Goal: Transaction & Acquisition: Download file/media

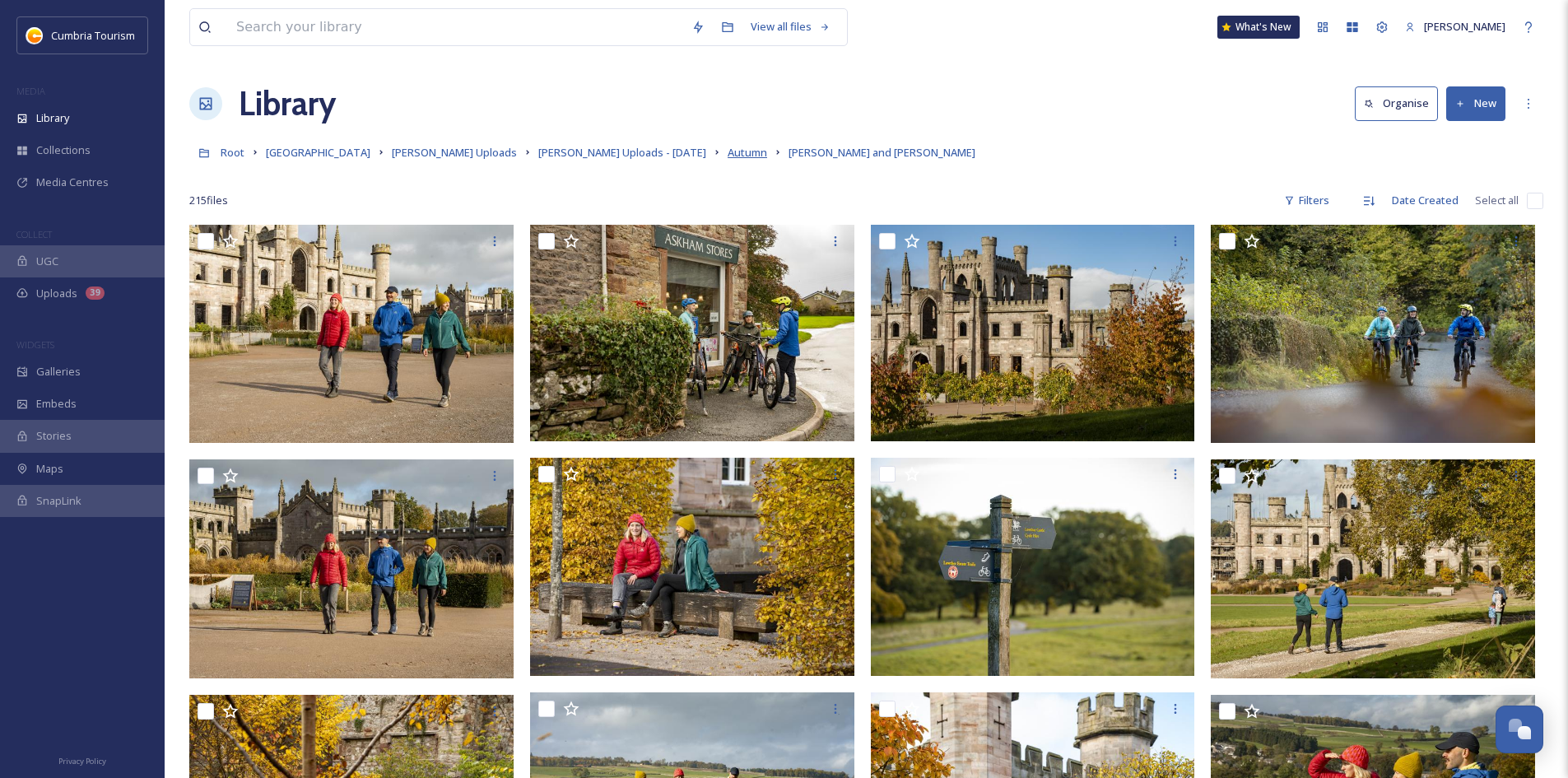
click at [727, 156] on span "Autumn" at bounding box center [746, 152] width 40 height 15
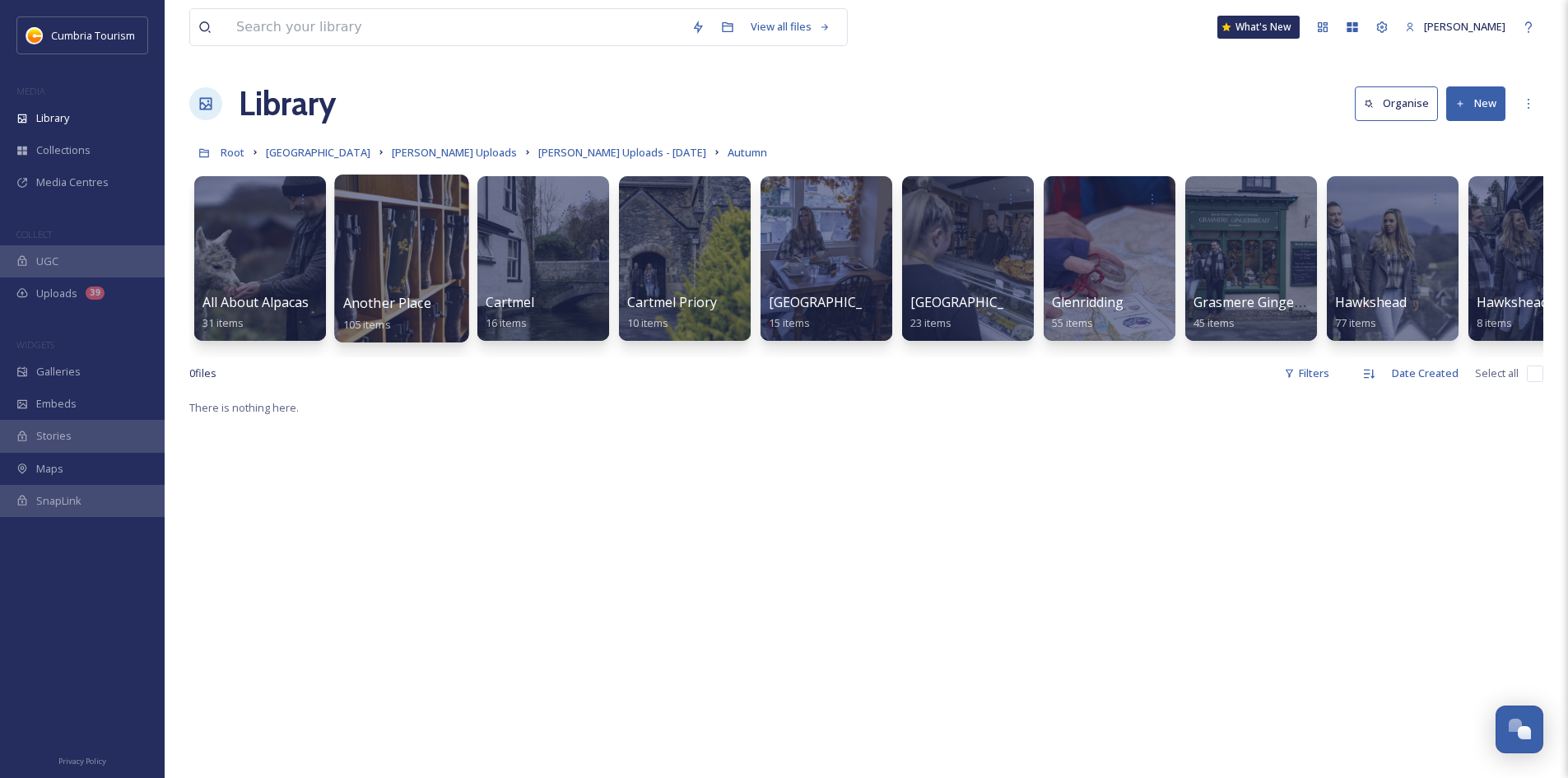
click at [384, 280] on div at bounding box center [401, 257] width 134 height 168
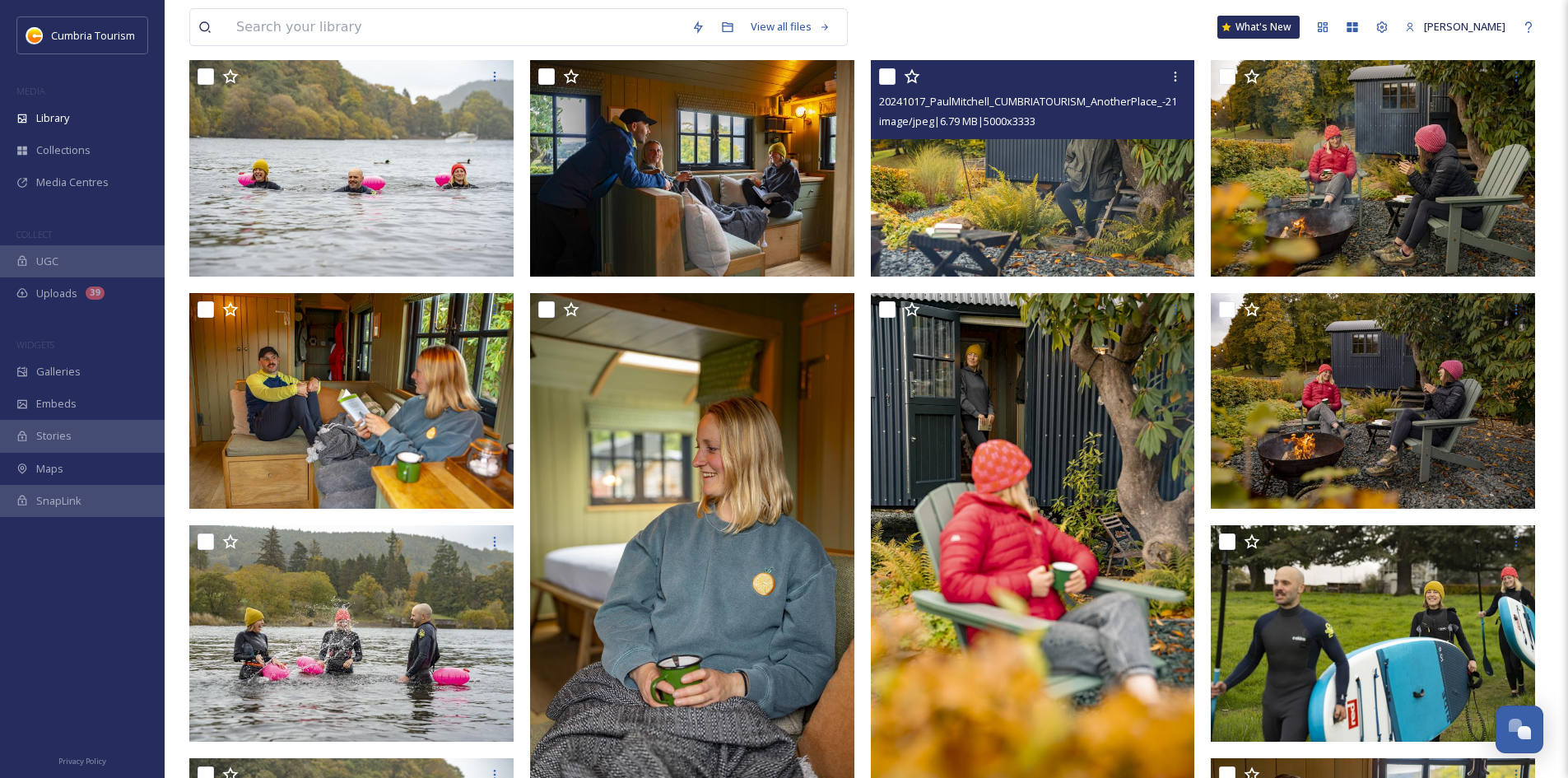
scroll to position [82, 0]
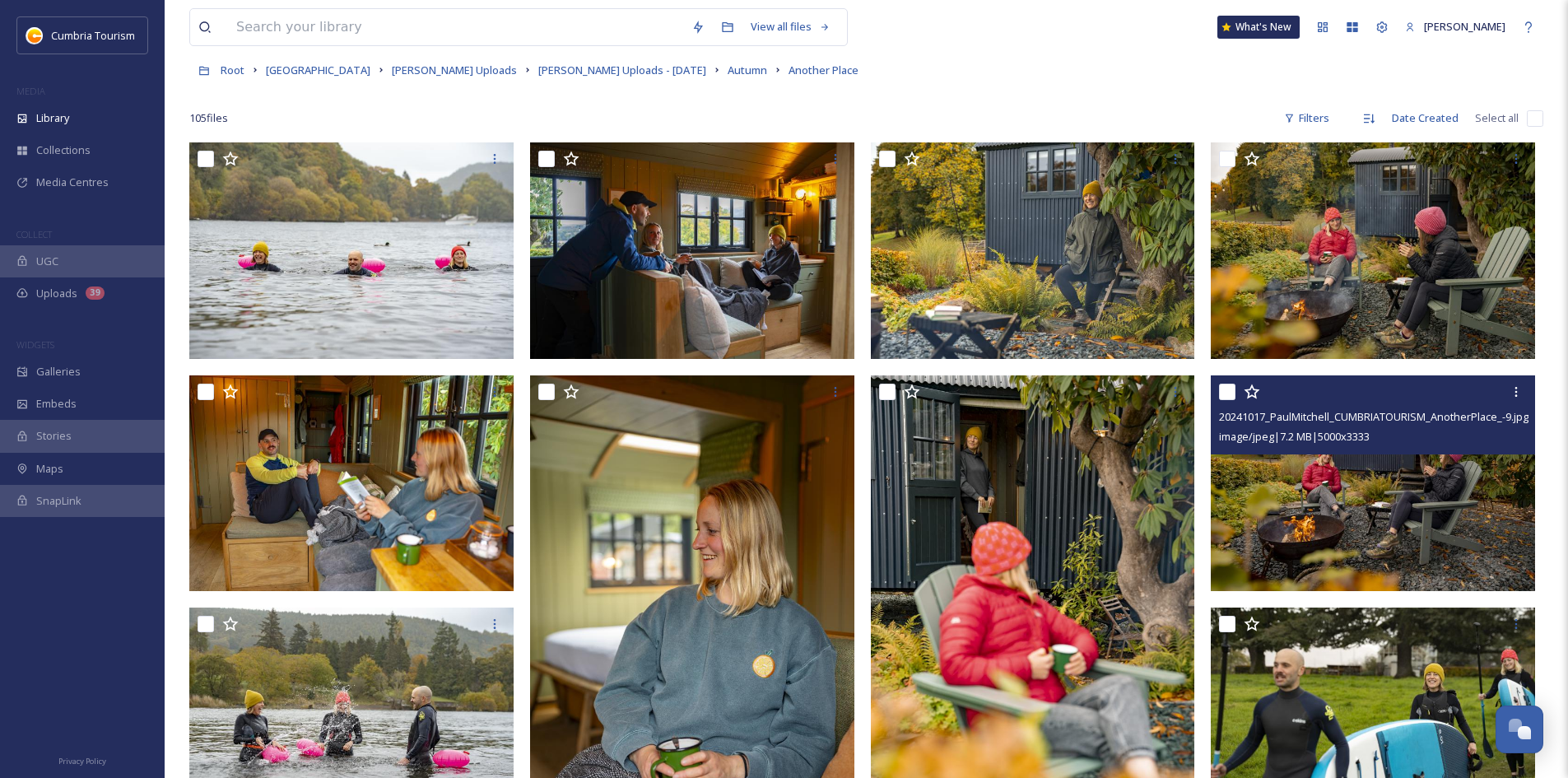
click at [1411, 450] on div "20241017_PaulMitchell_CUMBRIATOURISM_AnotherPlace_-9.jpg image/jpeg | 7.2 MB | …" at bounding box center [1373, 414] width 324 height 79
click at [1515, 389] on icon at bounding box center [1516, 392] width 13 height 13
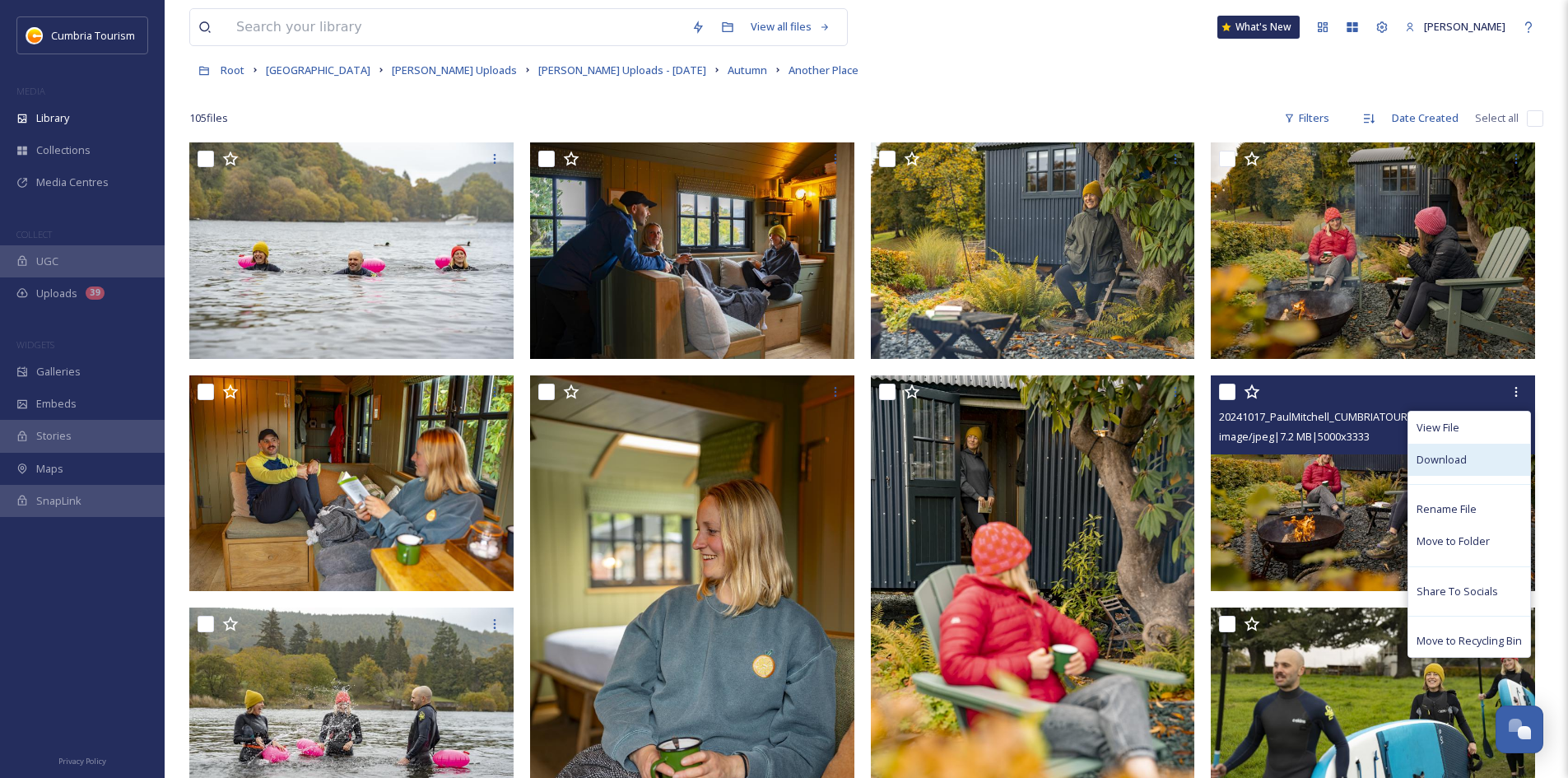
click at [1458, 456] on span "Download" at bounding box center [1441, 459] width 50 height 16
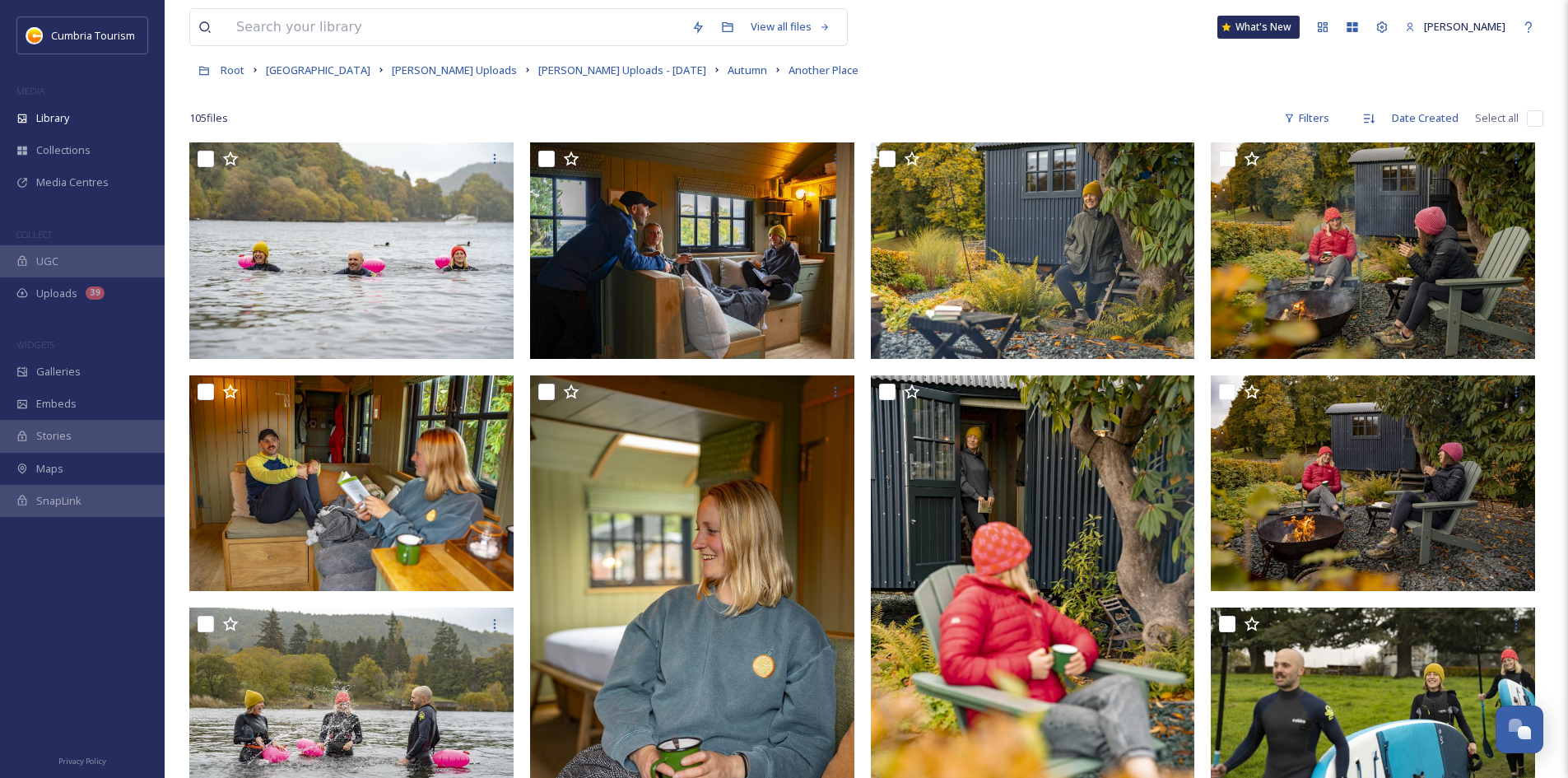
click at [1170, 85] on div "Root Cumbria Media Library [PERSON_NAME] Uploads [PERSON_NAME] Uploads - [DATE]…" at bounding box center [866, 70] width 1354 height 31
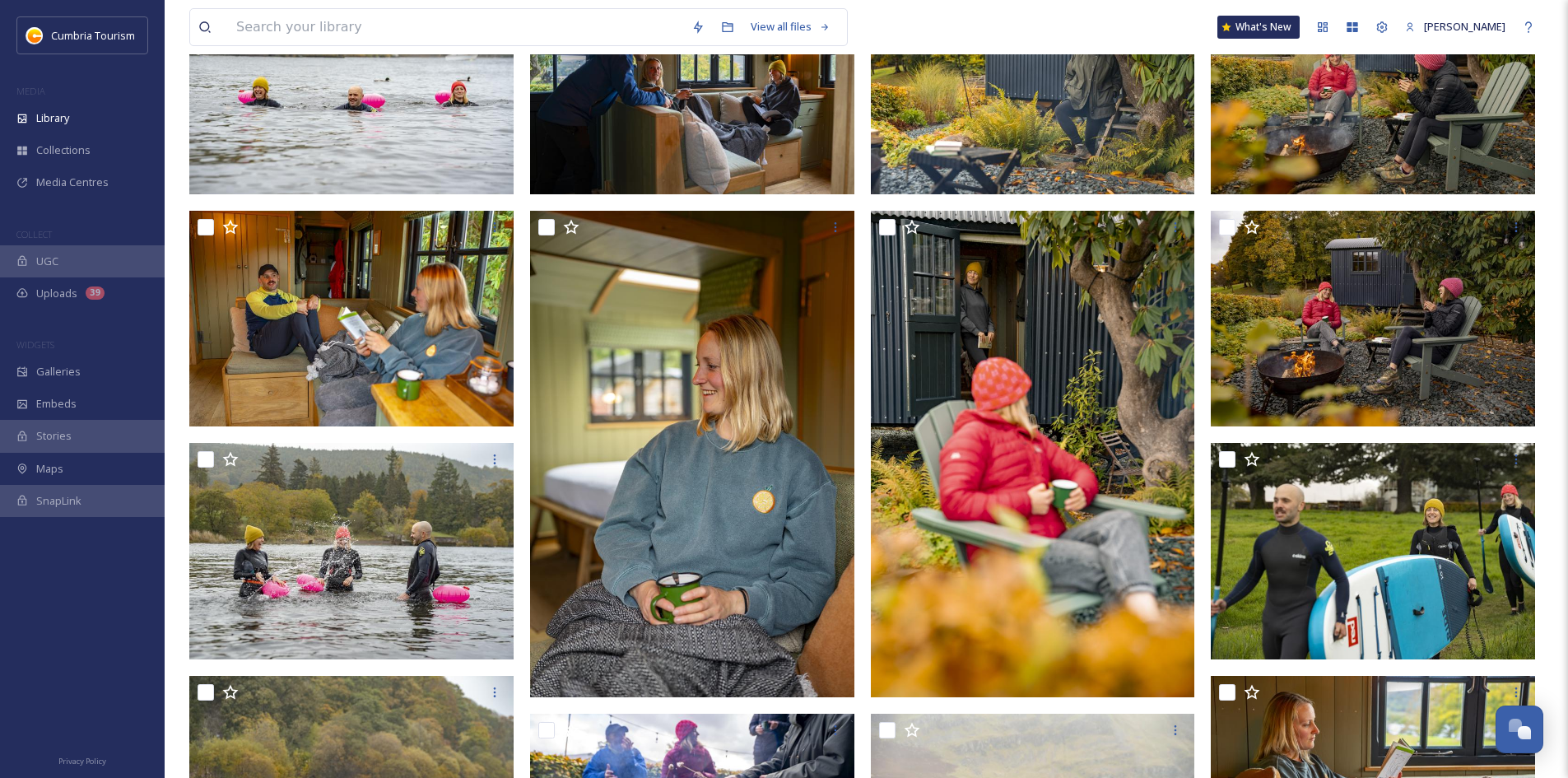
scroll to position [0, 0]
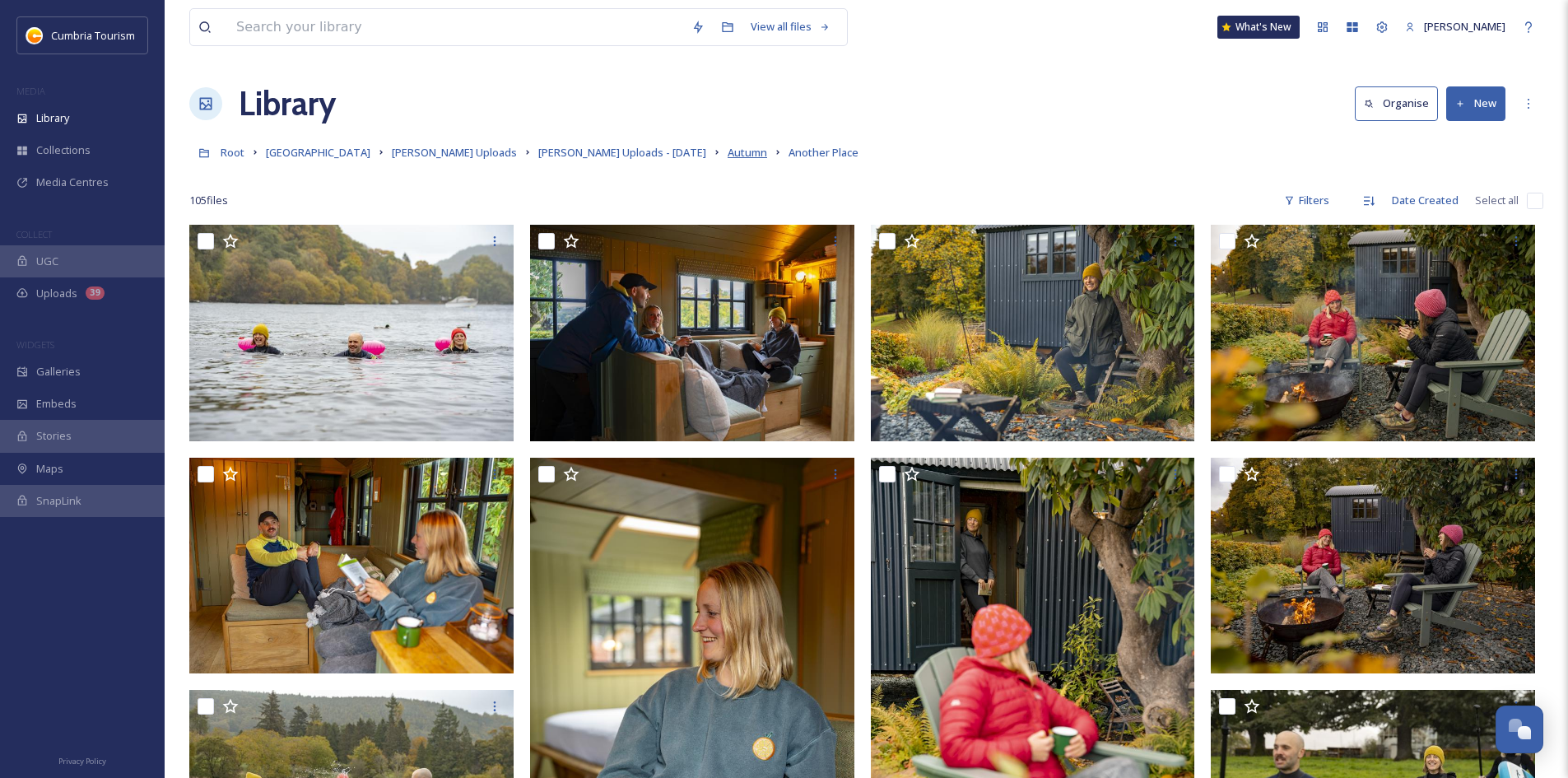
click at [727, 154] on span "Autumn" at bounding box center [746, 152] width 40 height 15
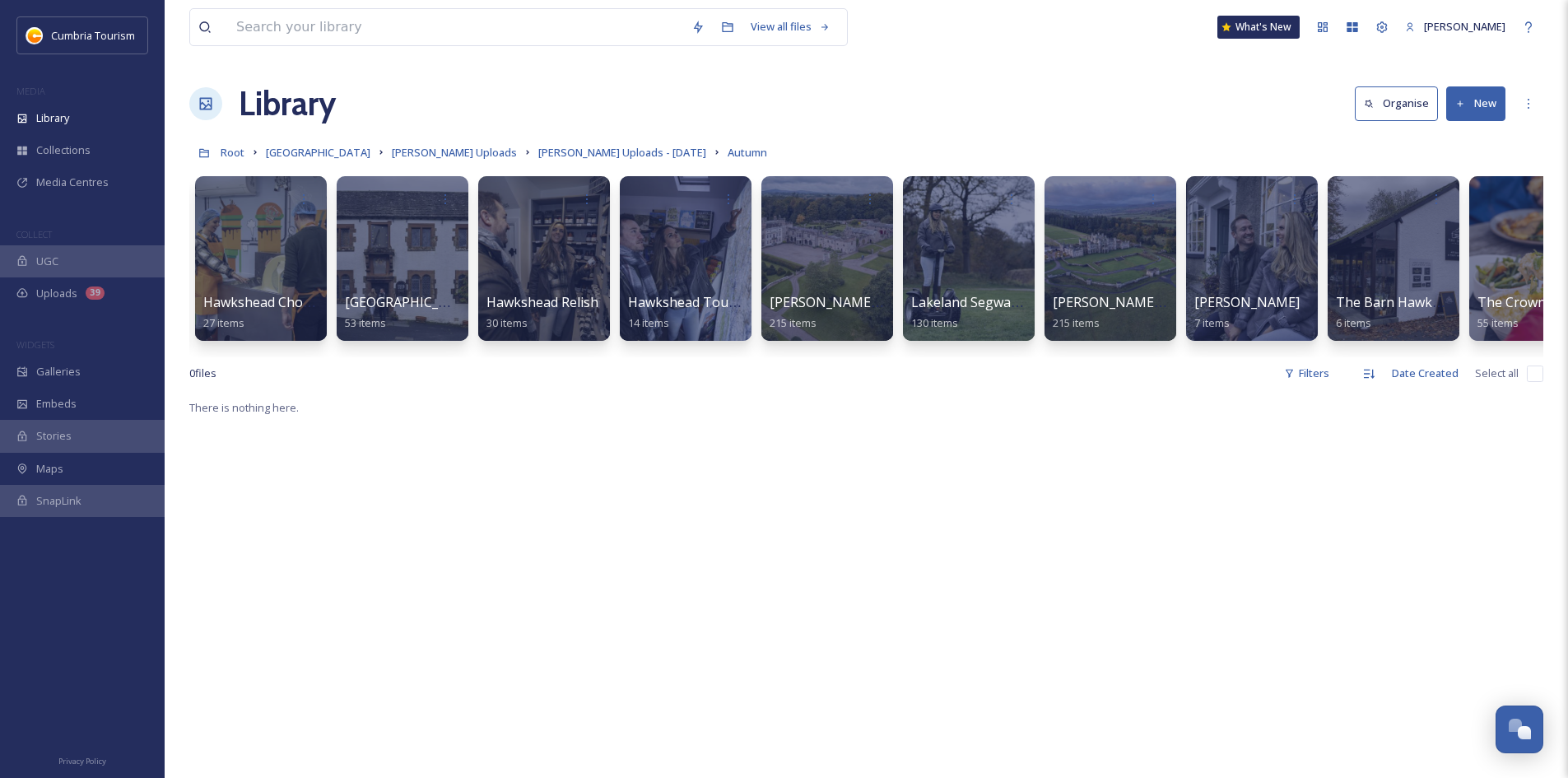
scroll to position [0, 1416]
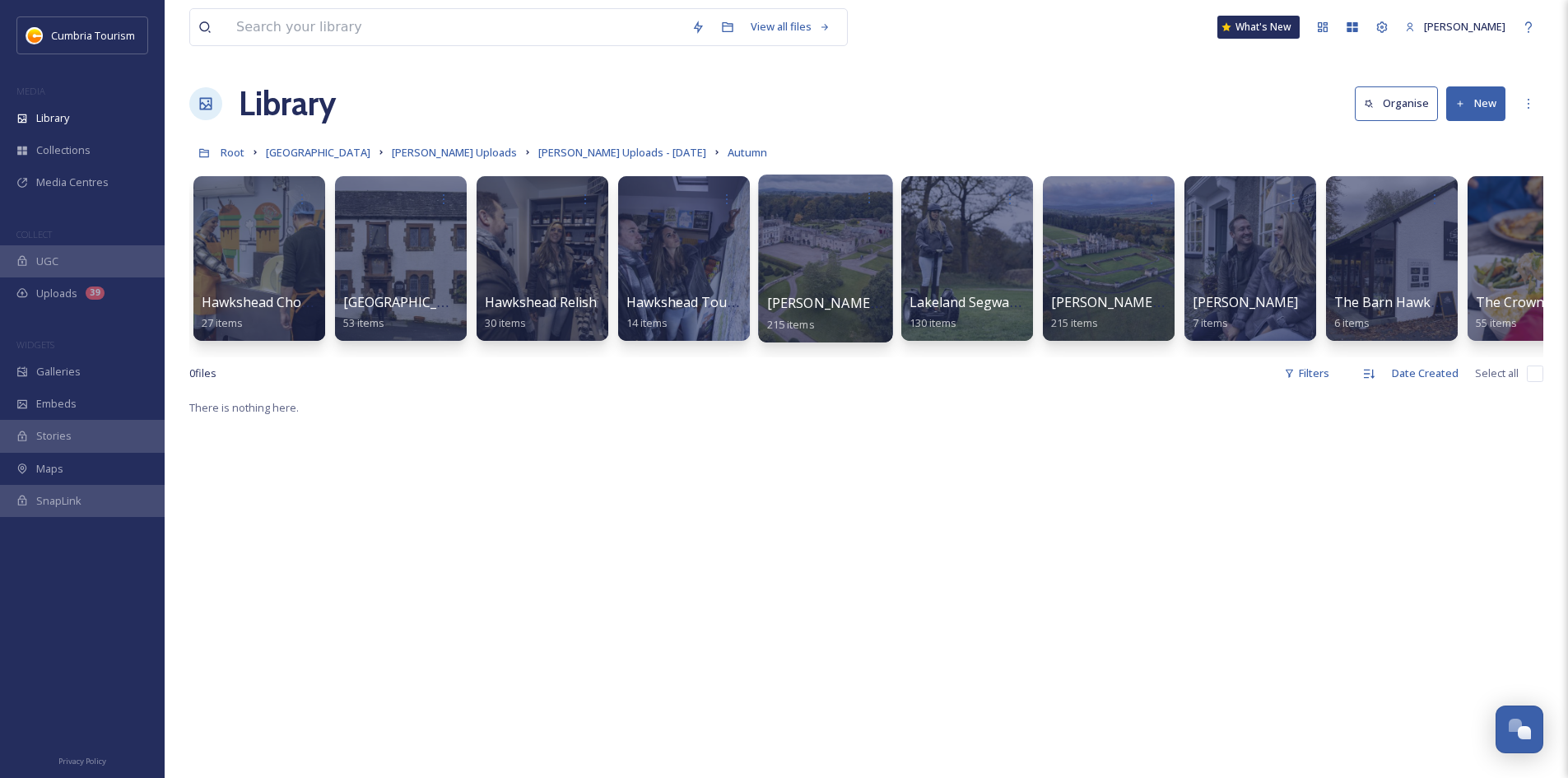
click at [817, 223] on div at bounding box center [824, 257] width 134 height 168
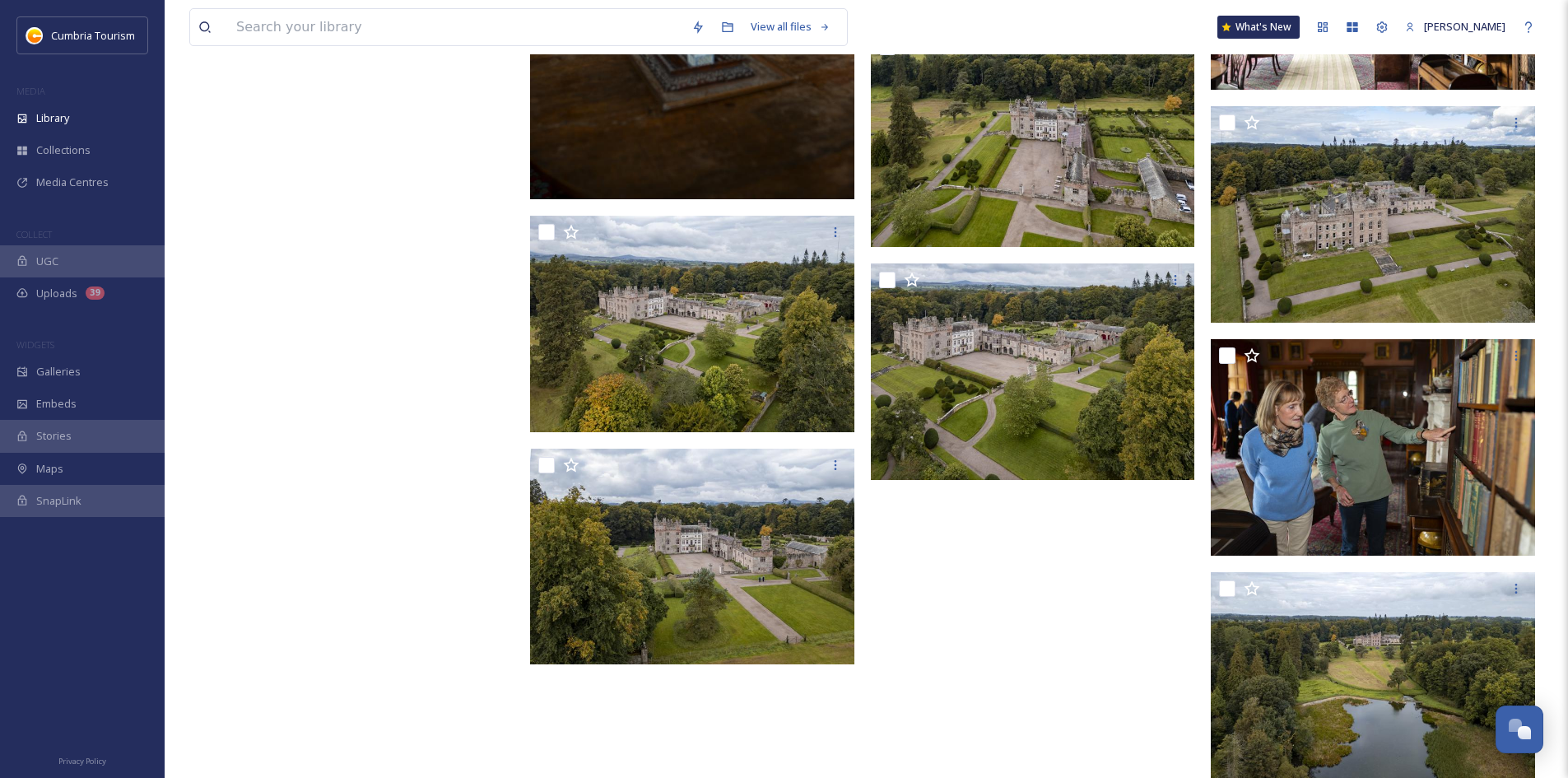
scroll to position [13948, 0]
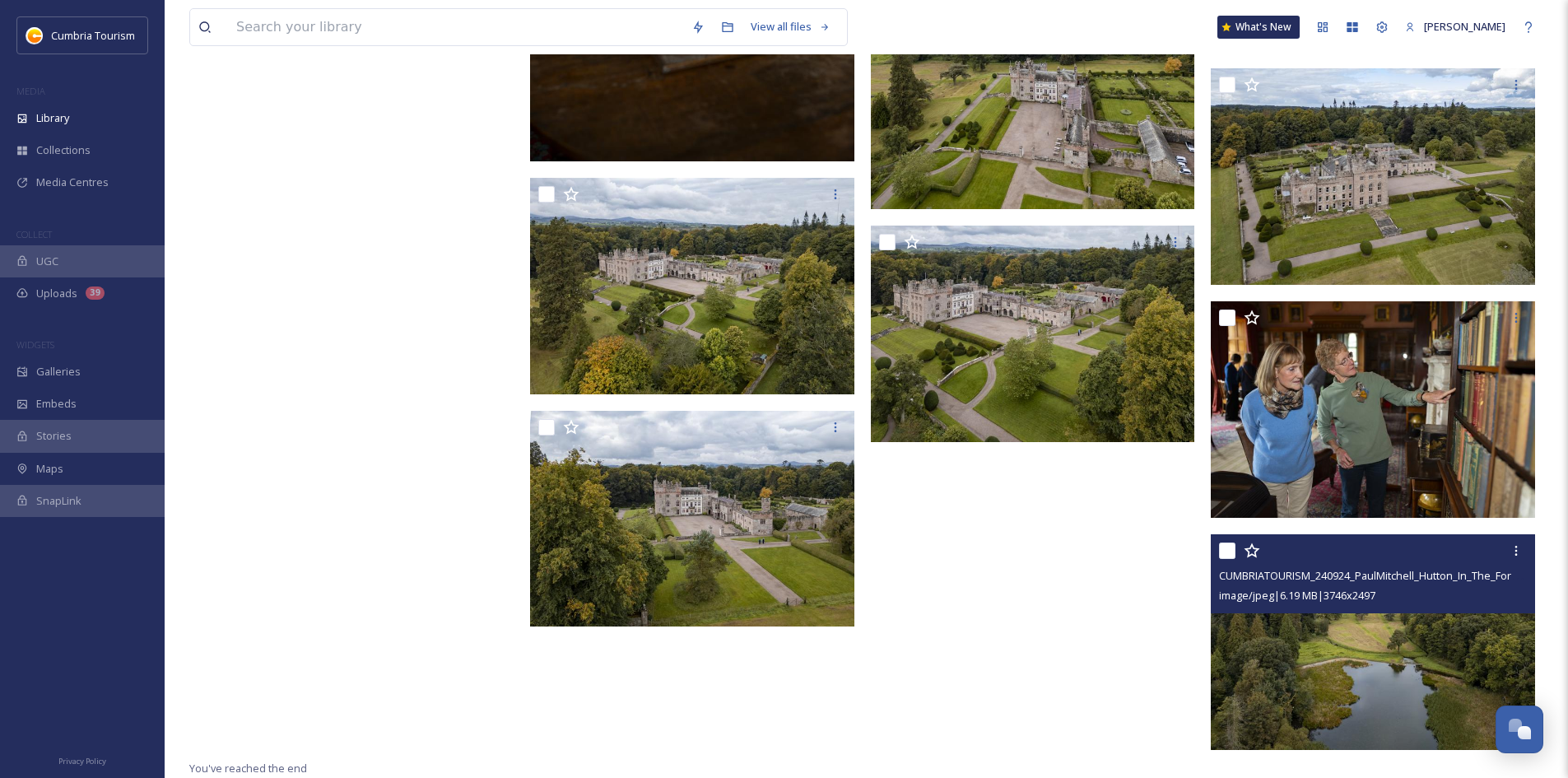
click at [1303, 631] on img at bounding box center [1373, 642] width 324 height 217
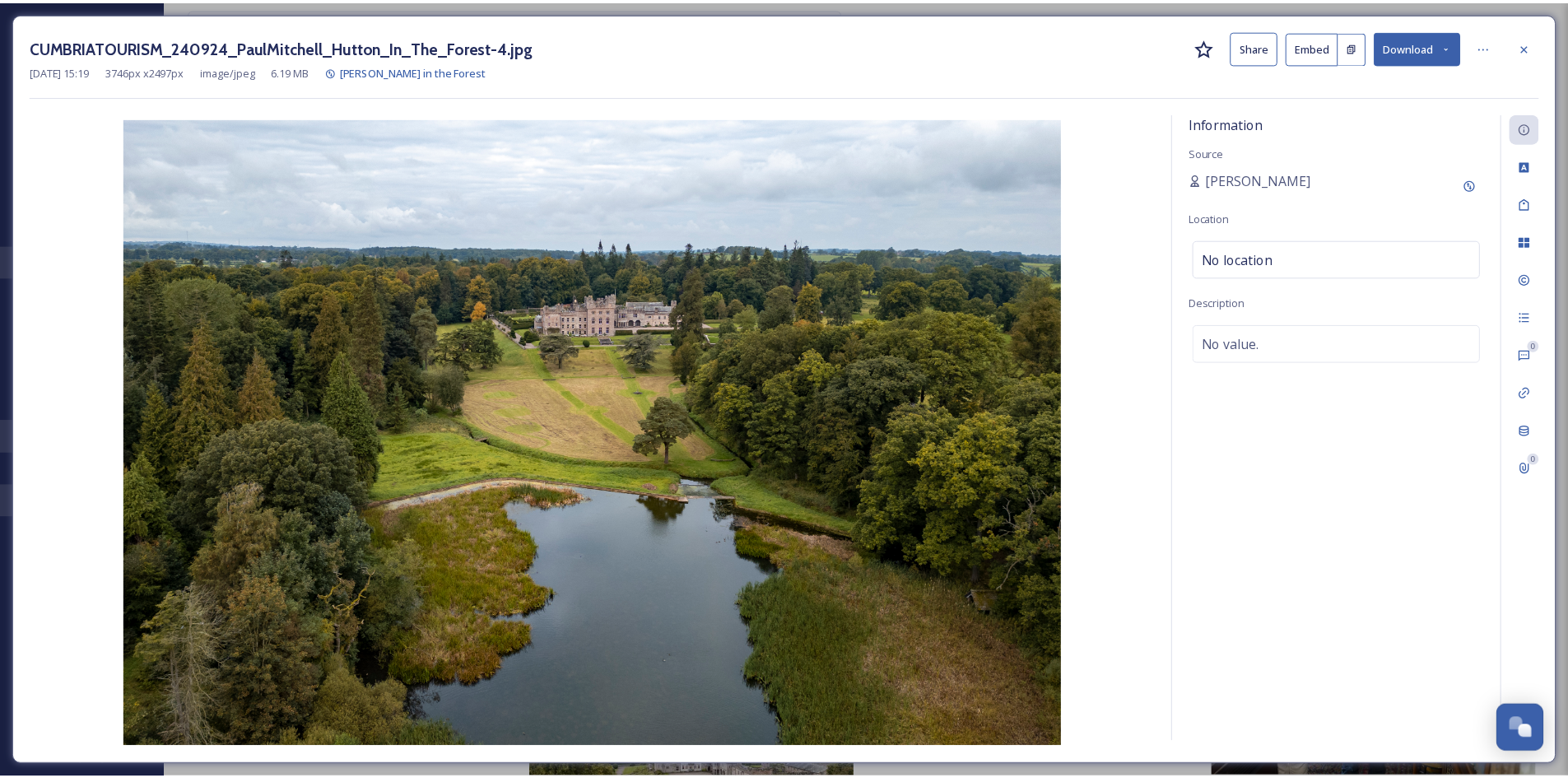
scroll to position [13948, 0]
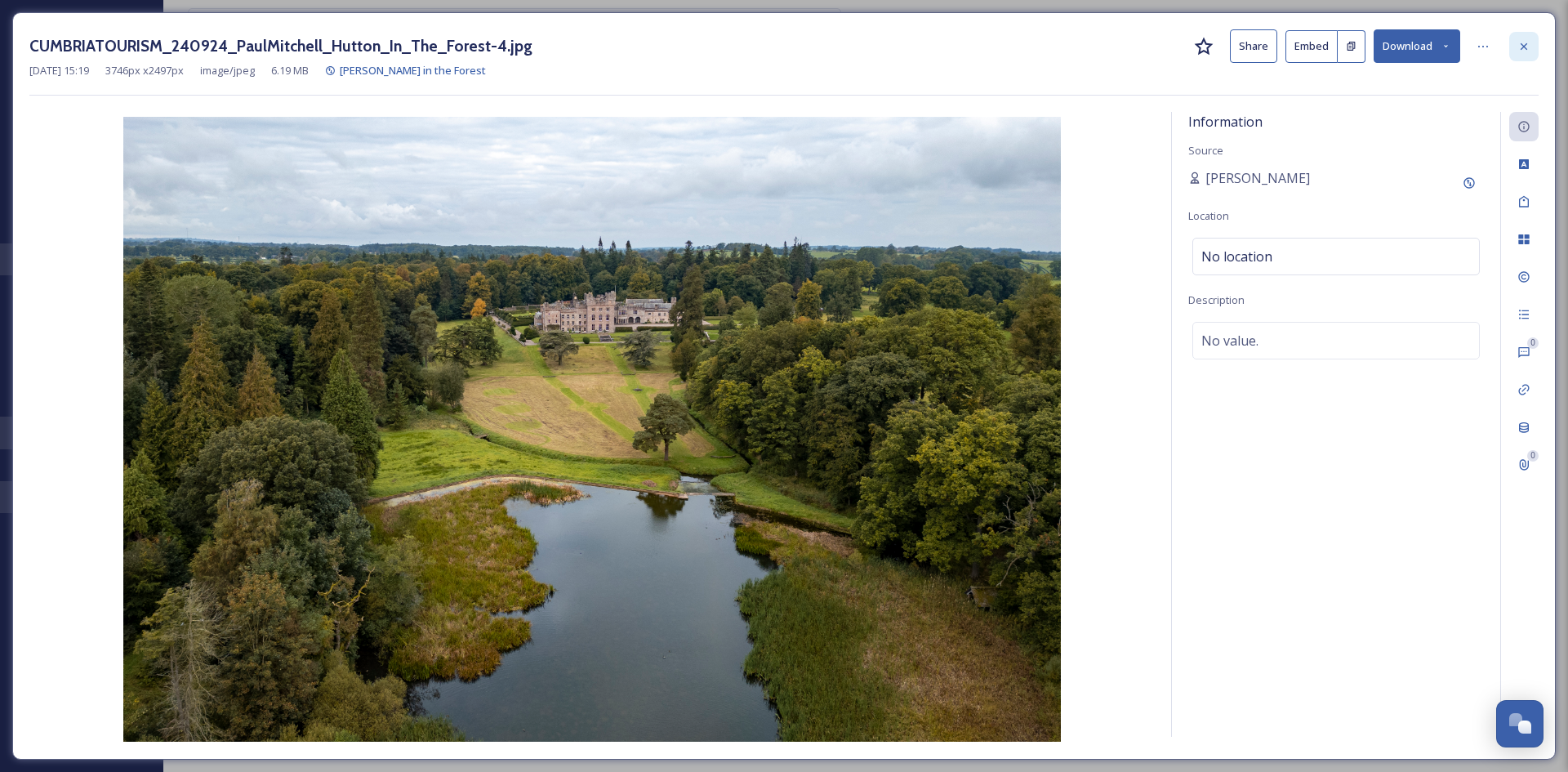
click at [1524, 40] on icon at bounding box center [1524, 47] width 13 height 13
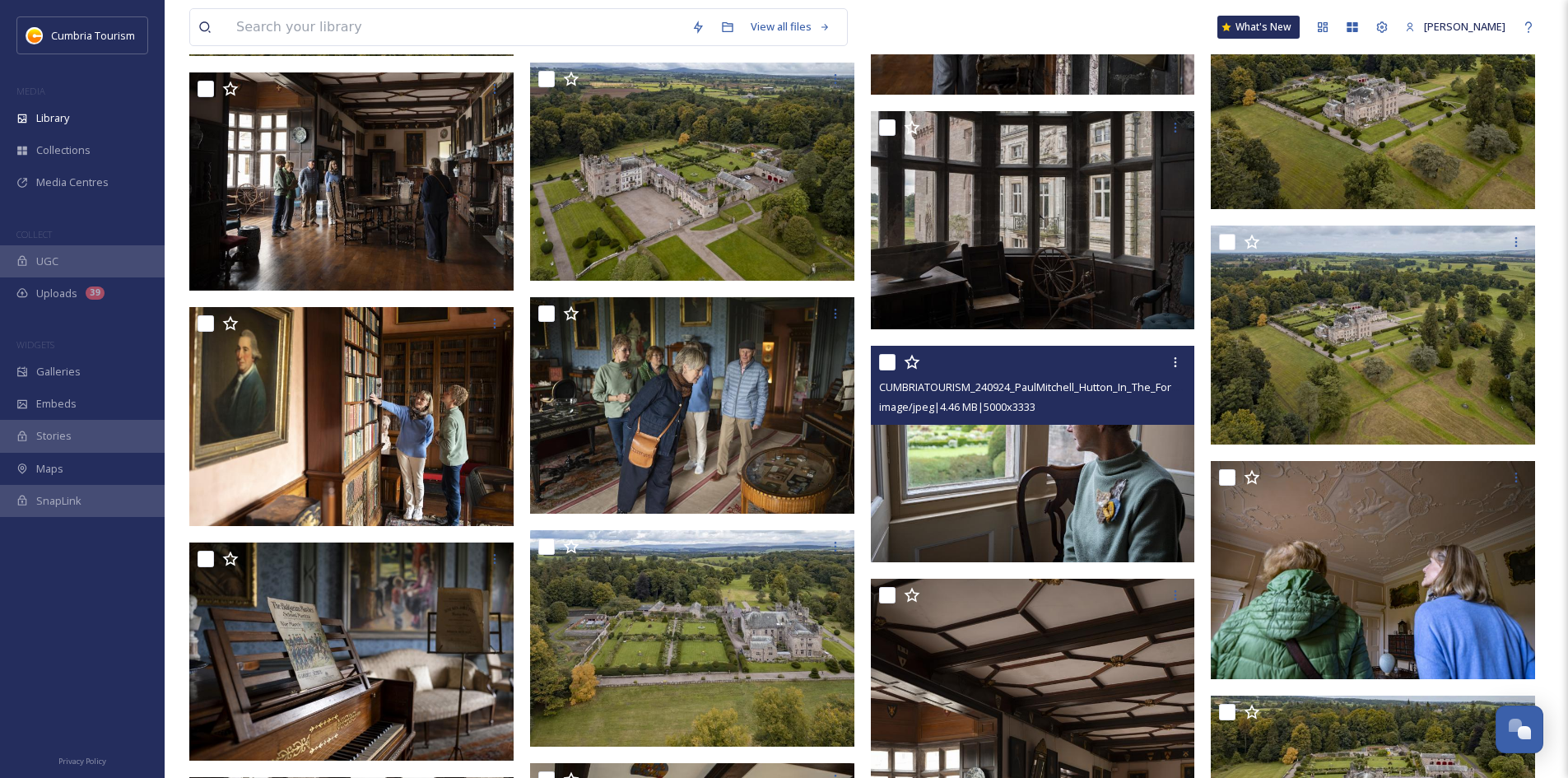
scroll to position [12879, 0]
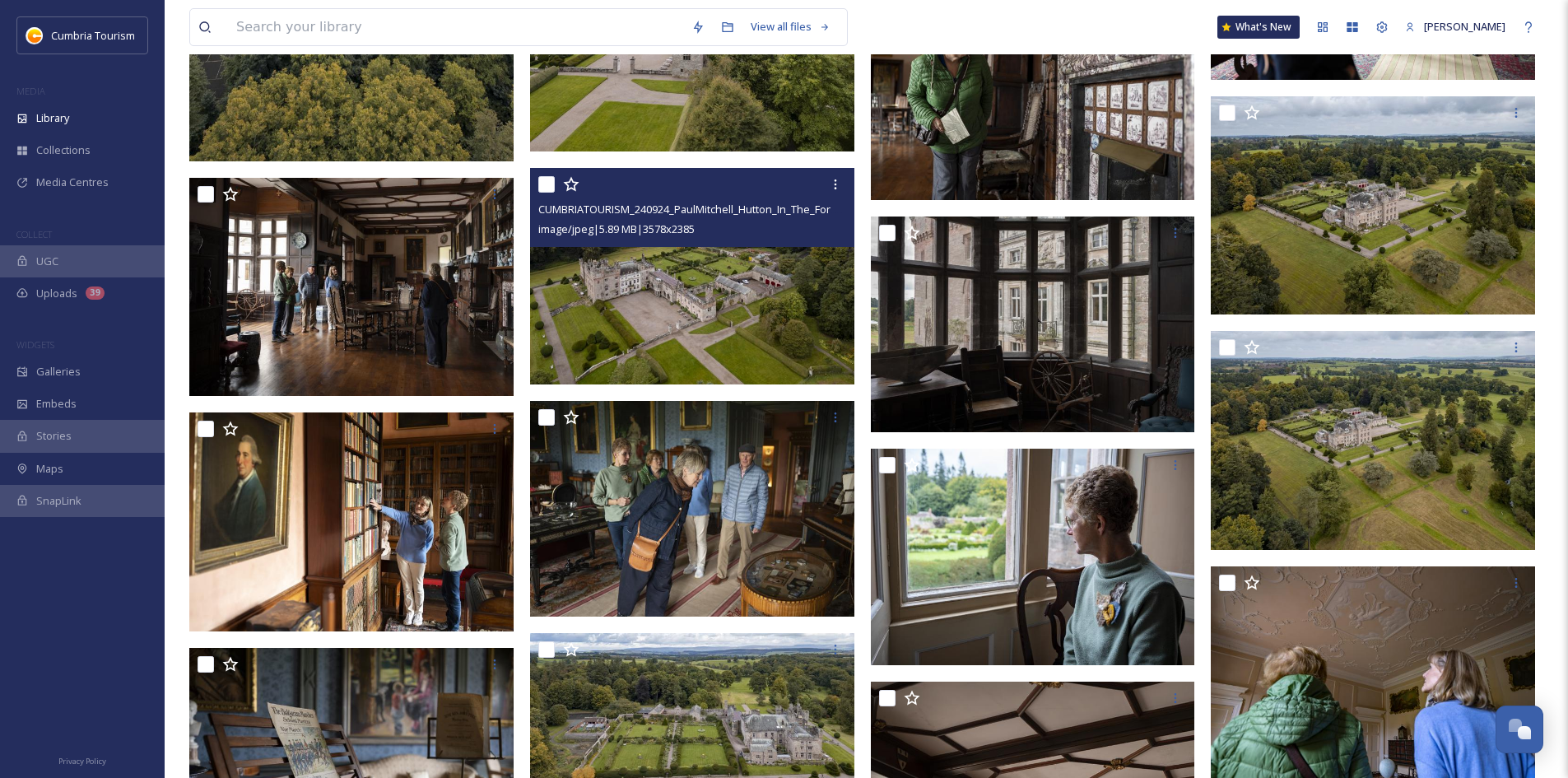
click at [718, 302] on img at bounding box center [692, 276] width 324 height 217
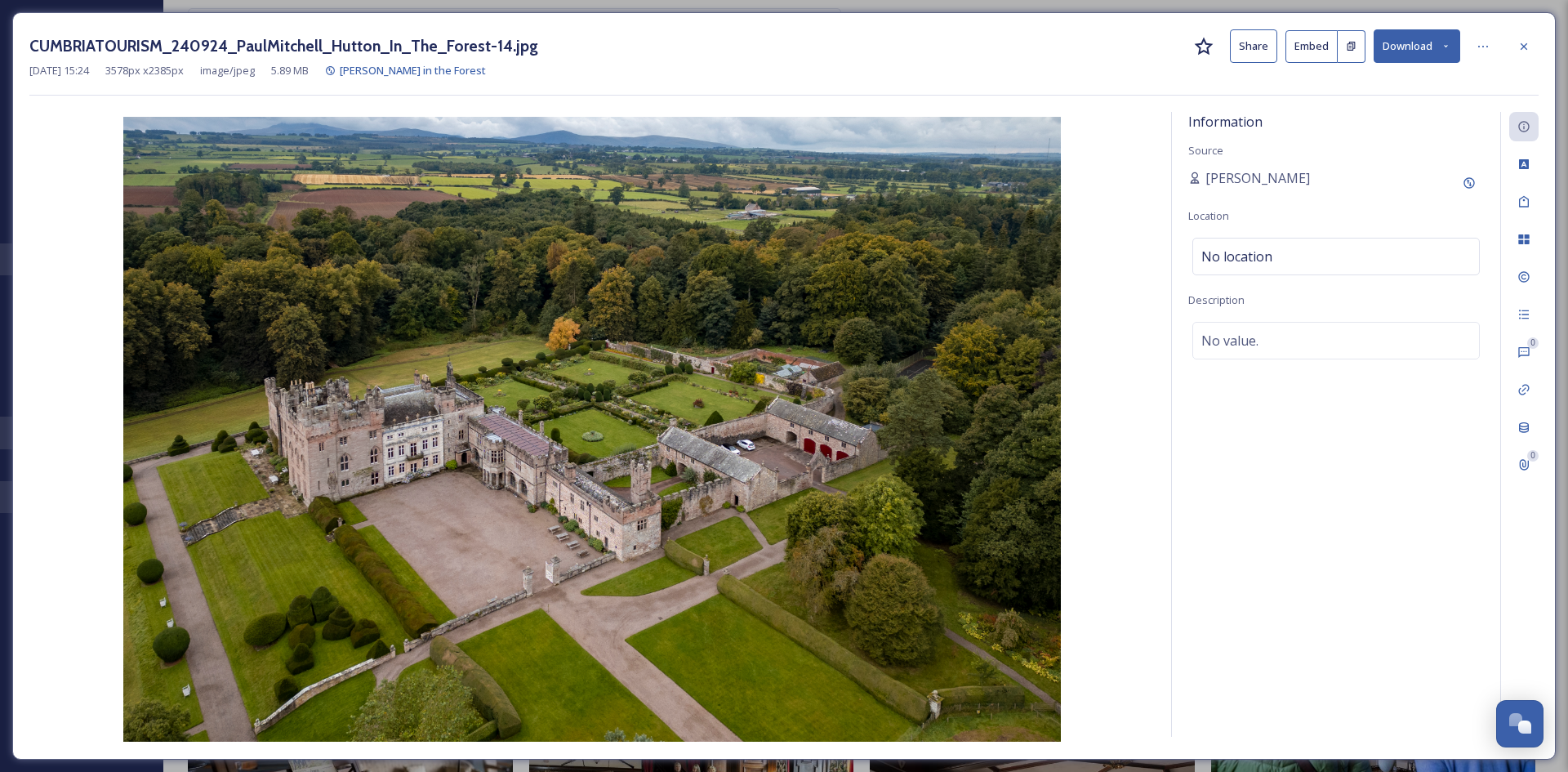
click at [1408, 49] on button "Download" at bounding box center [1417, 46] width 86 height 33
click at [1404, 77] on span "Download Original (3578 x 2385)" at bounding box center [1374, 84] width 154 height 16
click at [1528, 47] on icon at bounding box center [1524, 47] width 13 height 13
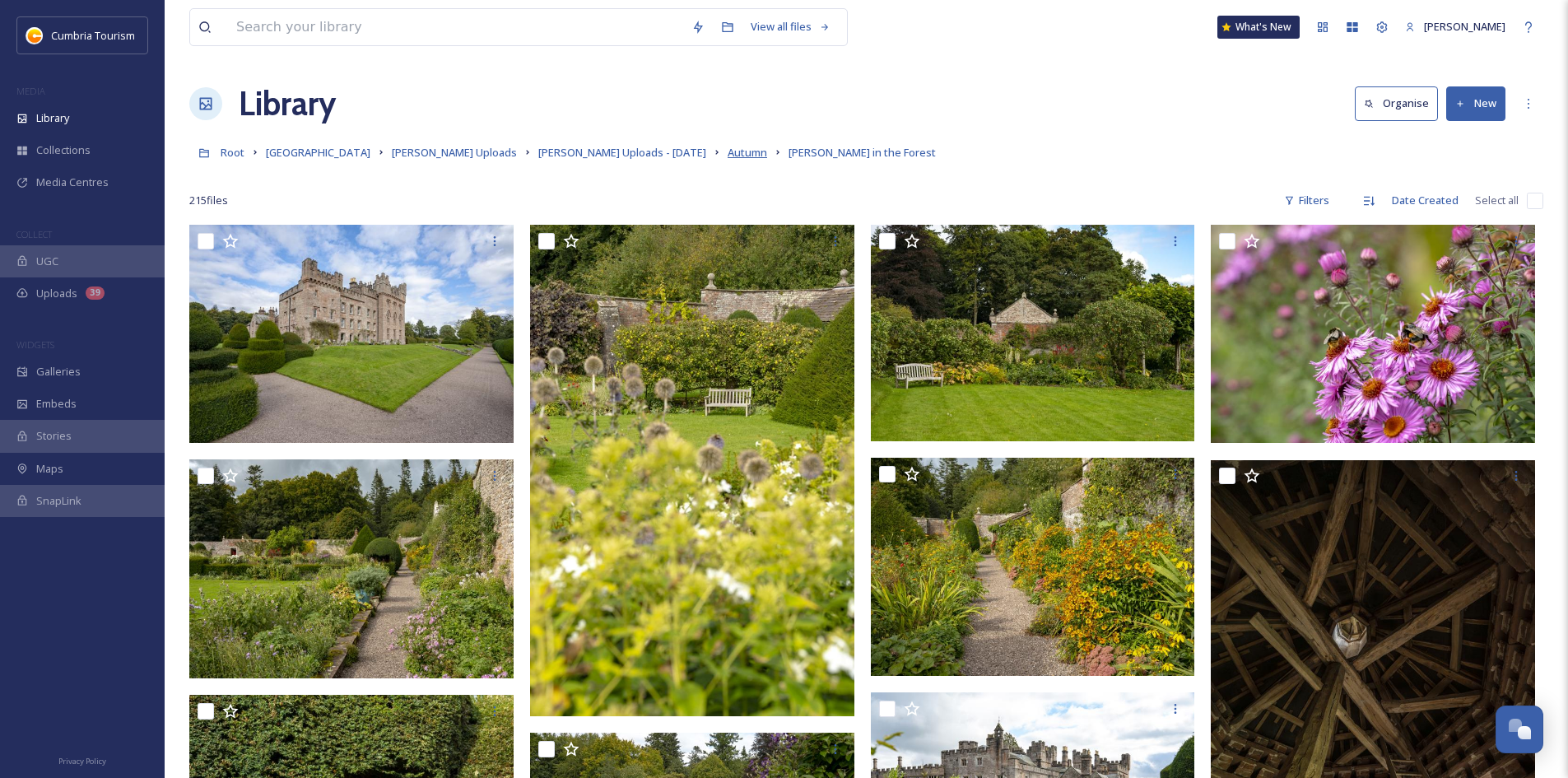
click at [727, 151] on span "Autumn" at bounding box center [746, 152] width 40 height 15
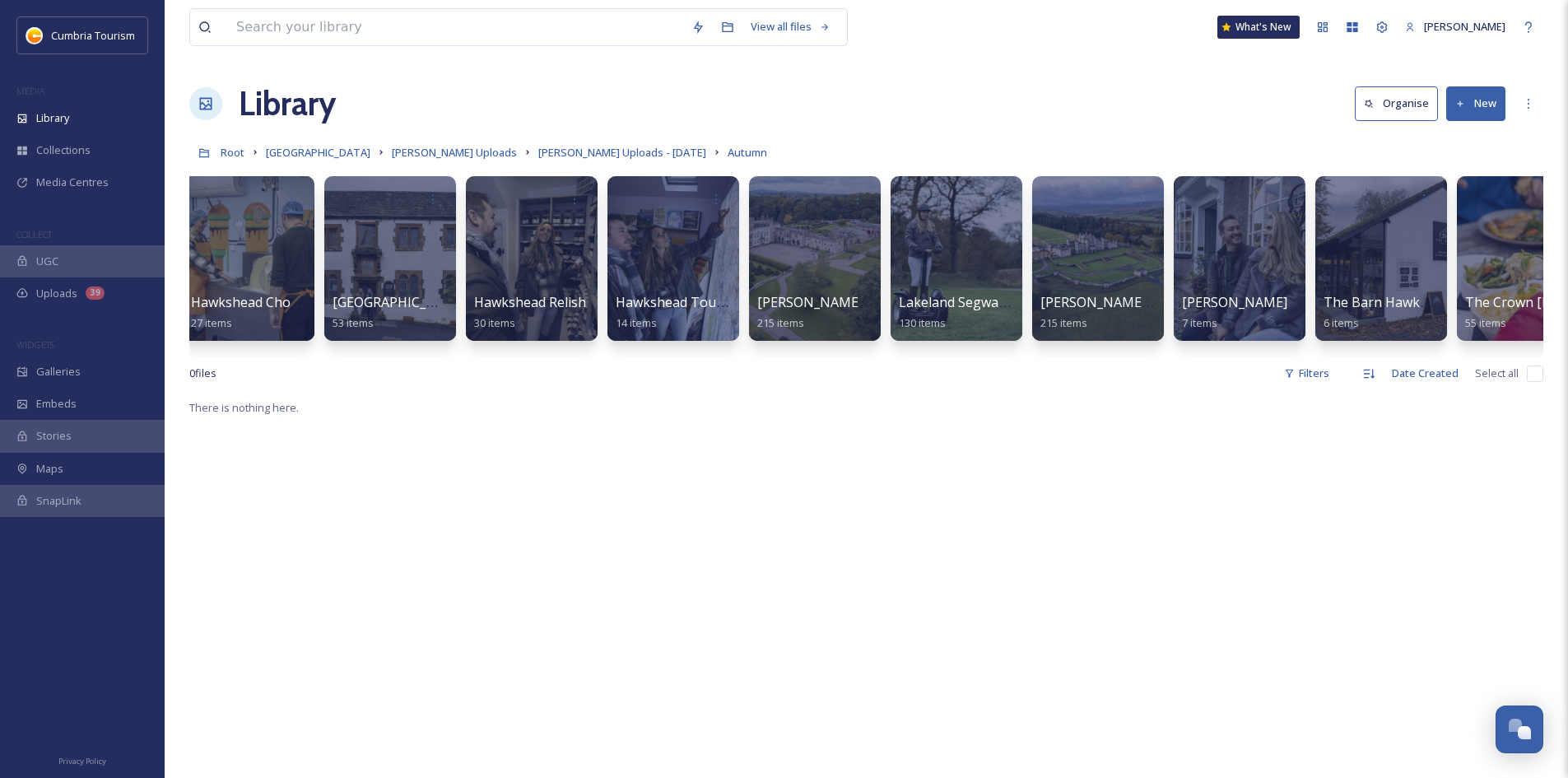
scroll to position [0, 1370]
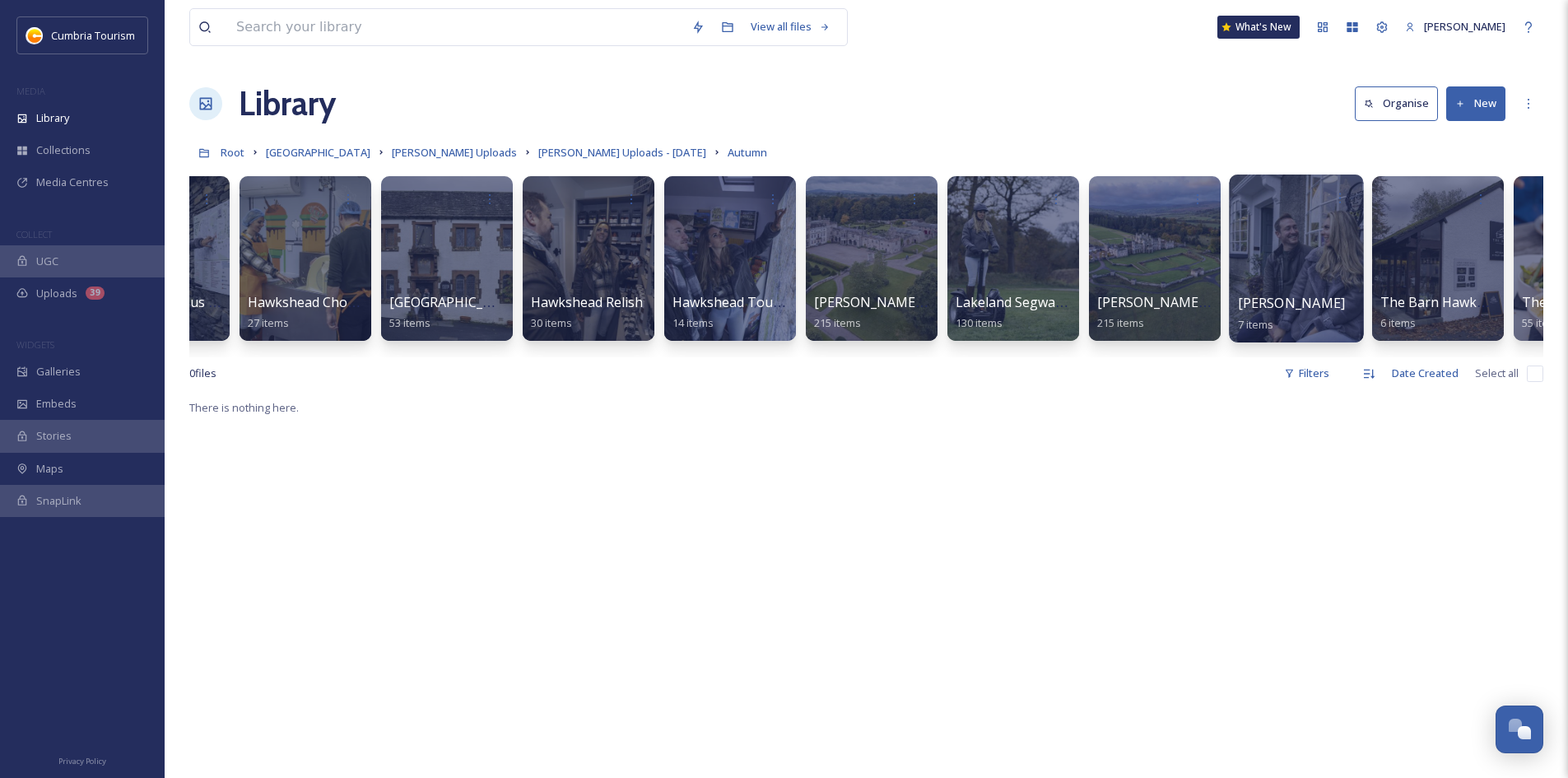
click at [1272, 278] on div at bounding box center [1296, 257] width 134 height 168
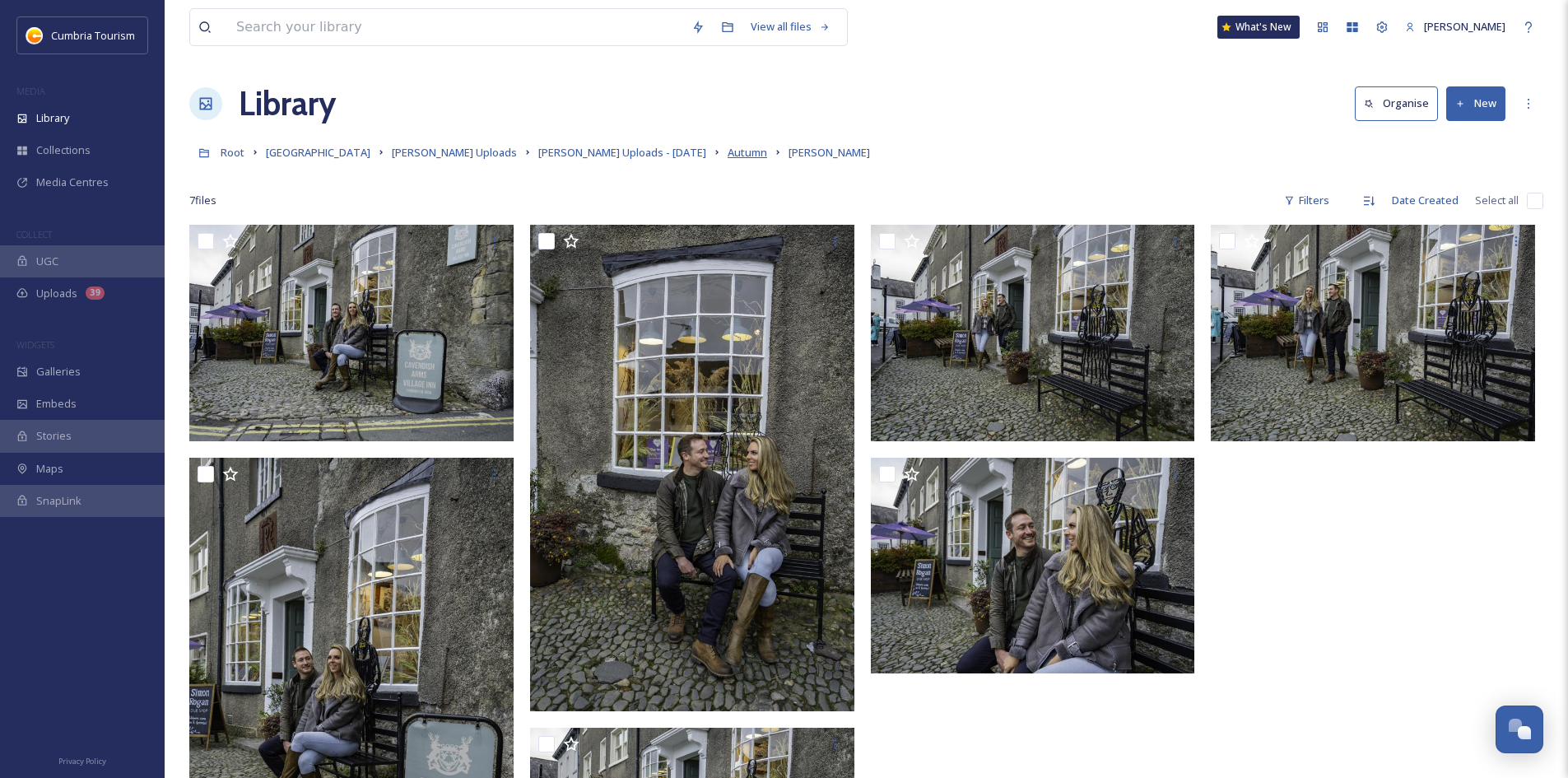
click at [727, 151] on span "Autumn" at bounding box center [746, 152] width 40 height 15
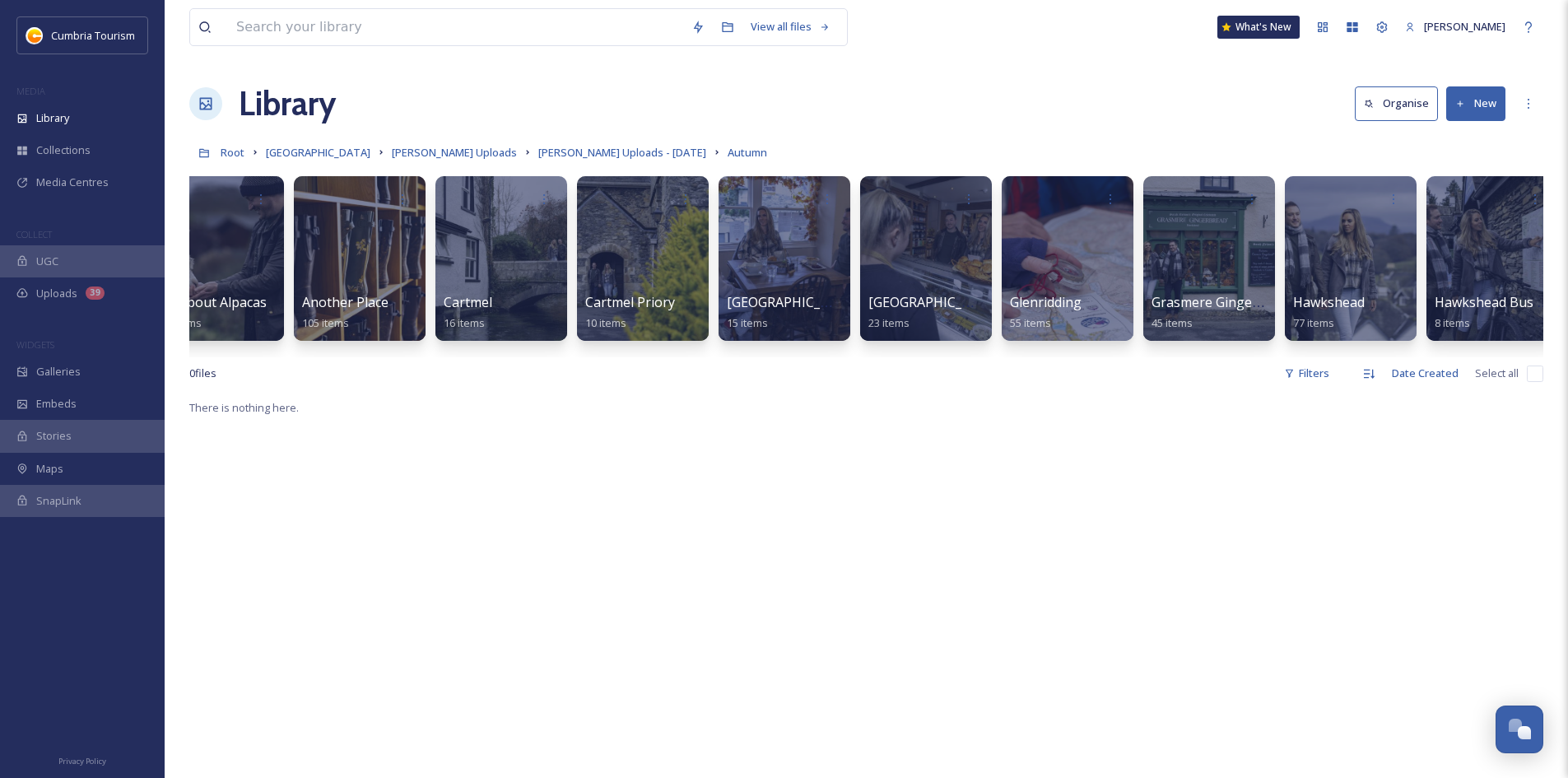
scroll to position [0, 53]
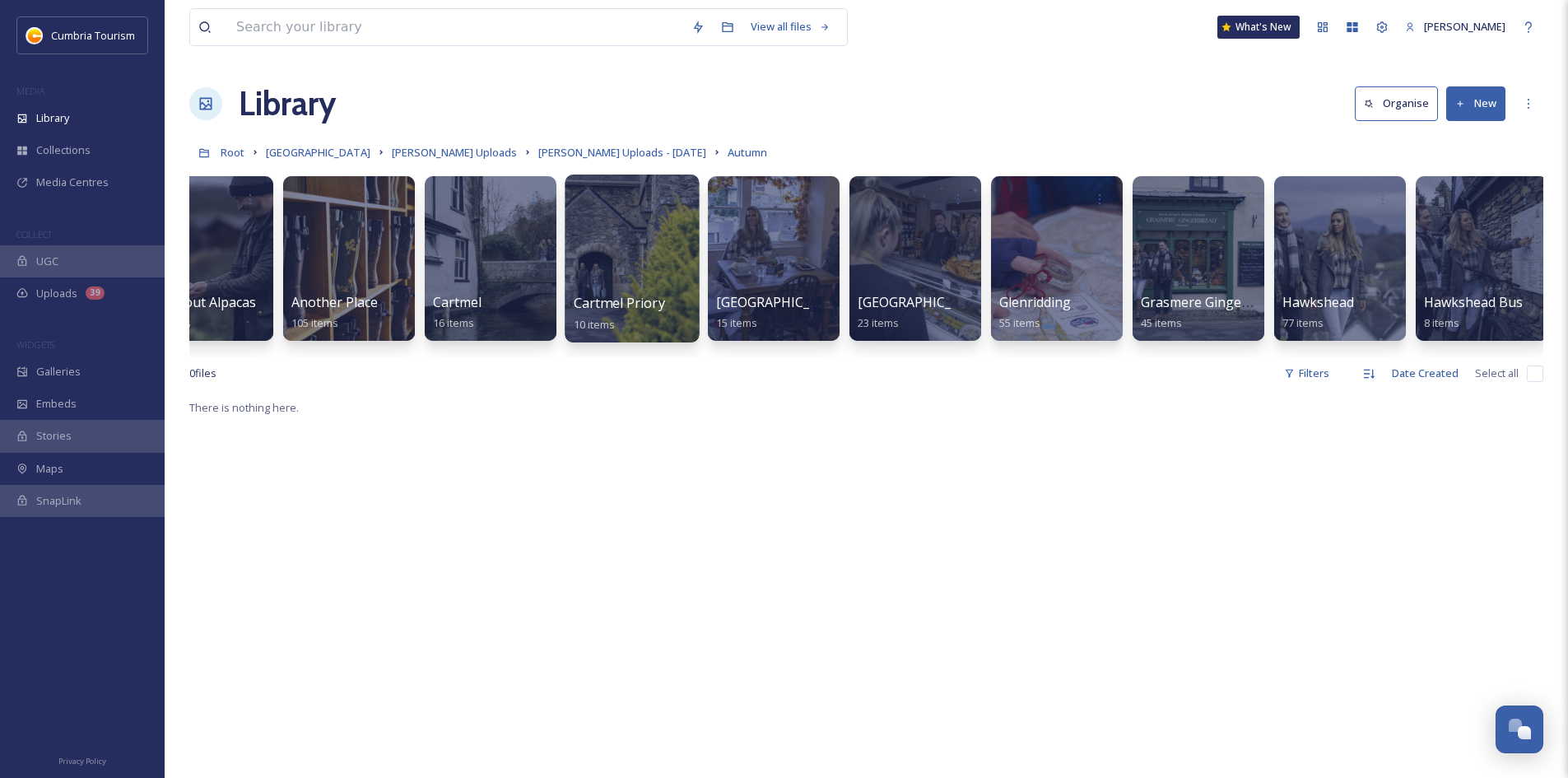
click at [621, 270] on div at bounding box center [632, 257] width 134 height 168
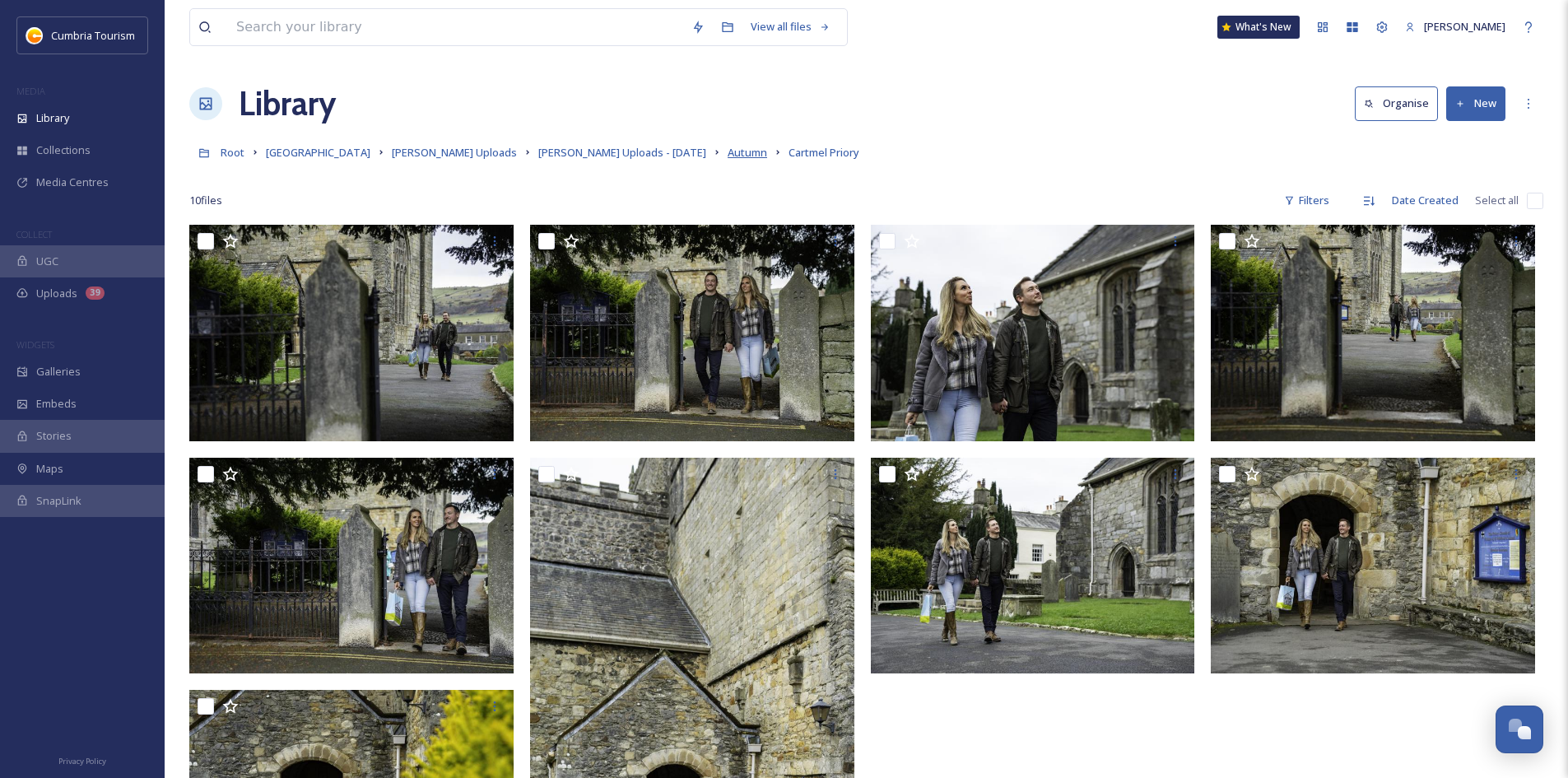
click at [727, 151] on span "Autumn" at bounding box center [746, 152] width 40 height 15
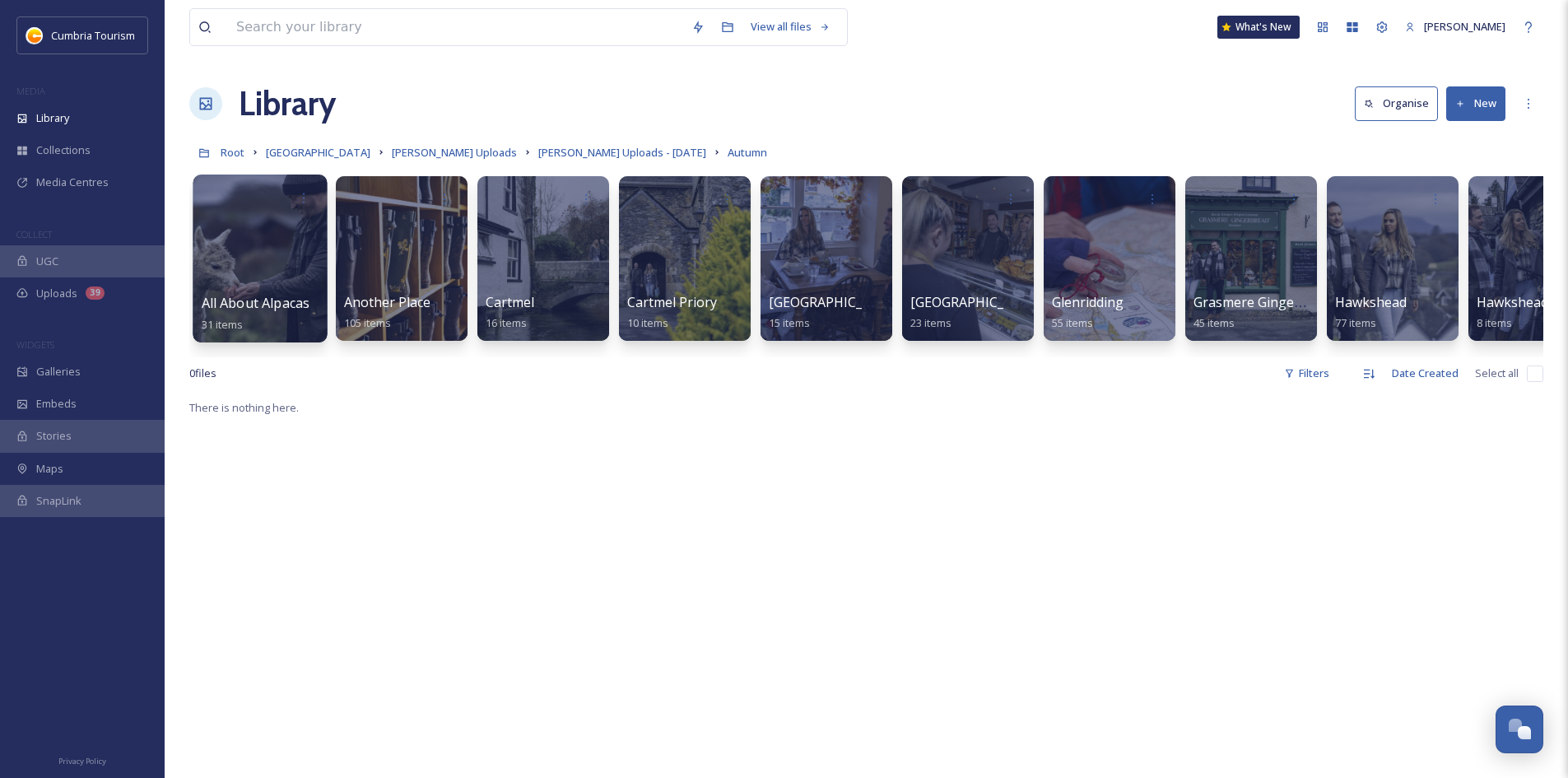
click at [277, 269] on div at bounding box center [259, 257] width 134 height 168
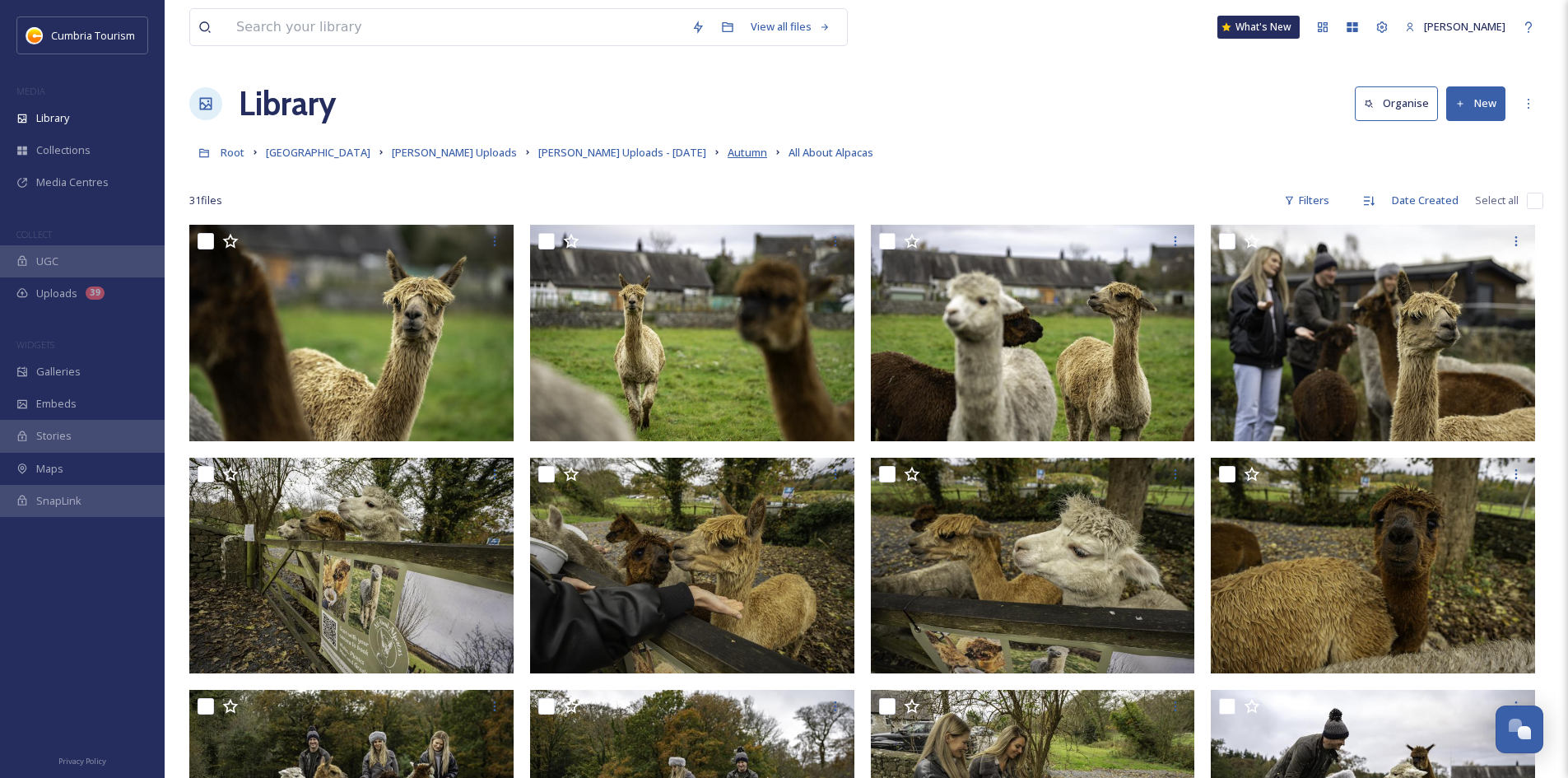
click at [727, 157] on span "Autumn" at bounding box center [746, 152] width 40 height 15
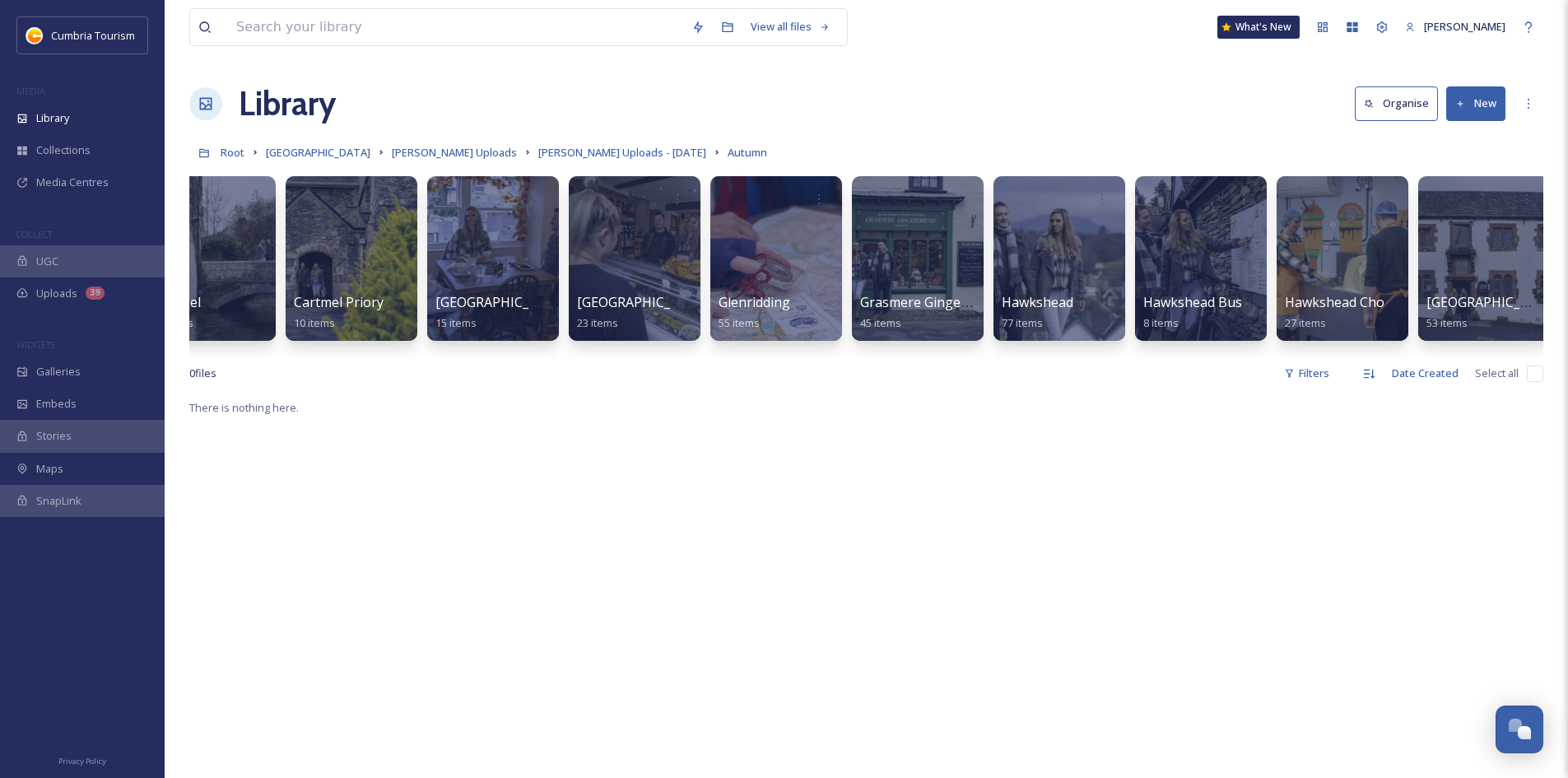
scroll to position [0, 343]
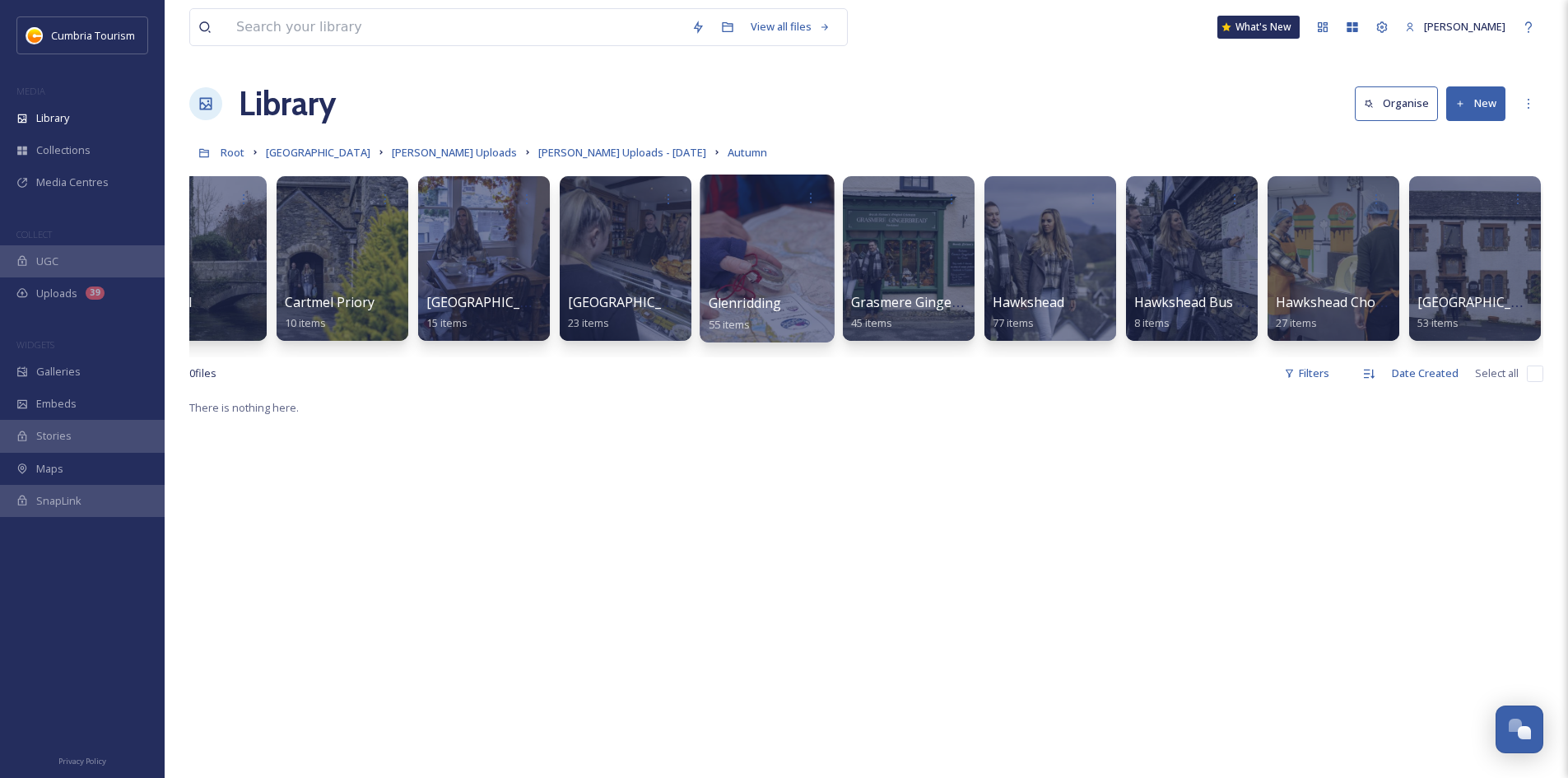
click at [756, 241] on div at bounding box center [766, 257] width 134 height 168
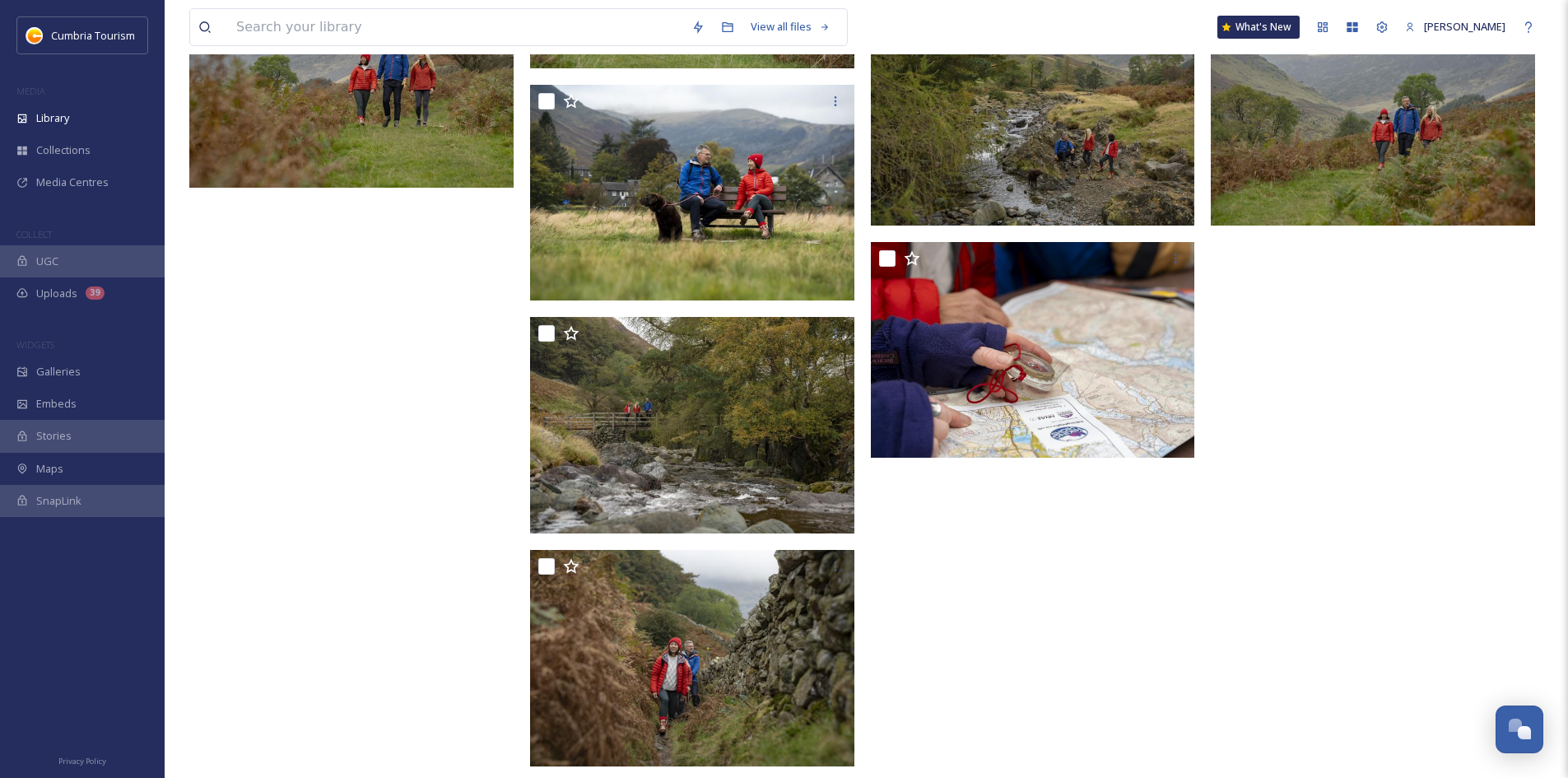
scroll to position [3196, 0]
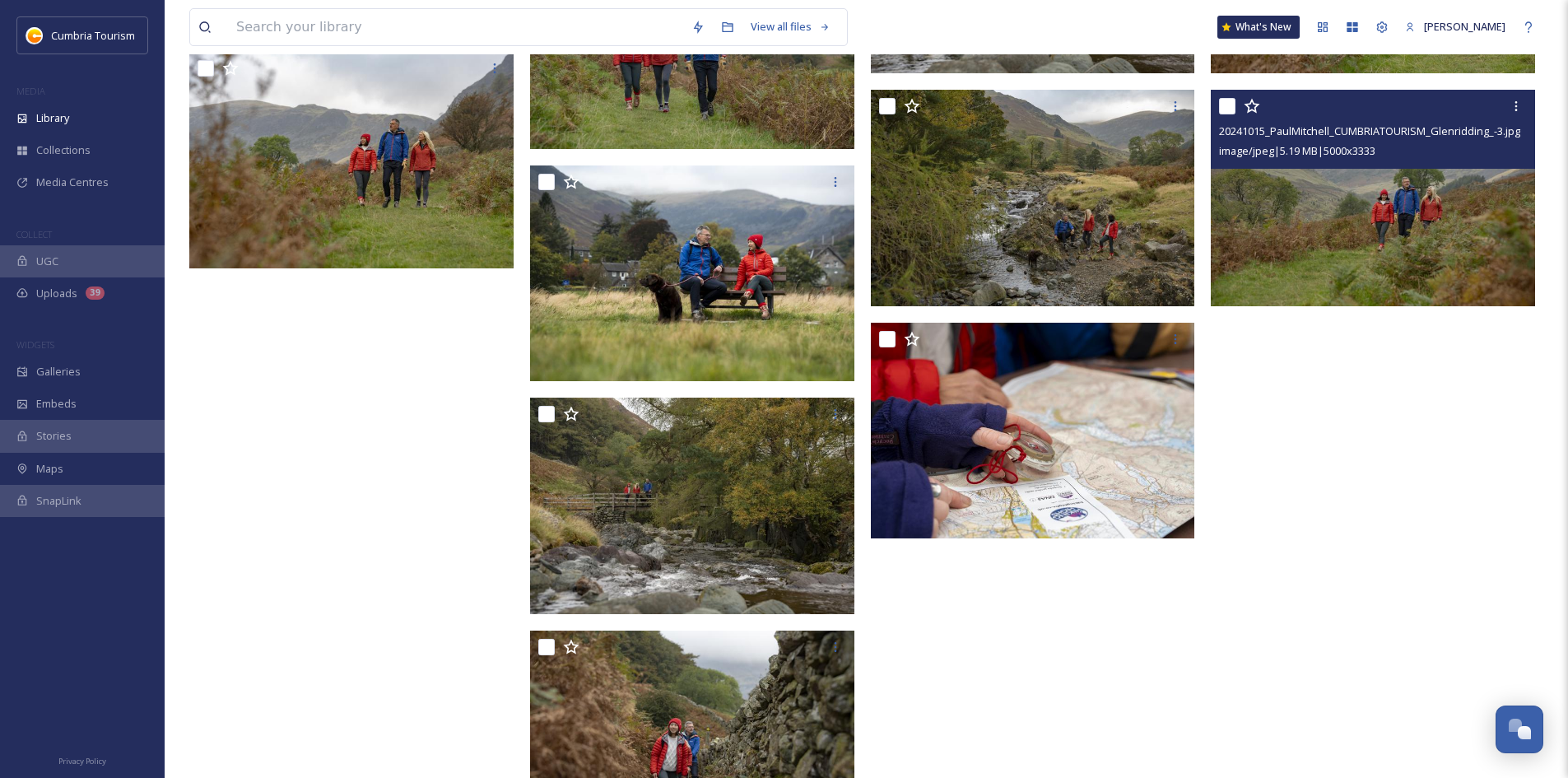
click at [1337, 211] on img at bounding box center [1373, 198] width 324 height 217
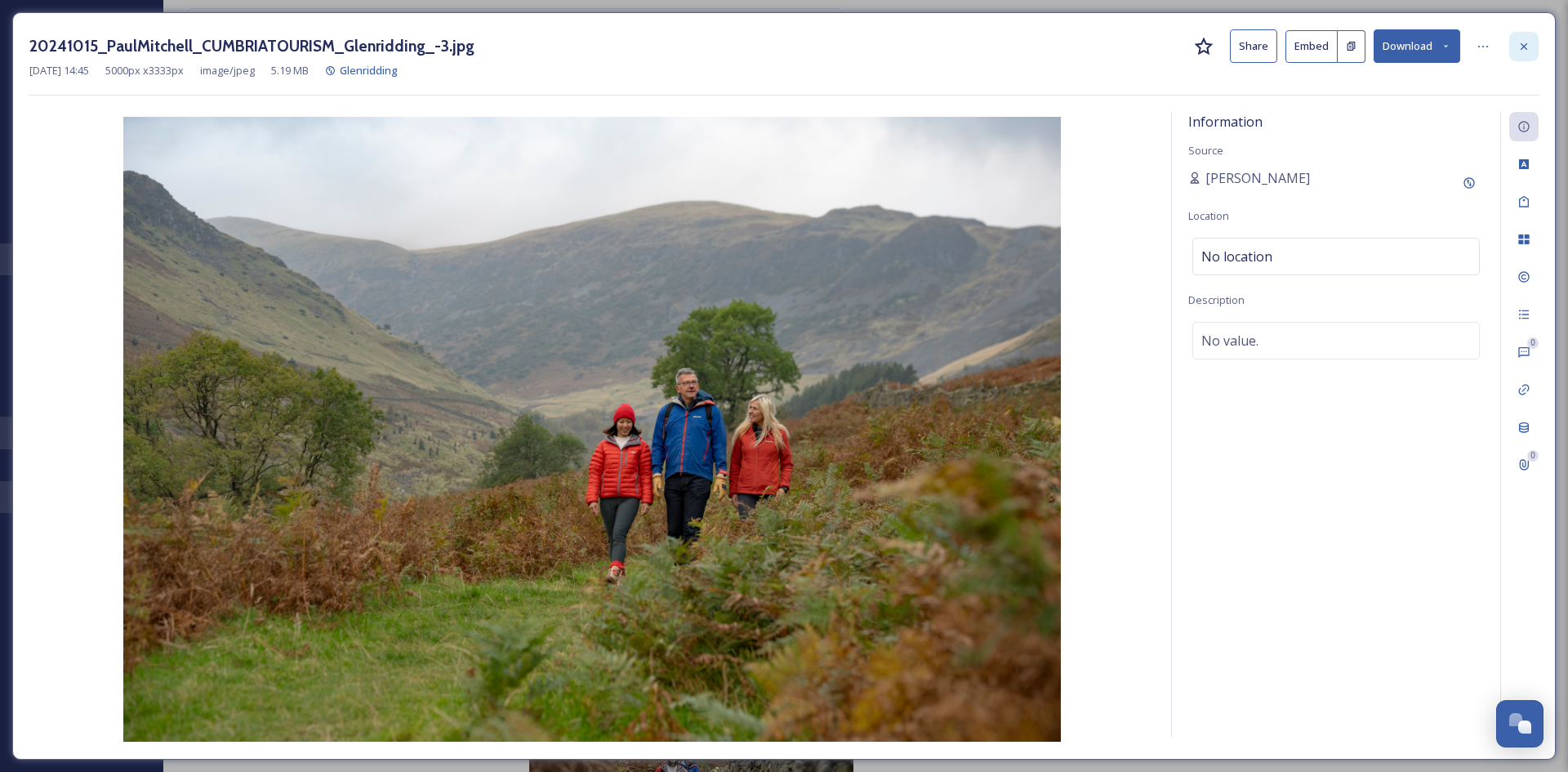
click at [1523, 61] on div at bounding box center [1524, 47] width 29 height 29
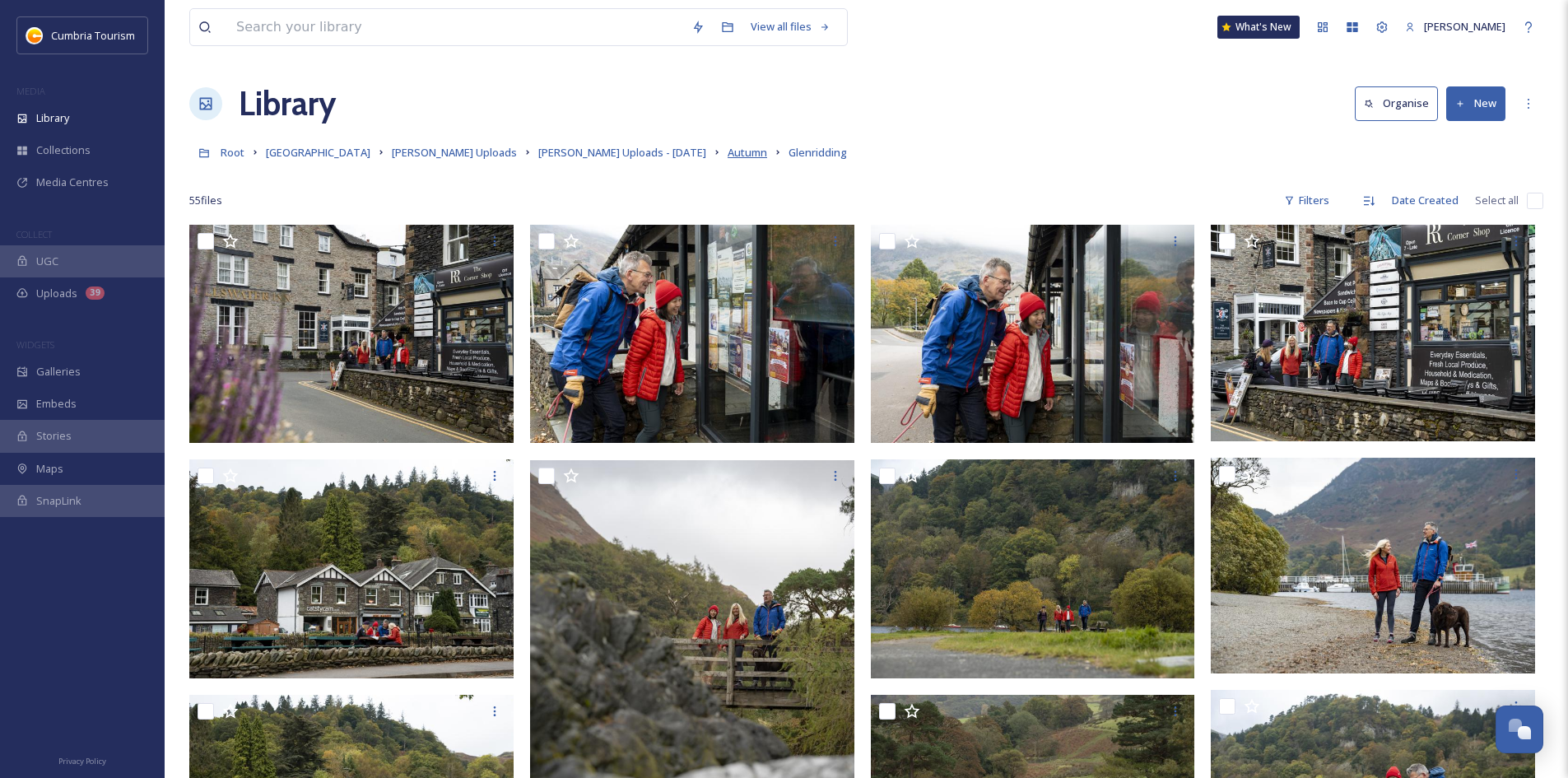
click at [727, 151] on span "Autumn" at bounding box center [746, 152] width 40 height 15
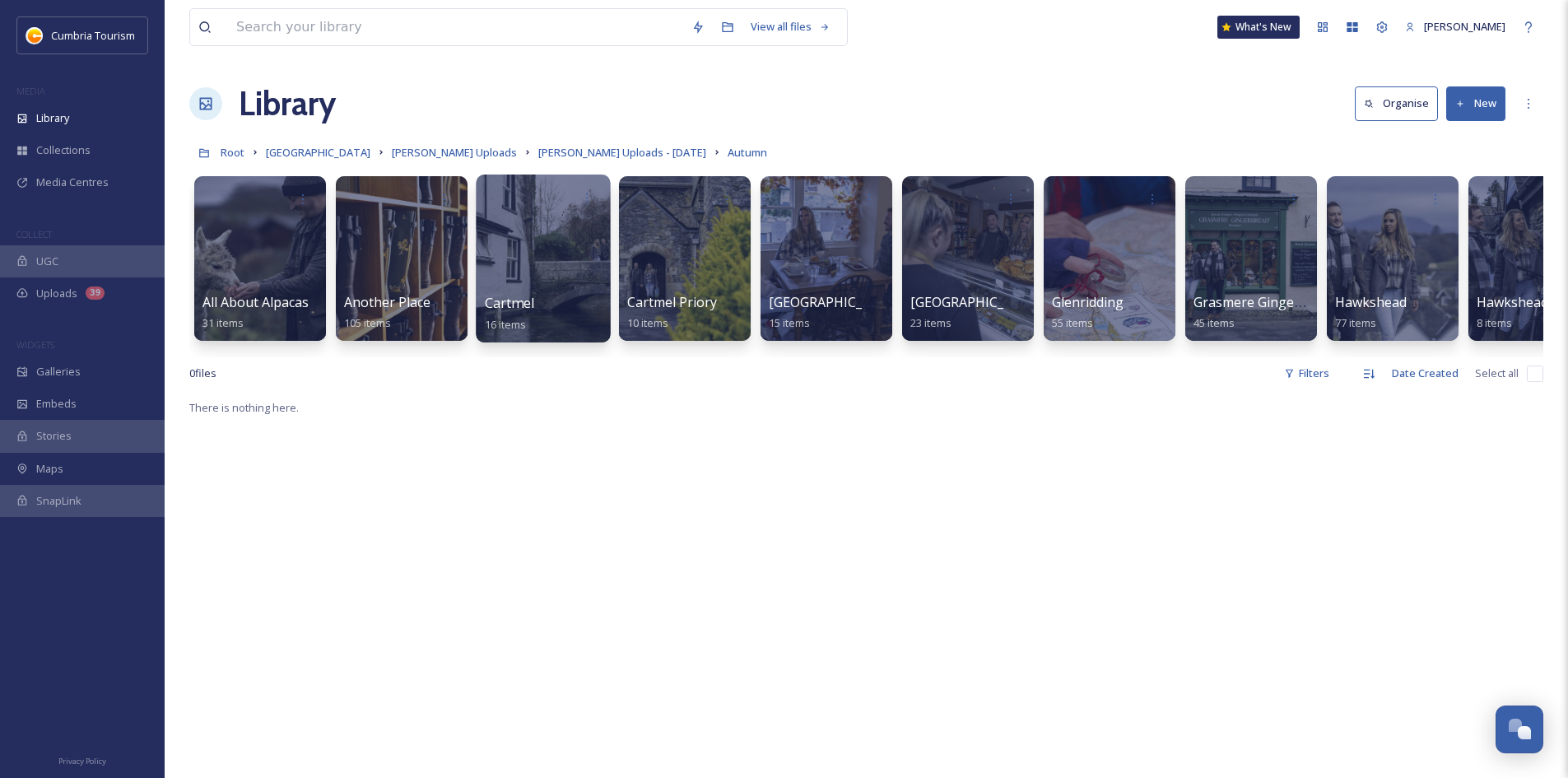
click at [548, 252] on div at bounding box center [543, 257] width 134 height 168
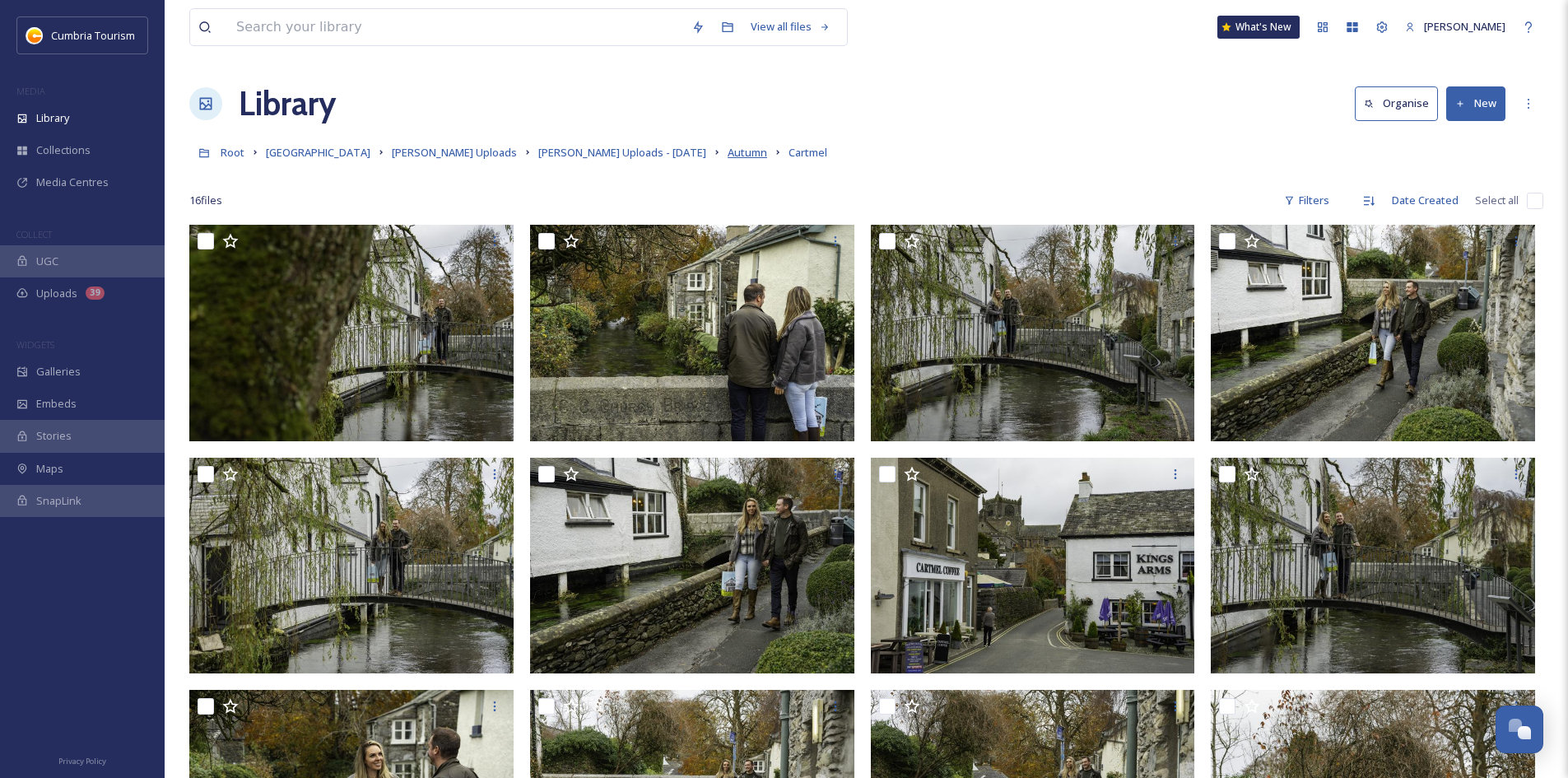
click at [727, 153] on span "Autumn" at bounding box center [746, 152] width 40 height 15
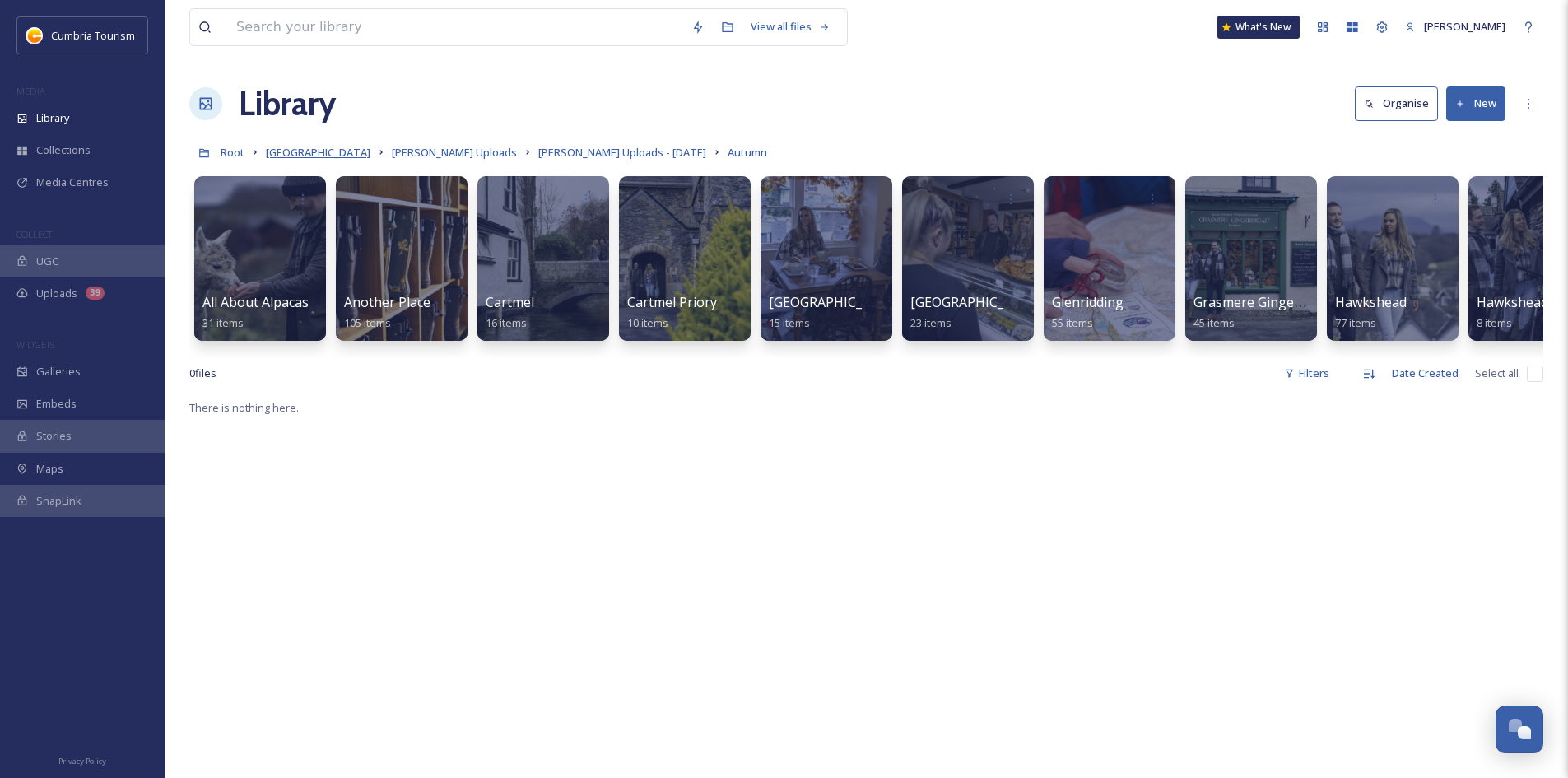
click at [354, 155] on span "[GEOGRAPHIC_DATA]" at bounding box center [318, 152] width 105 height 15
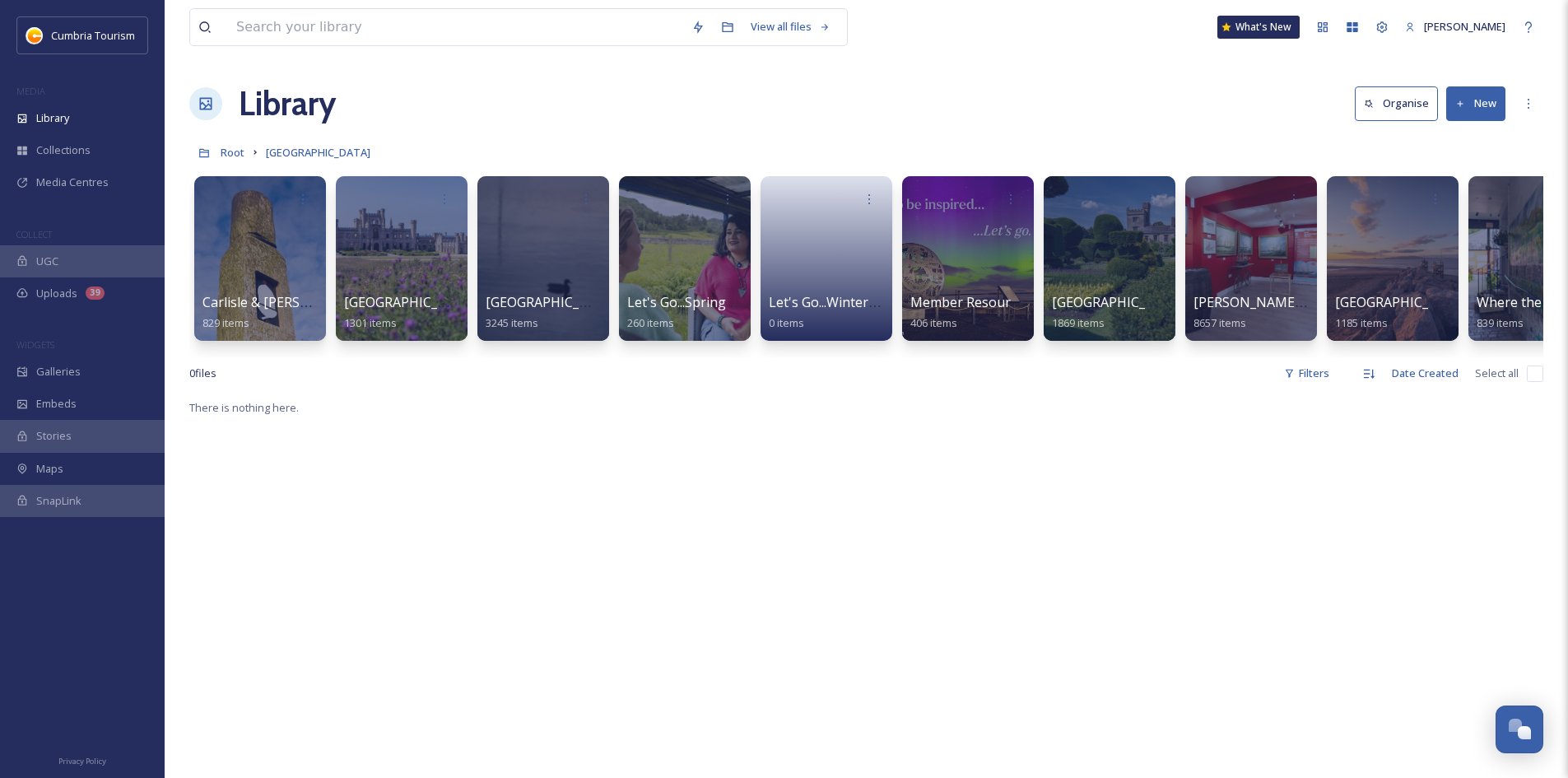
scroll to position [0, 62]
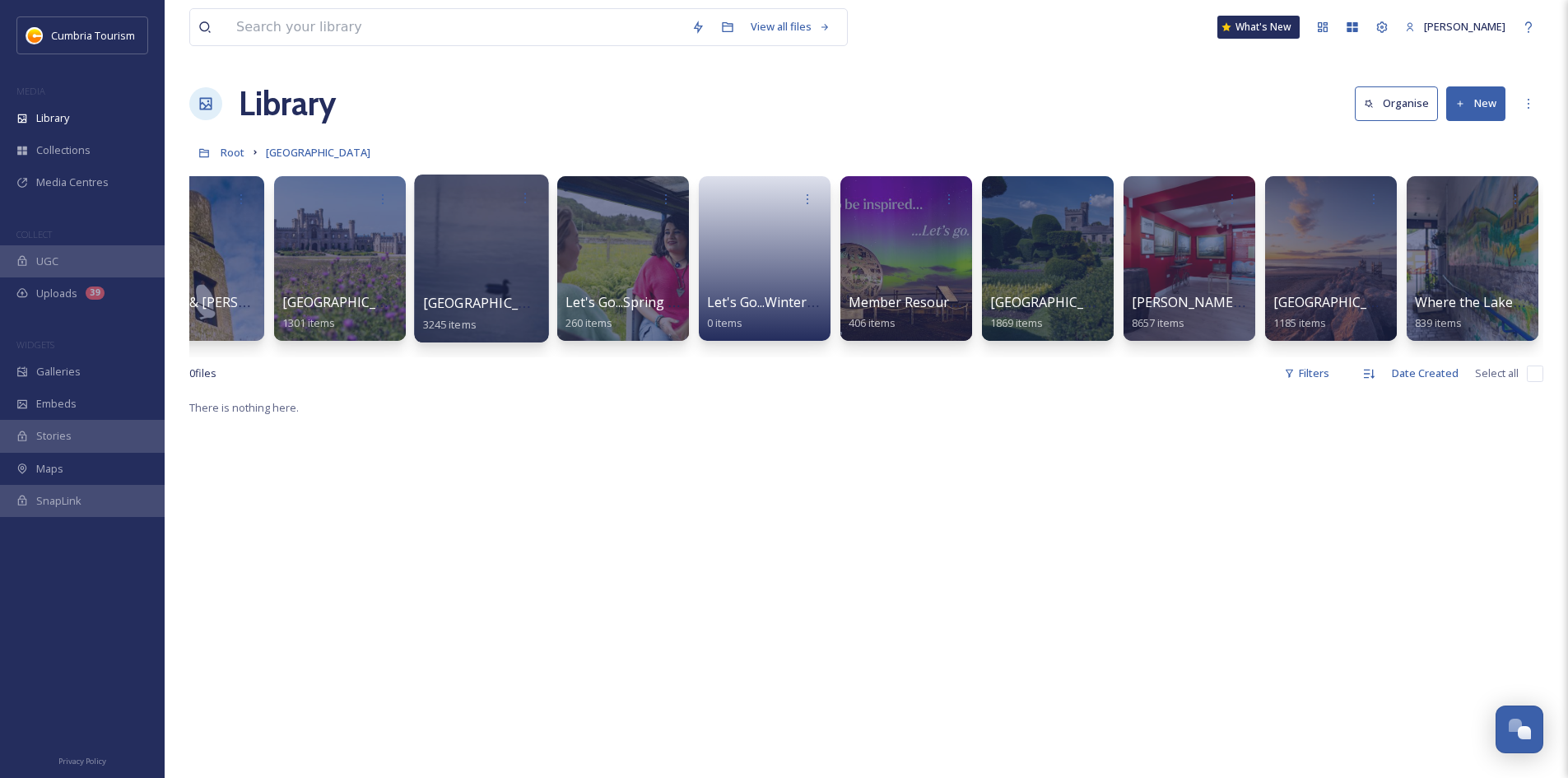
click at [495, 238] on div at bounding box center [481, 257] width 134 height 168
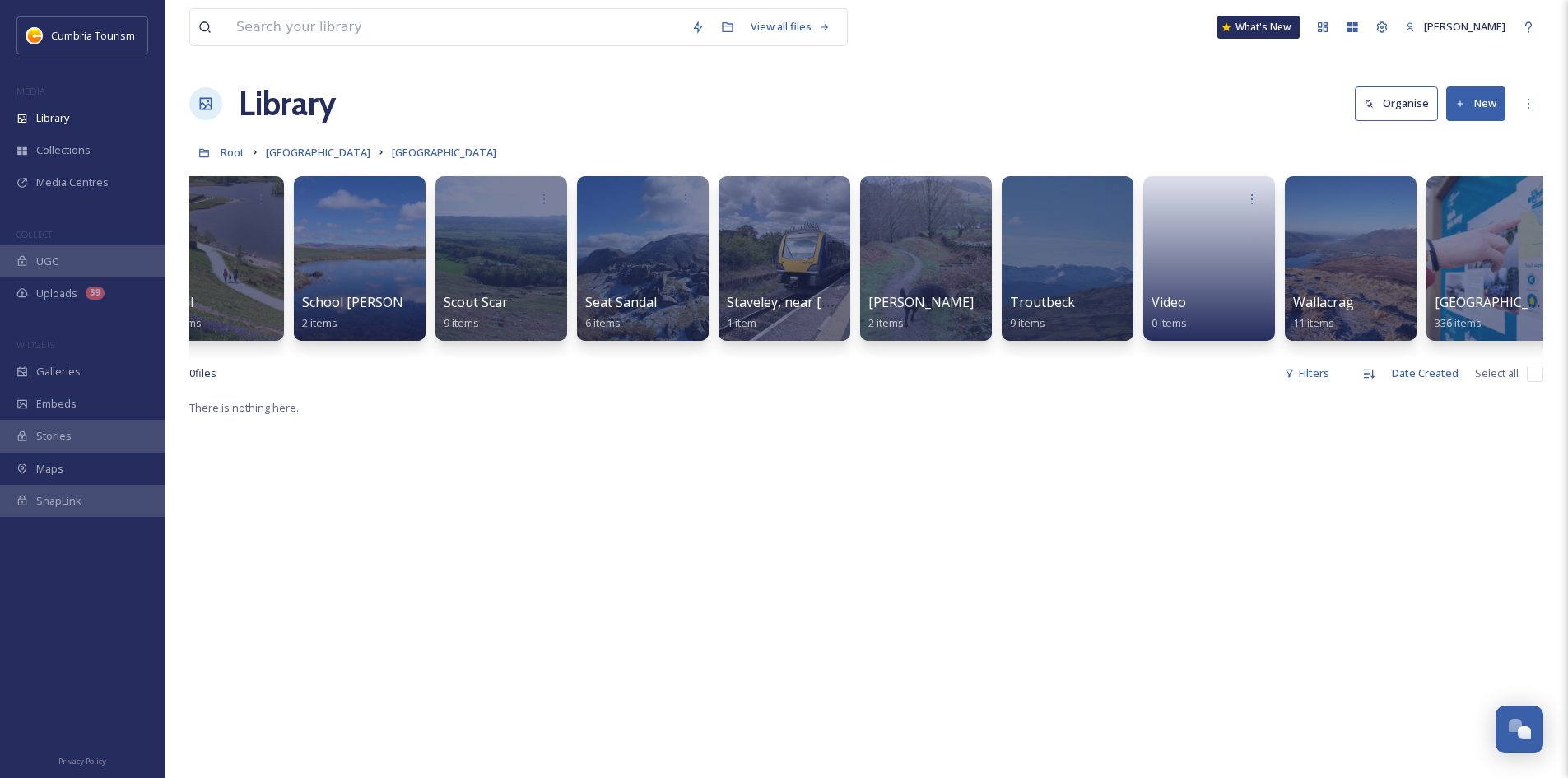
scroll to position [0, 5299]
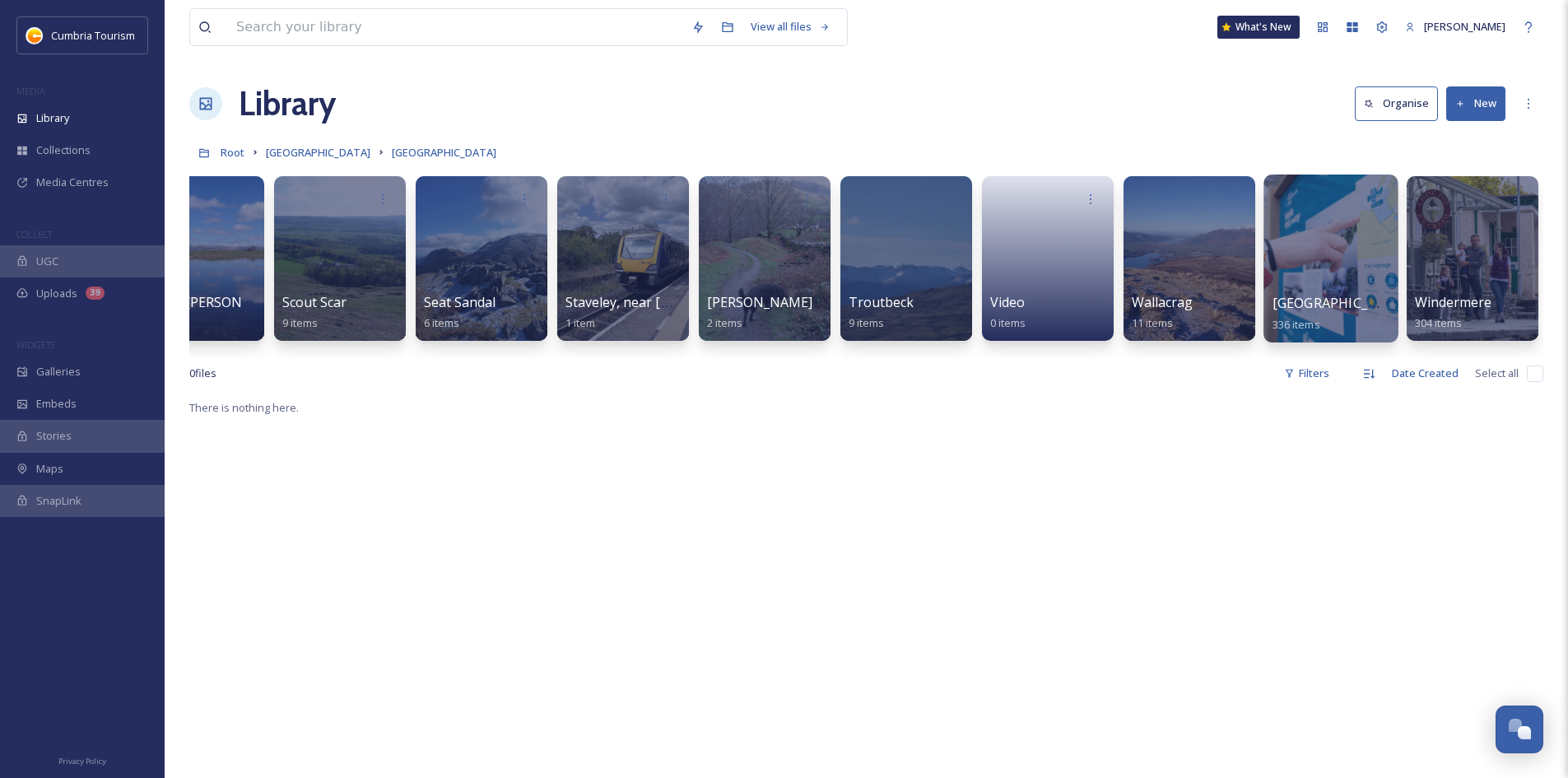
click at [1277, 258] on div at bounding box center [1330, 257] width 134 height 168
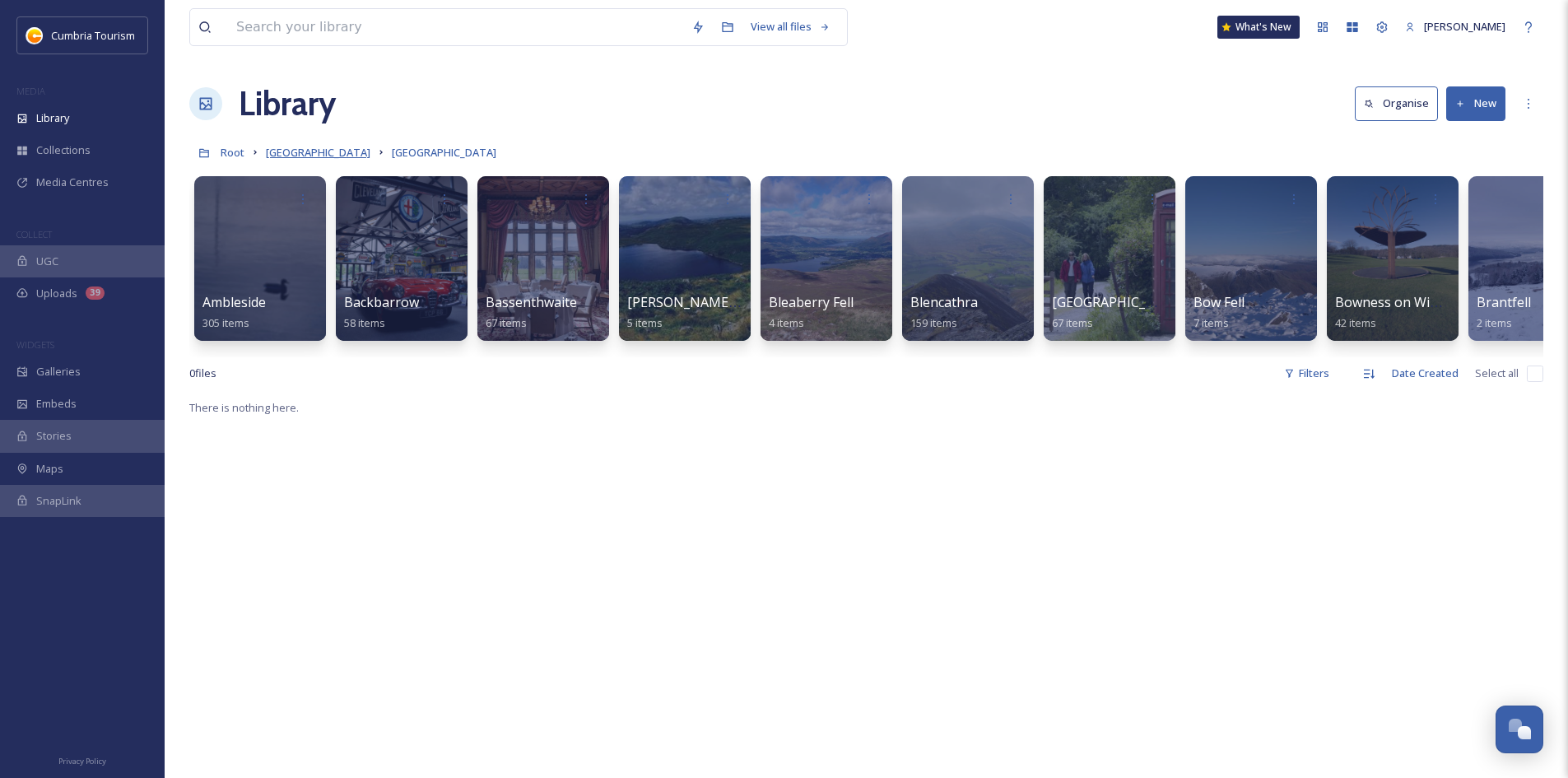
click at [302, 151] on span "[GEOGRAPHIC_DATA]" at bounding box center [318, 152] width 105 height 15
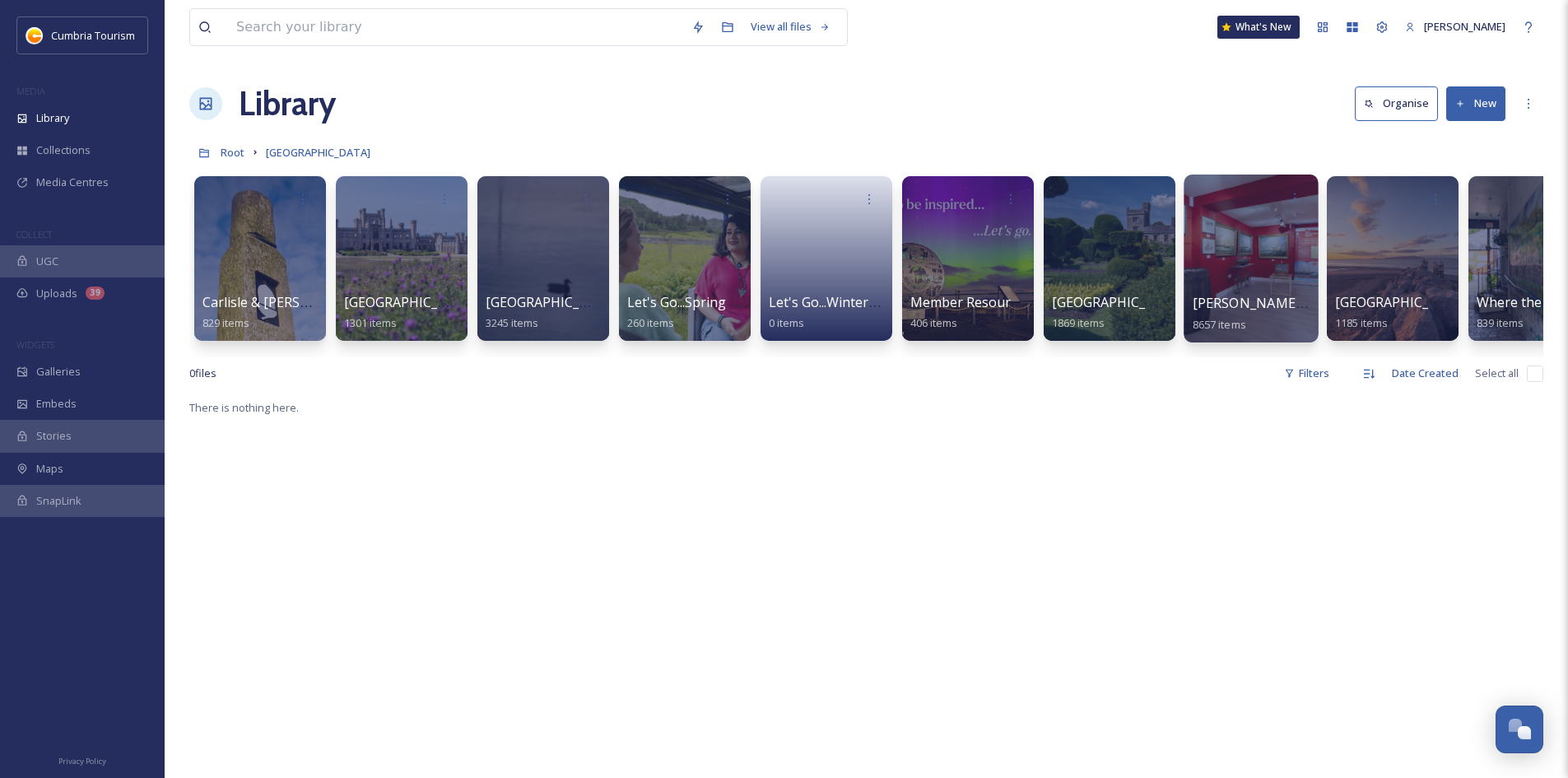
click at [1224, 294] on span "[PERSON_NAME] Uploads" at bounding box center [1274, 303] width 163 height 19
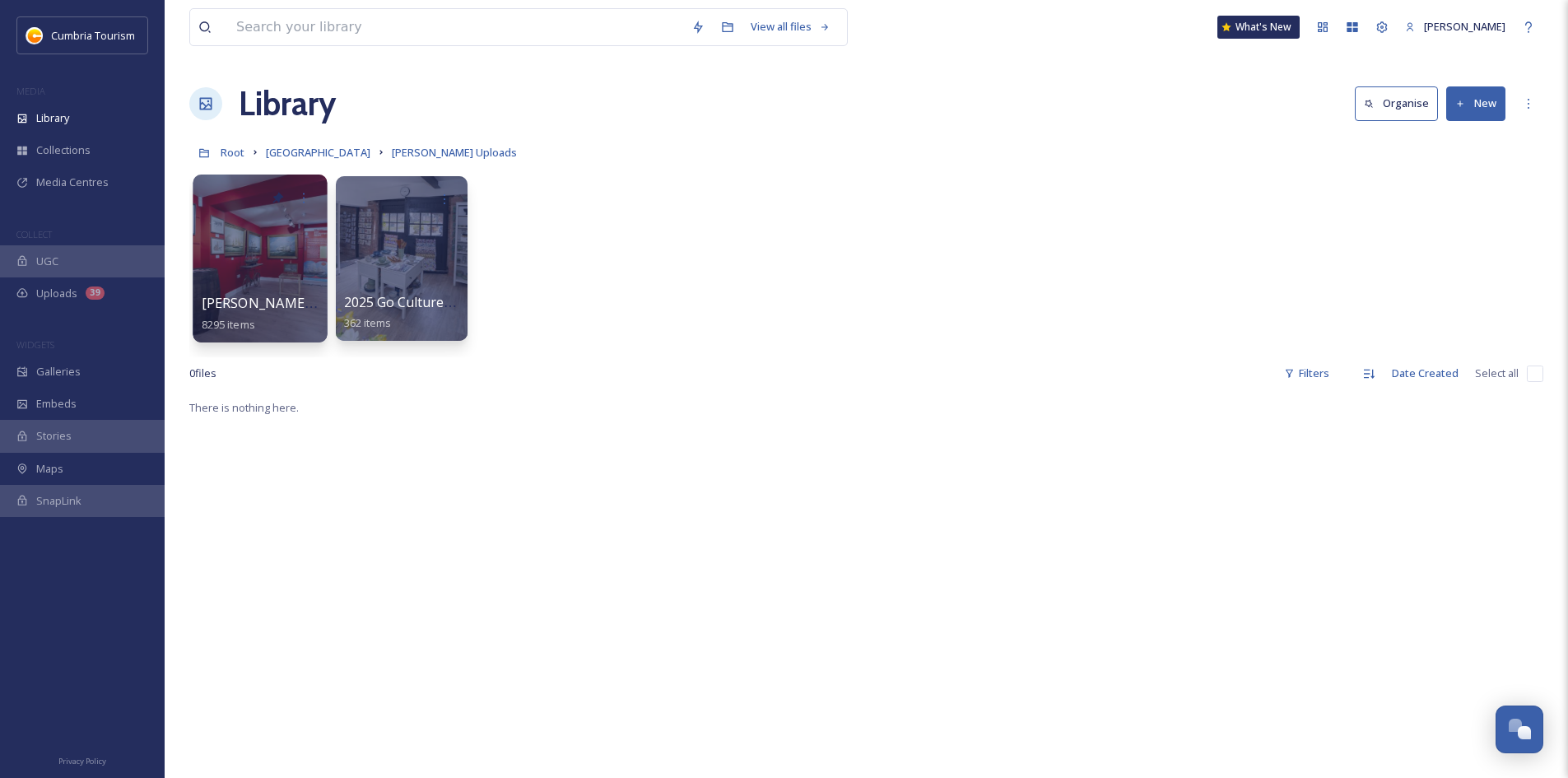
click at [277, 248] on div at bounding box center [259, 257] width 134 height 168
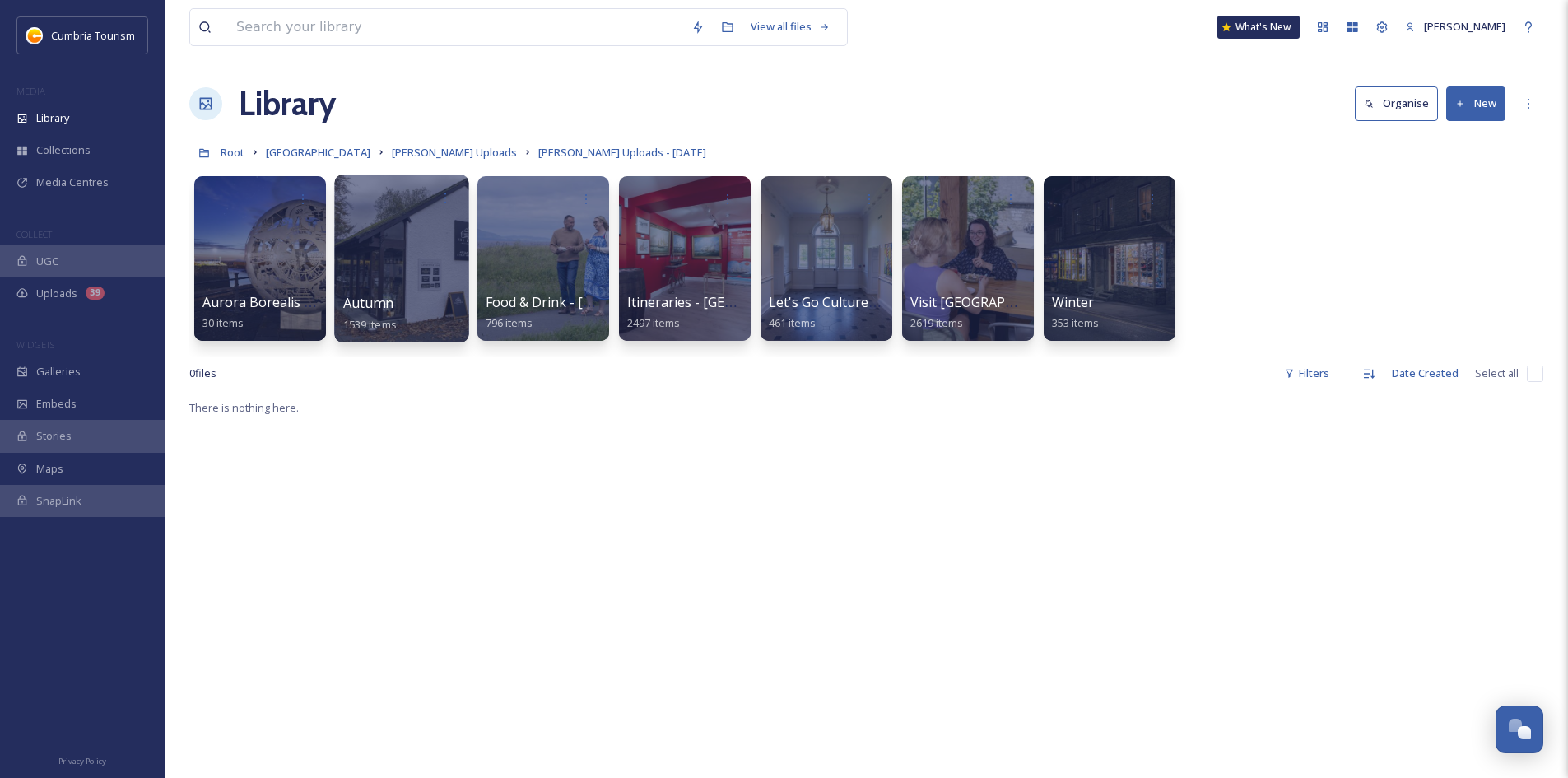
click at [420, 232] on div at bounding box center [401, 257] width 134 height 168
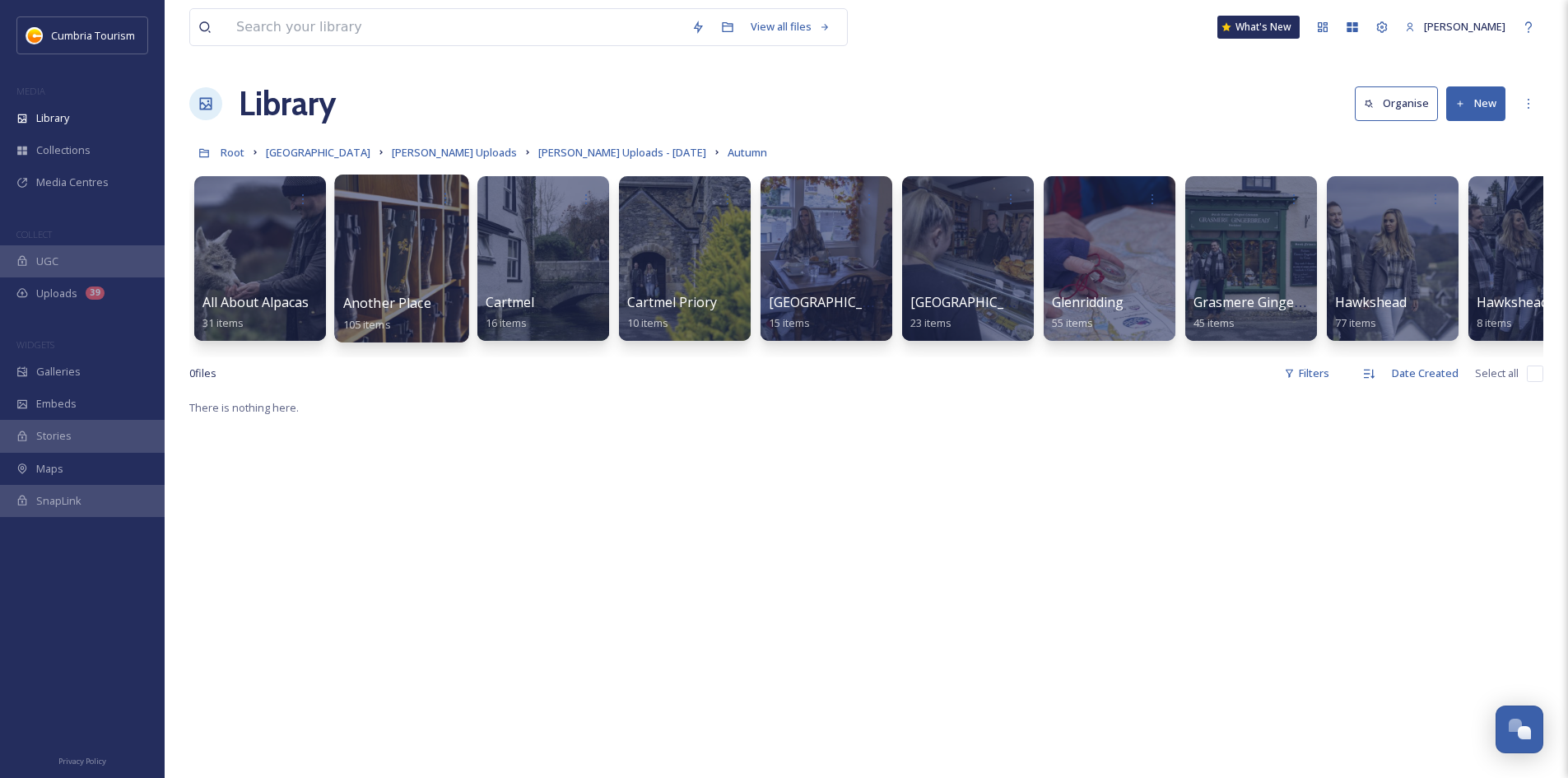
click at [398, 247] on div at bounding box center [401, 257] width 134 height 168
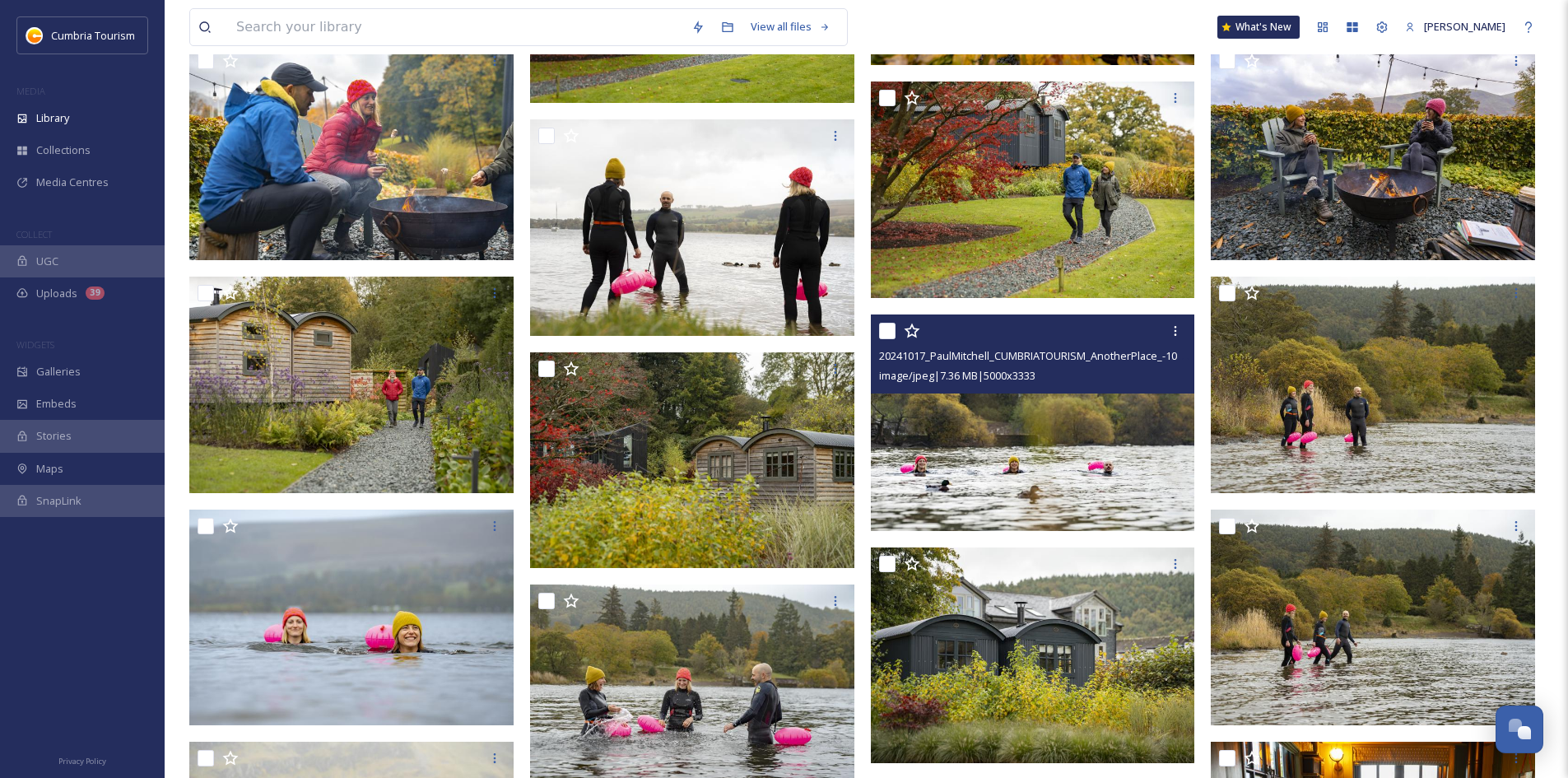
scroll to position [1728, 0]
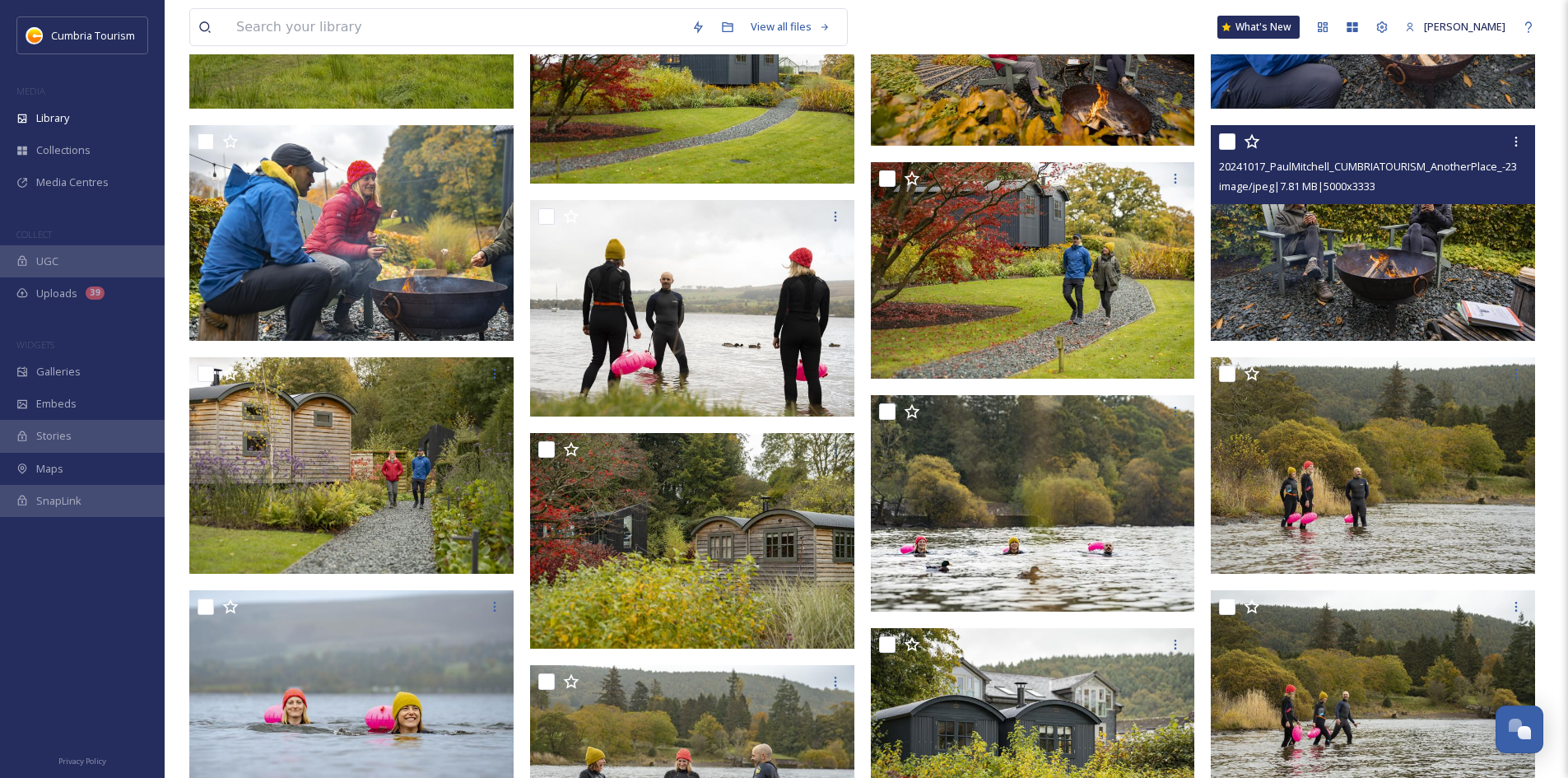
click at [1367, 257] on img at bounding box center [1373, 232] width 324 height 217
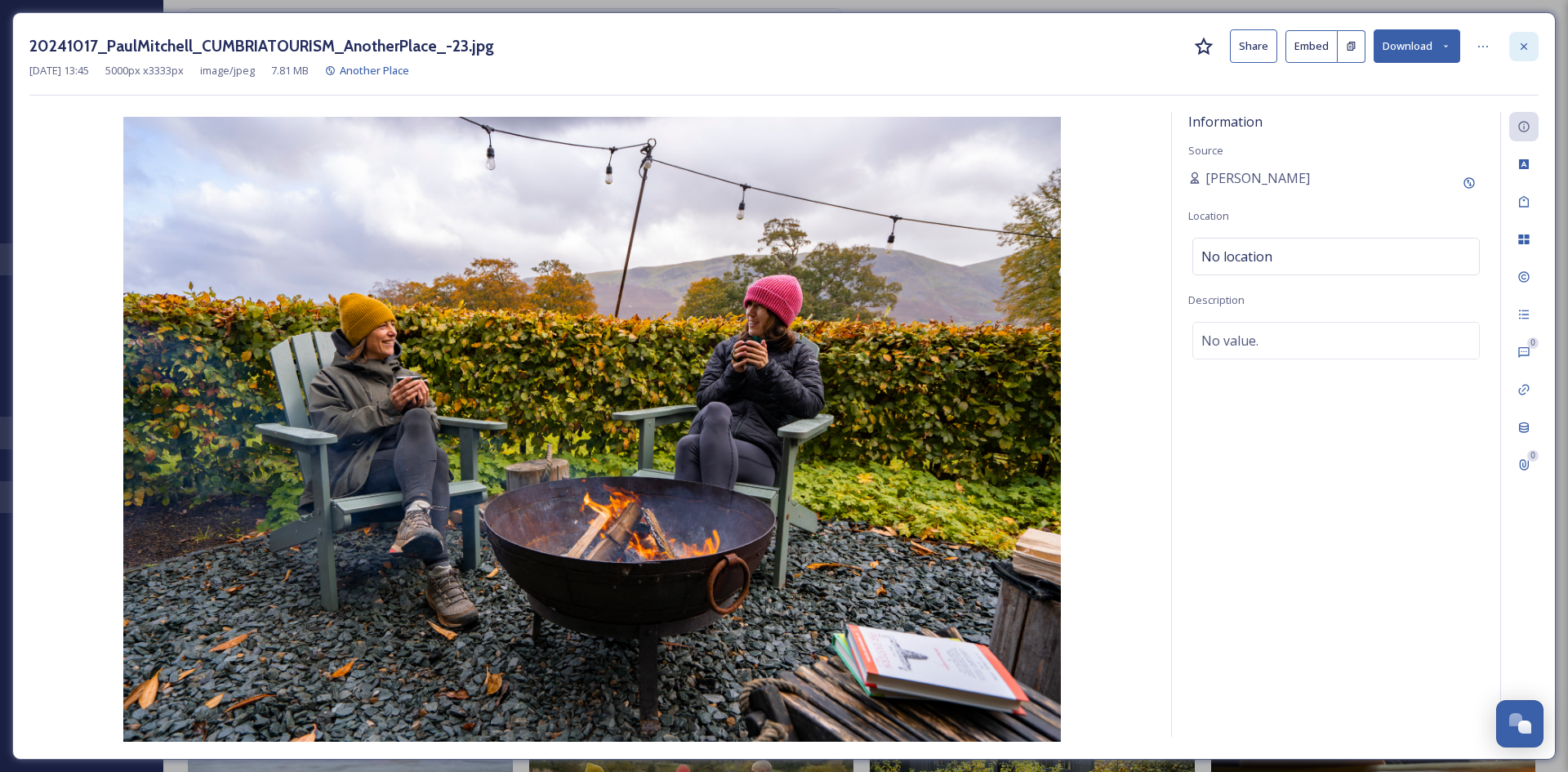
click at [1517, 44] on icon at bounding box center [1524, 47] width 13 height 13
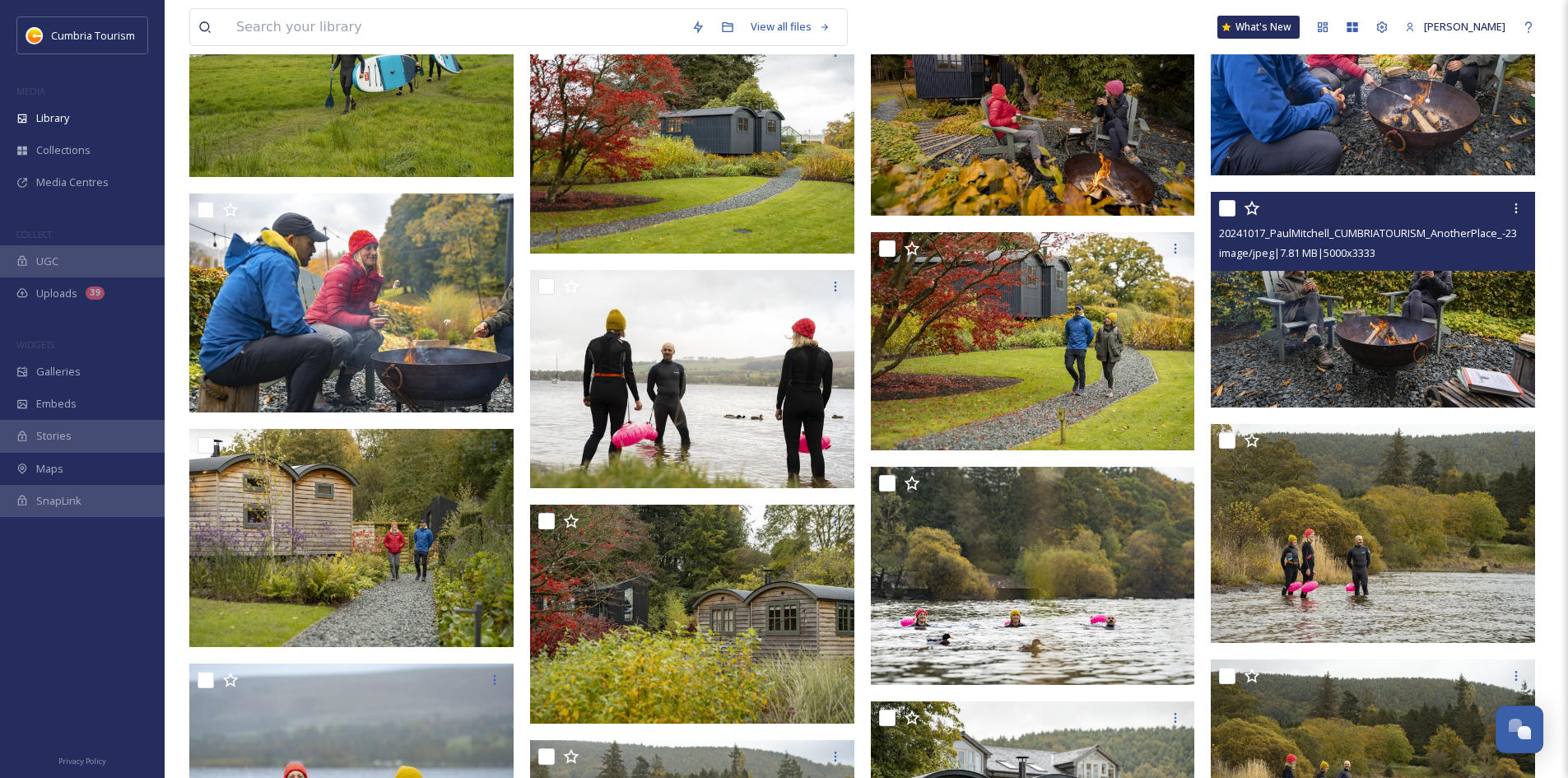
scroll to position [1317, 0]
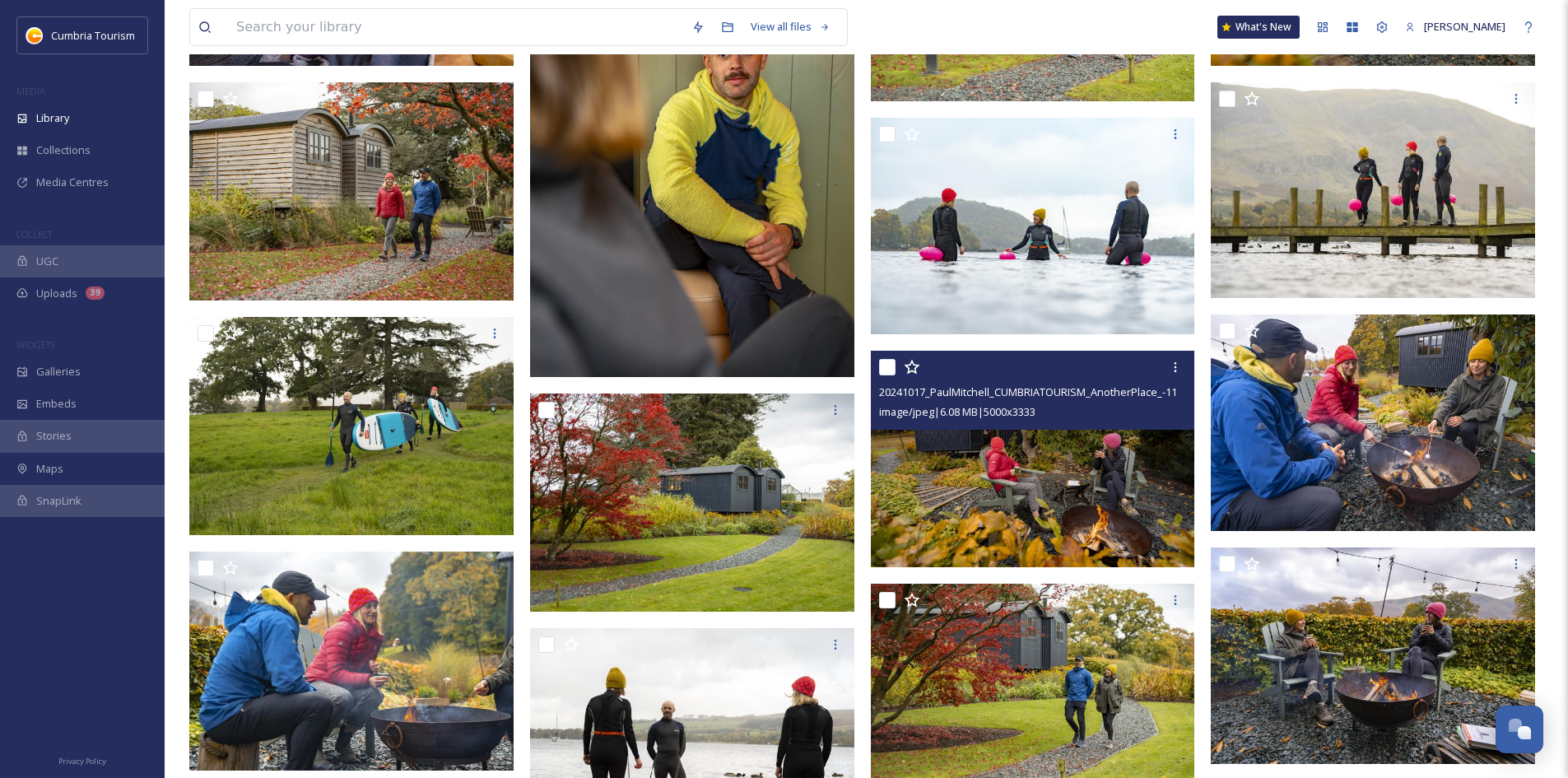
click at [1098, 458] on img at bounding box center [1033, 459] width 324 height 217
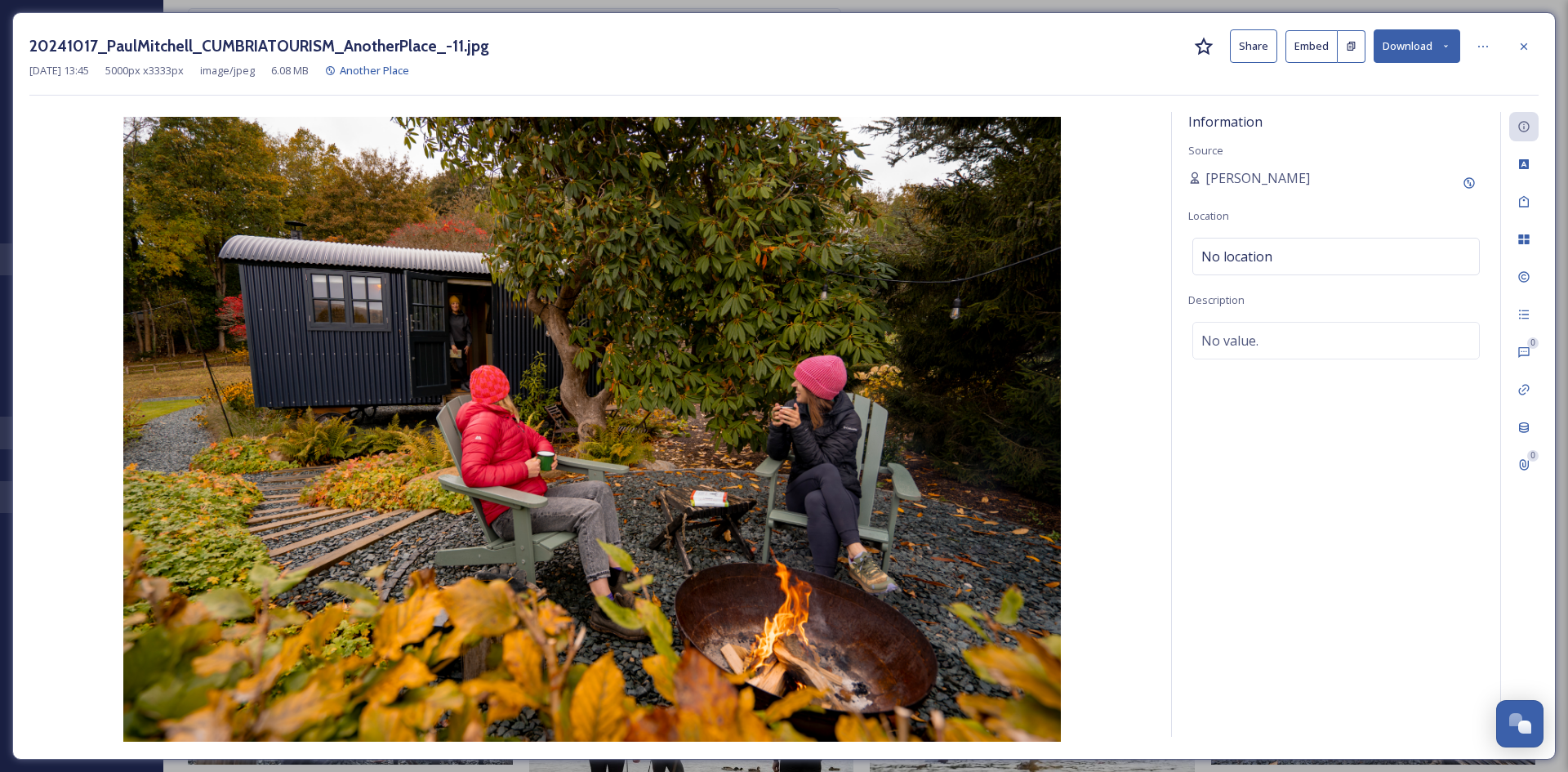
click at [1420, 46] on button "Download" at bounding box center [1417, 46] width 86 height 33
click at [1387, 84] on span "Download Original (5000 x 3333)" at bounding box center [1374, 84] width 154 height 16
click at [1527, 43] on icon at bounding box center [1523, 45] width 6 height 6
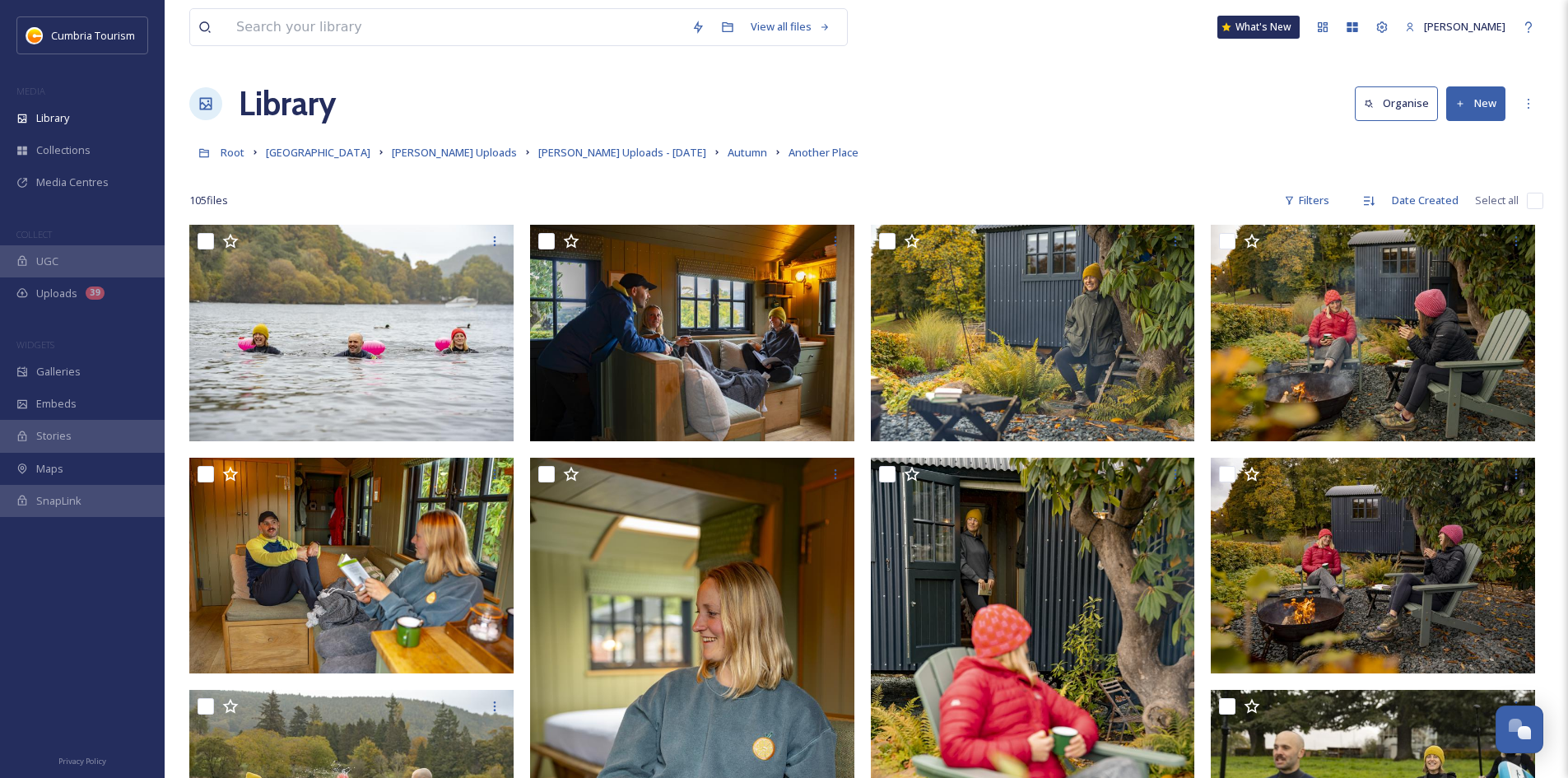
click at [1057, 163] on div "Root Cumbria Media Library [PERSON_NAME] Uploads [PERSON_NAME] Uploads - [DATE]…" at bounding box center [866, 153] width 1354 height 31
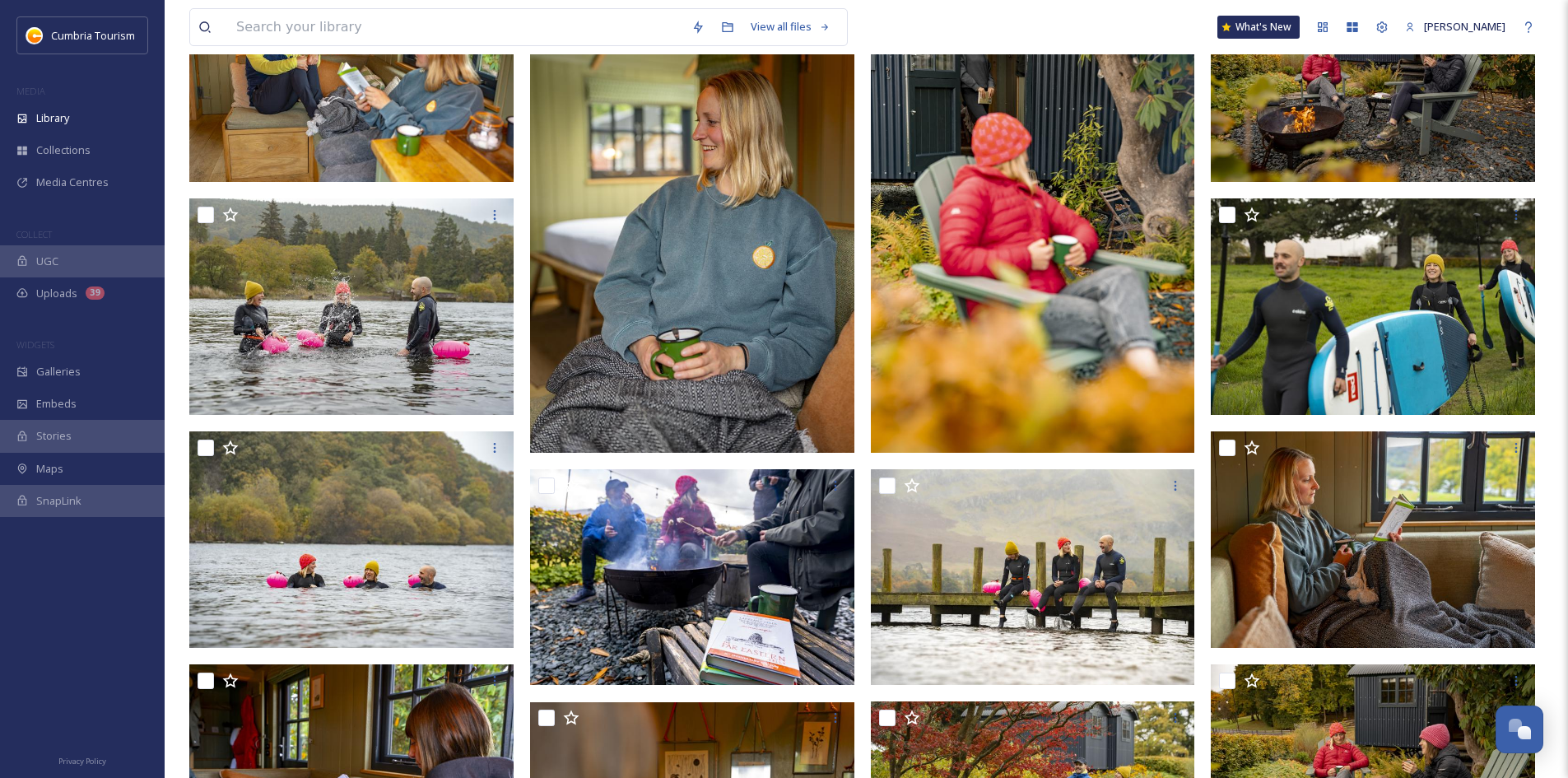
scroll to position [494, 0]
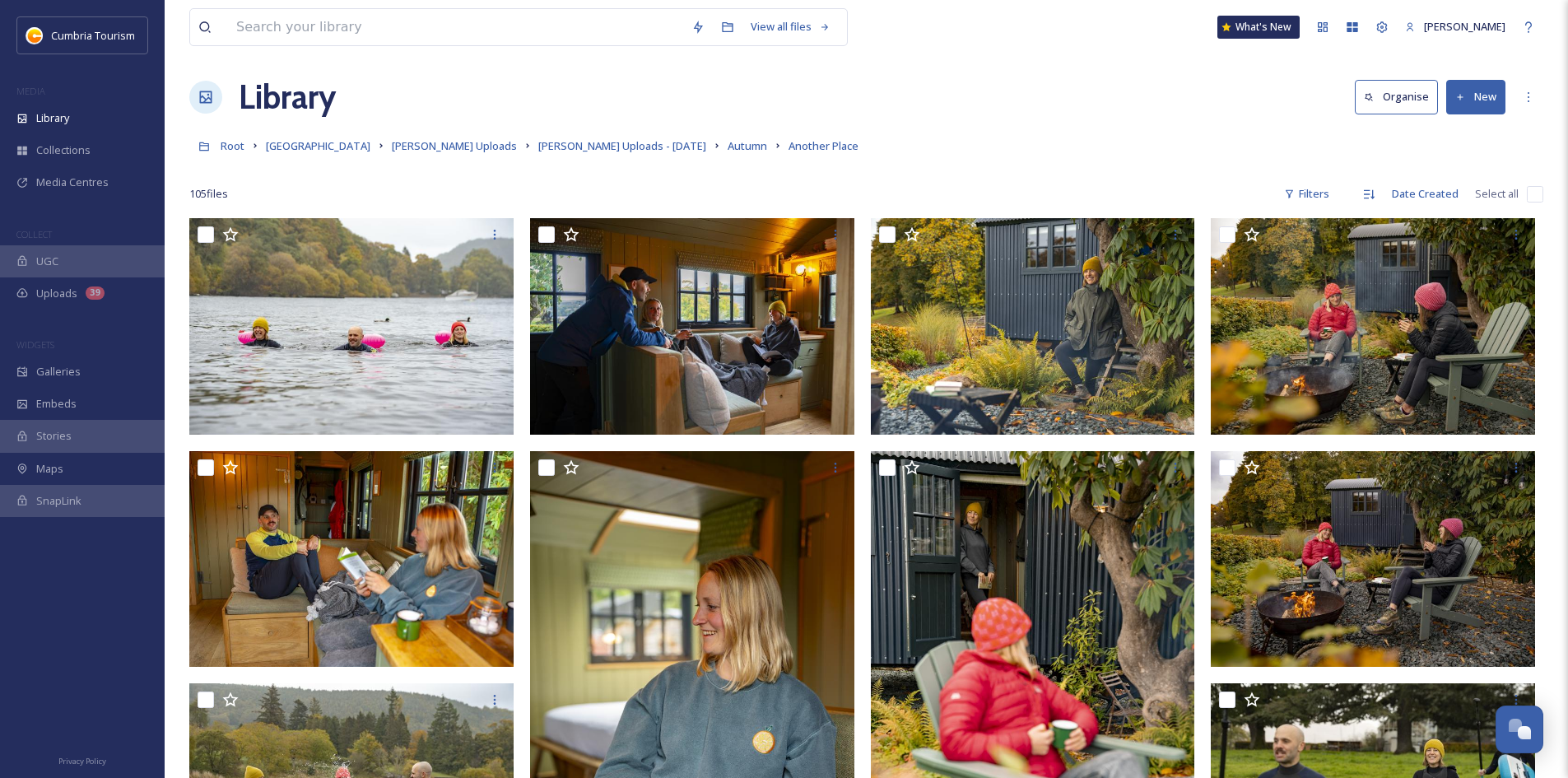
scroll to position [0, 0]
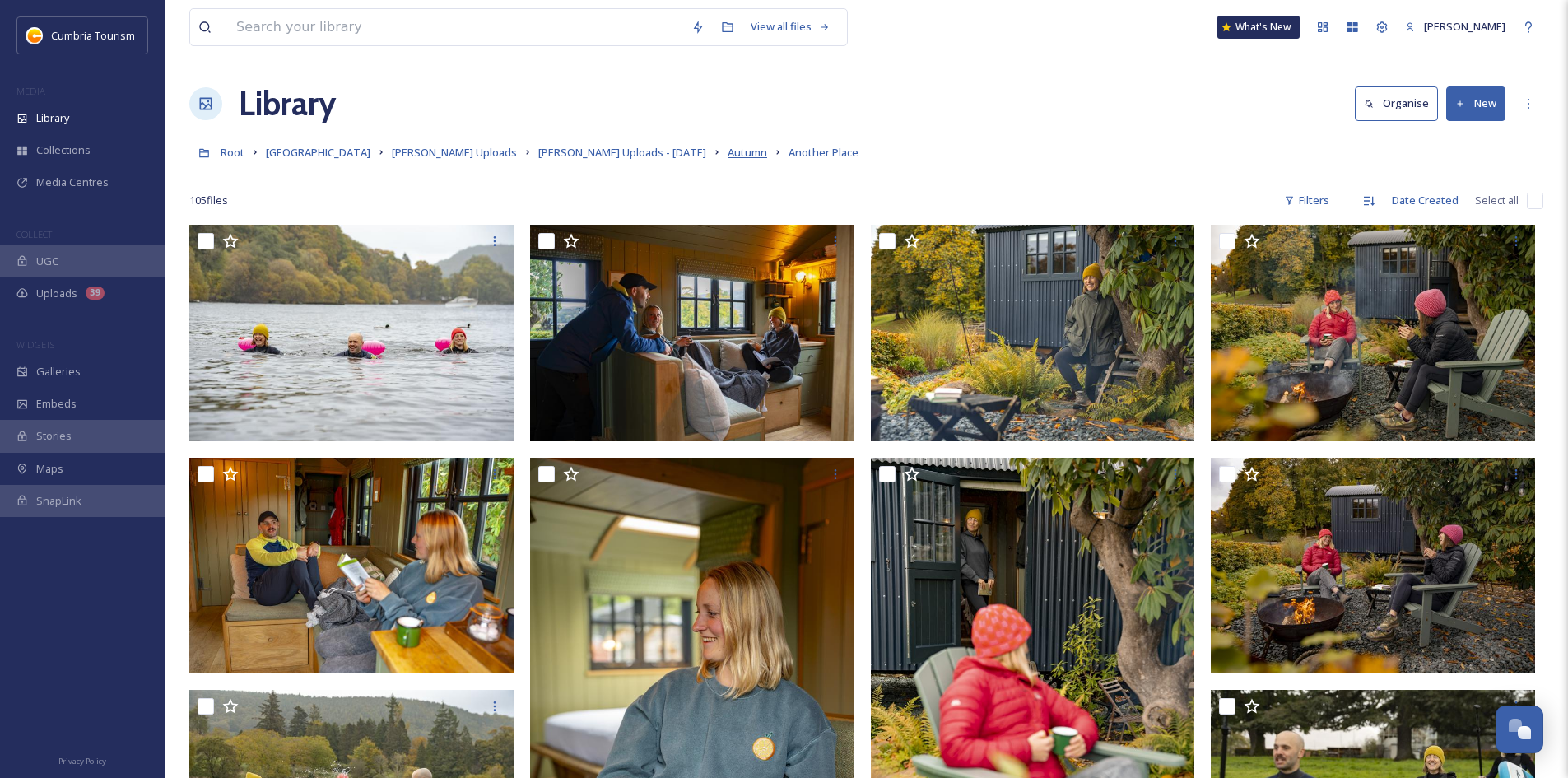
click at [727, 158] on span "Autumn" at bounding box center [746, 152] width 40 height 15
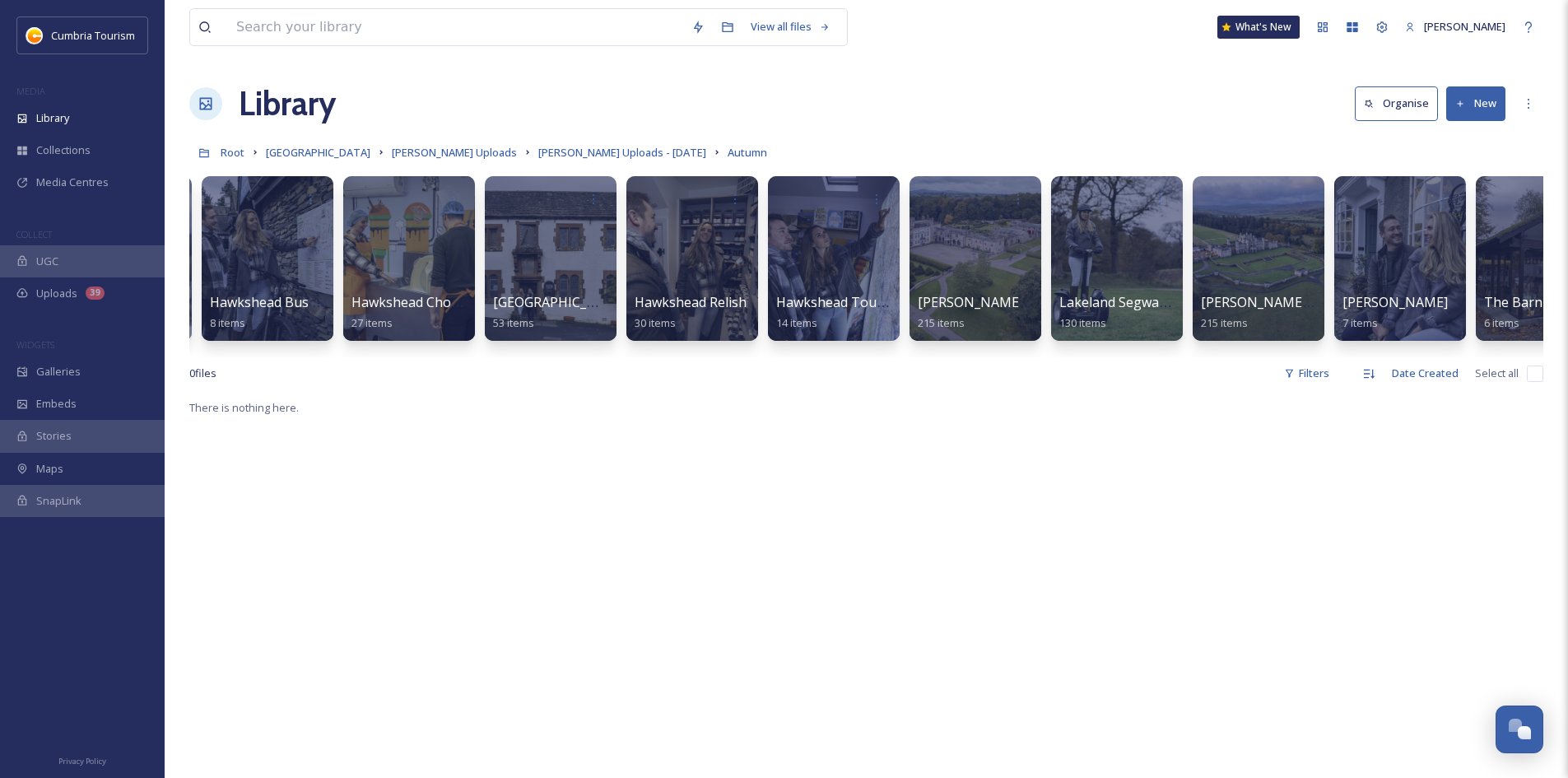
scroll to position [0, 1269]
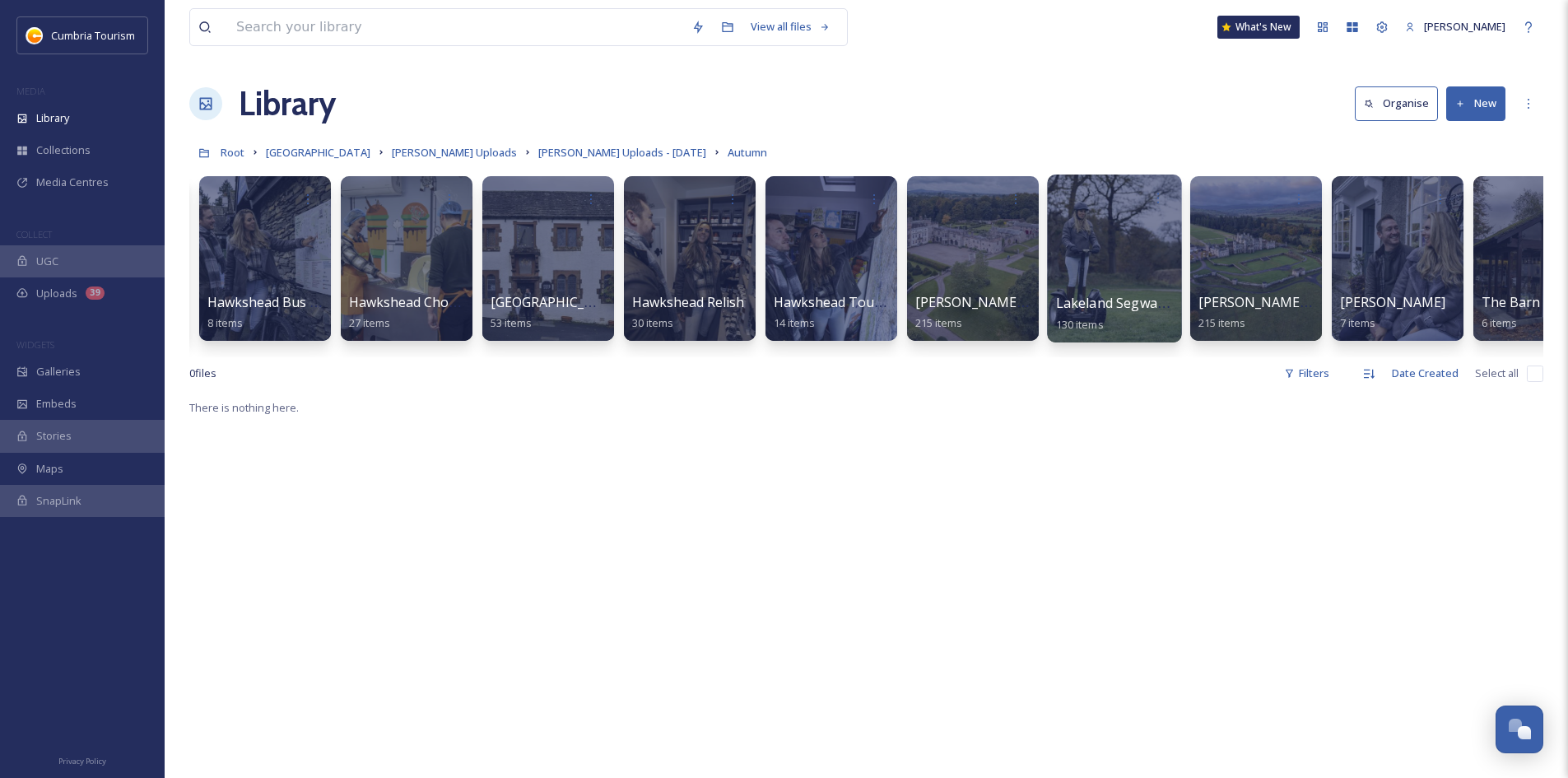
click at [1097, 254] on div at bounding box center [1113, 257] width 134 height 168
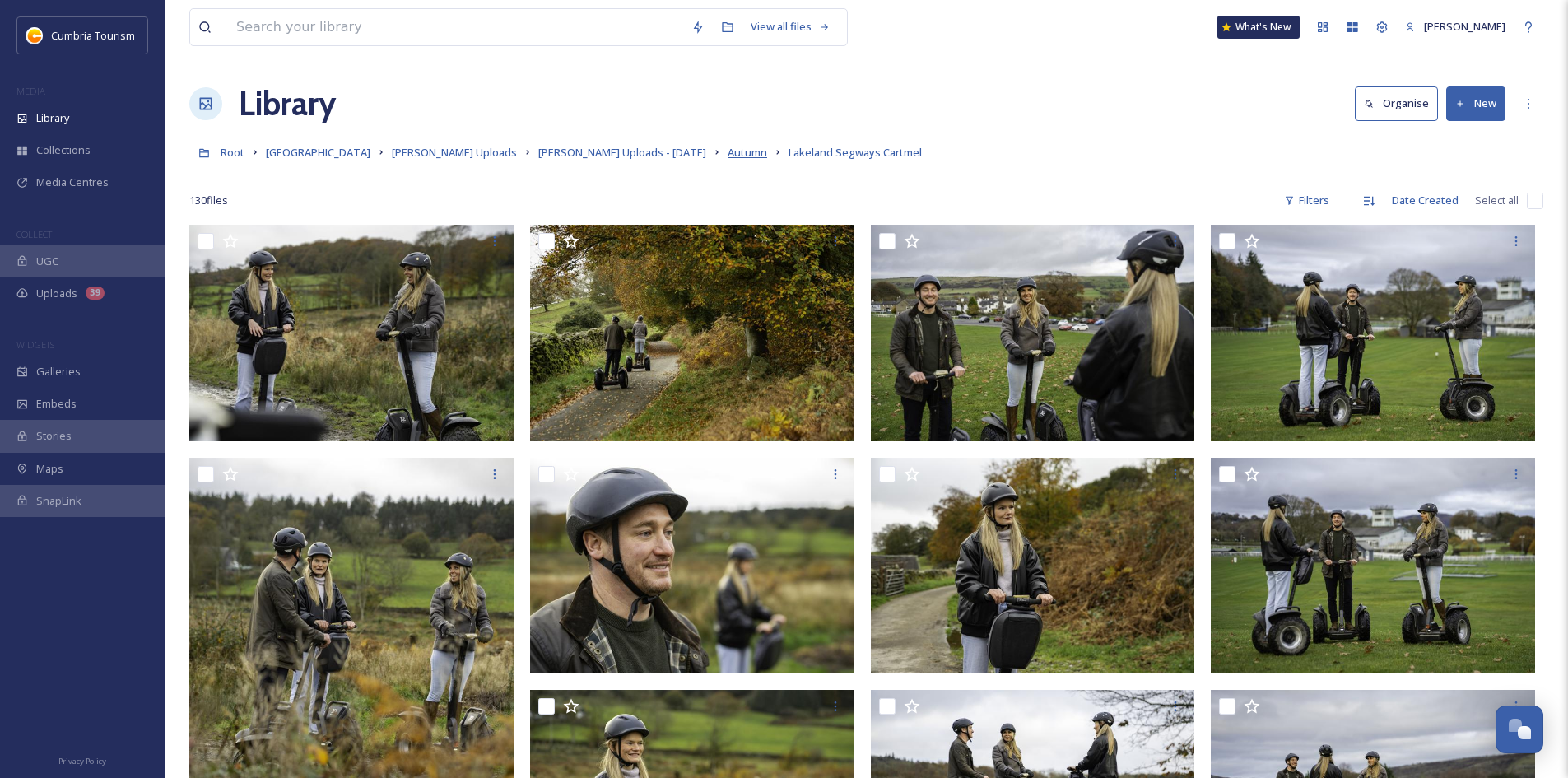
click at [727, 149] on span "Autumn" at bounding box center [746, 152] width 40 height 15
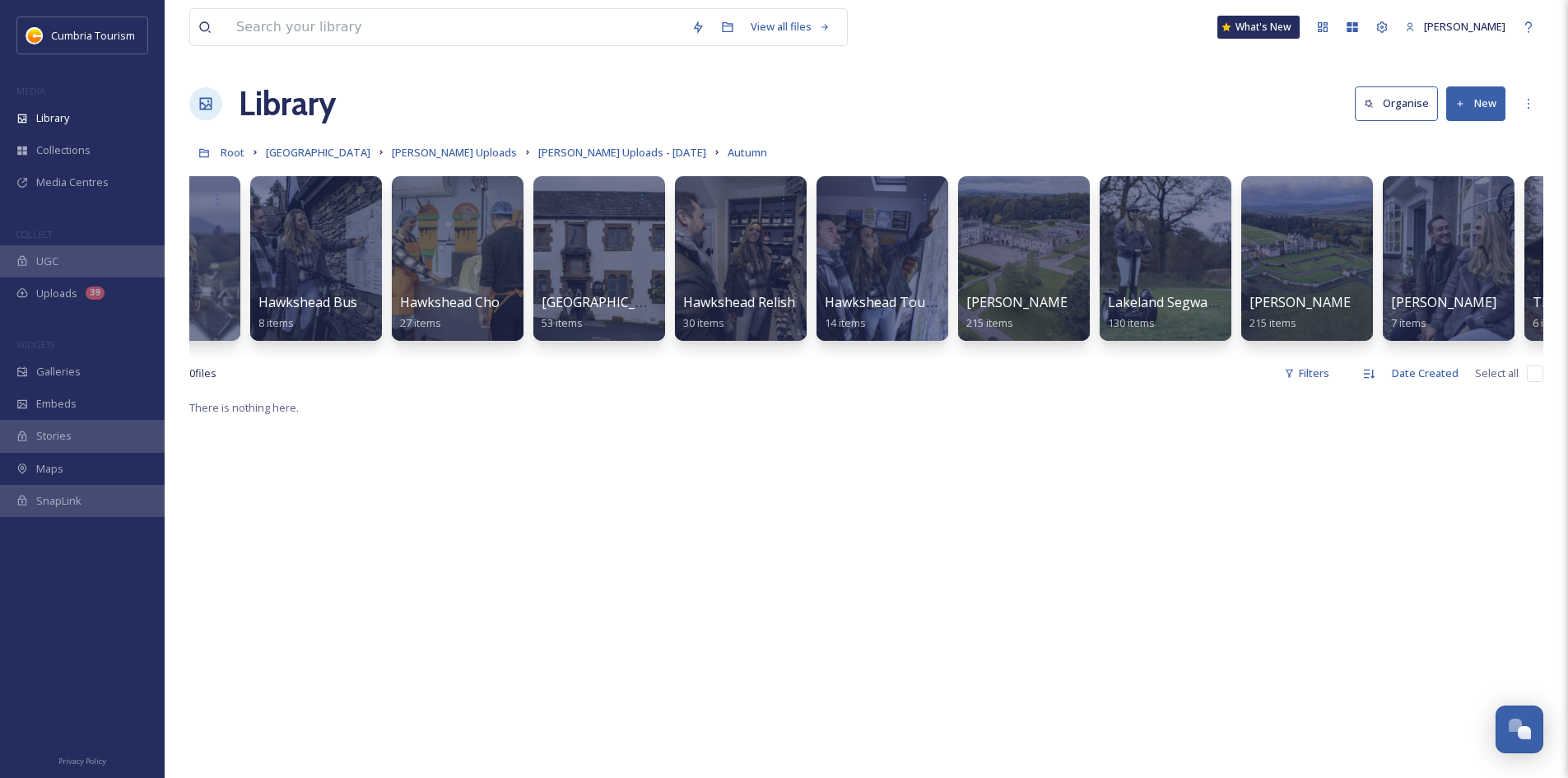
scroll to position [0, 1221]
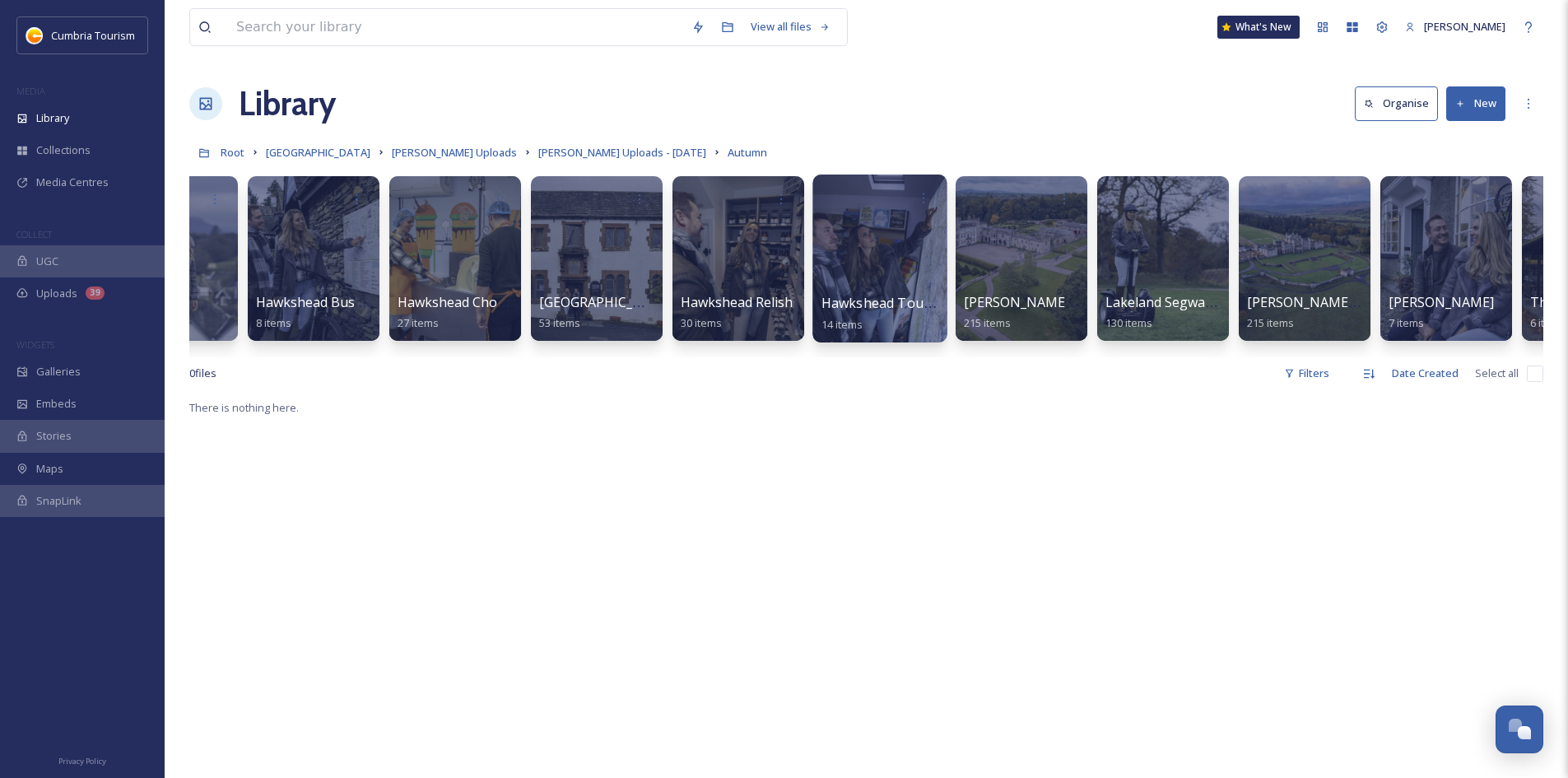
click at [882, 267] on div at bounding box center [879, 257] width 134 height 168
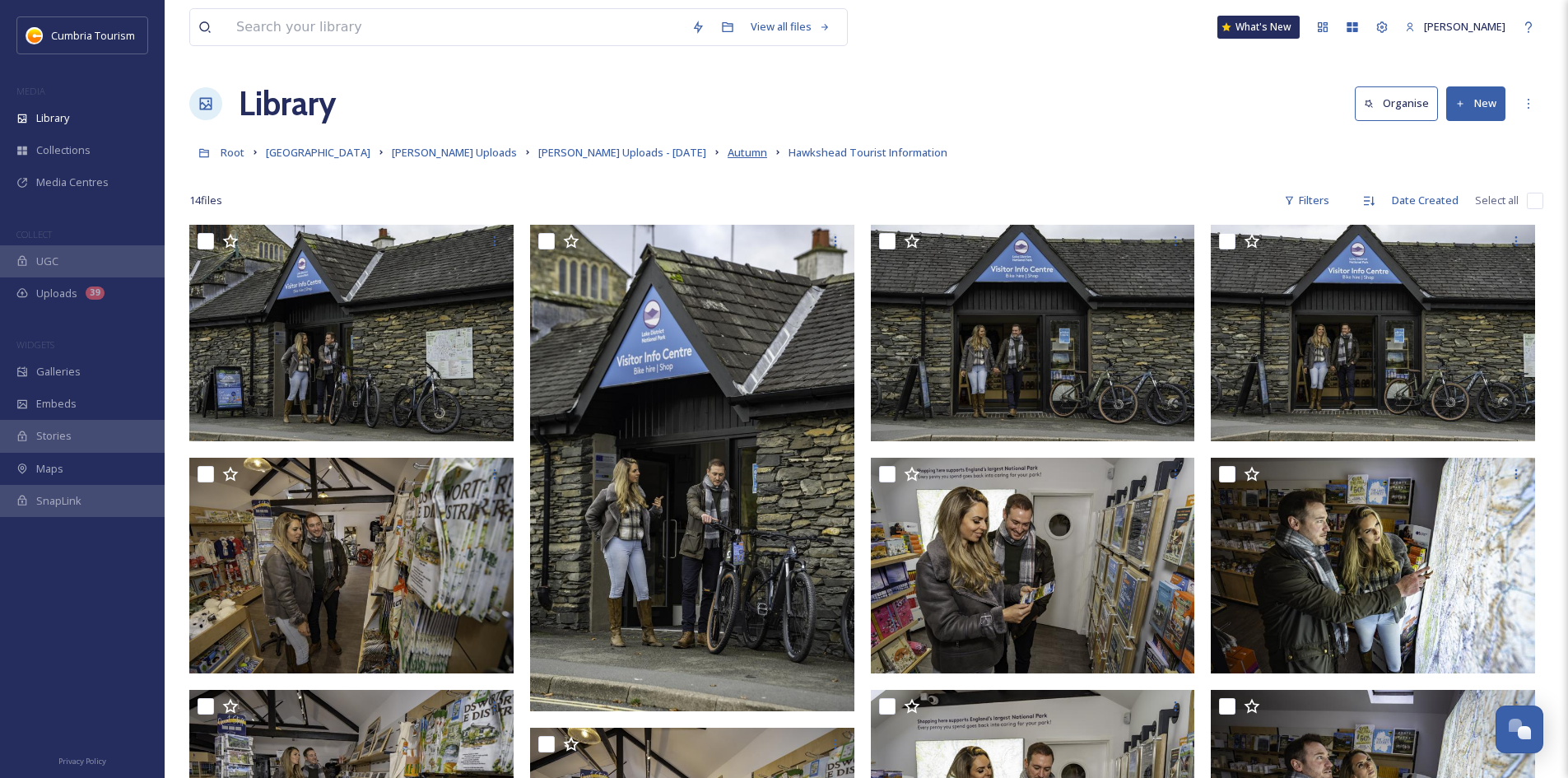
click at [727, 155] on span "Autumn" at bounding box center [746, 152] width 40 height 15
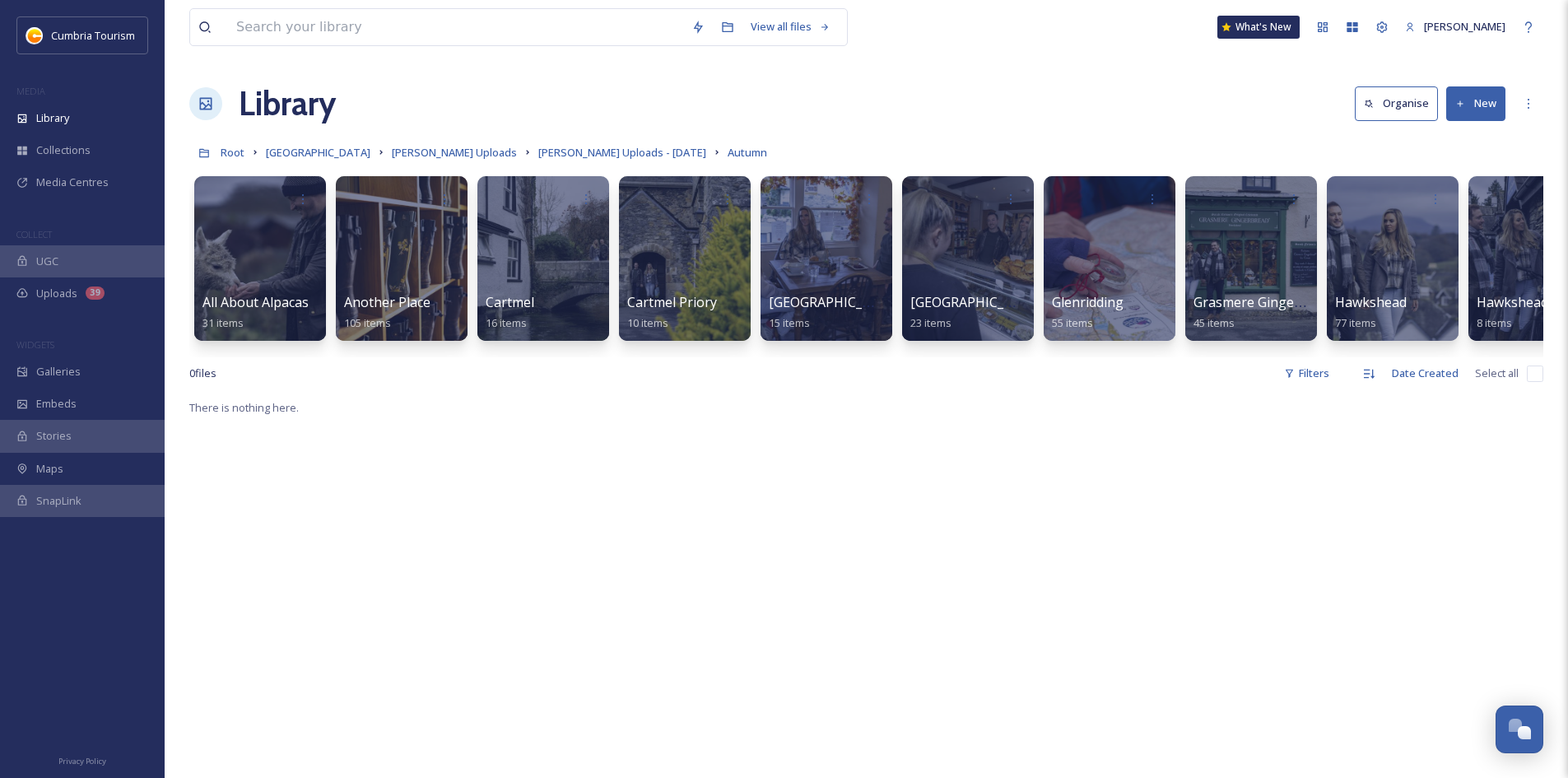
drag, startPoint x: 682, startPoint y: 370, endPoint x: 1028, endPoint y: 372, distance: 346.0
click at [1028, 372] on div "0 file s Filters Date Created Select all" at bounding box center [866, 373] width 1354 height 32
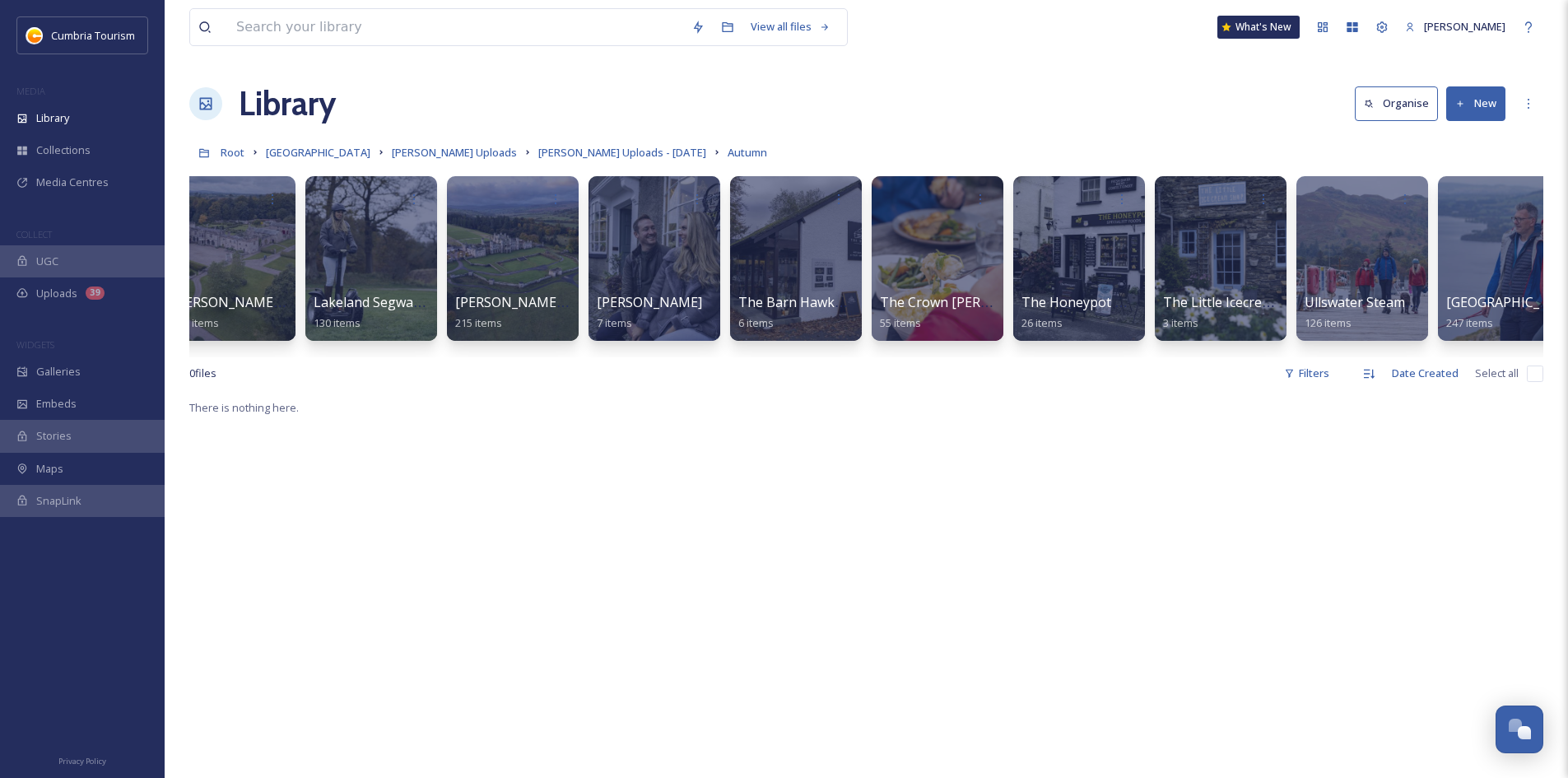
scroll to position [0, 2043]
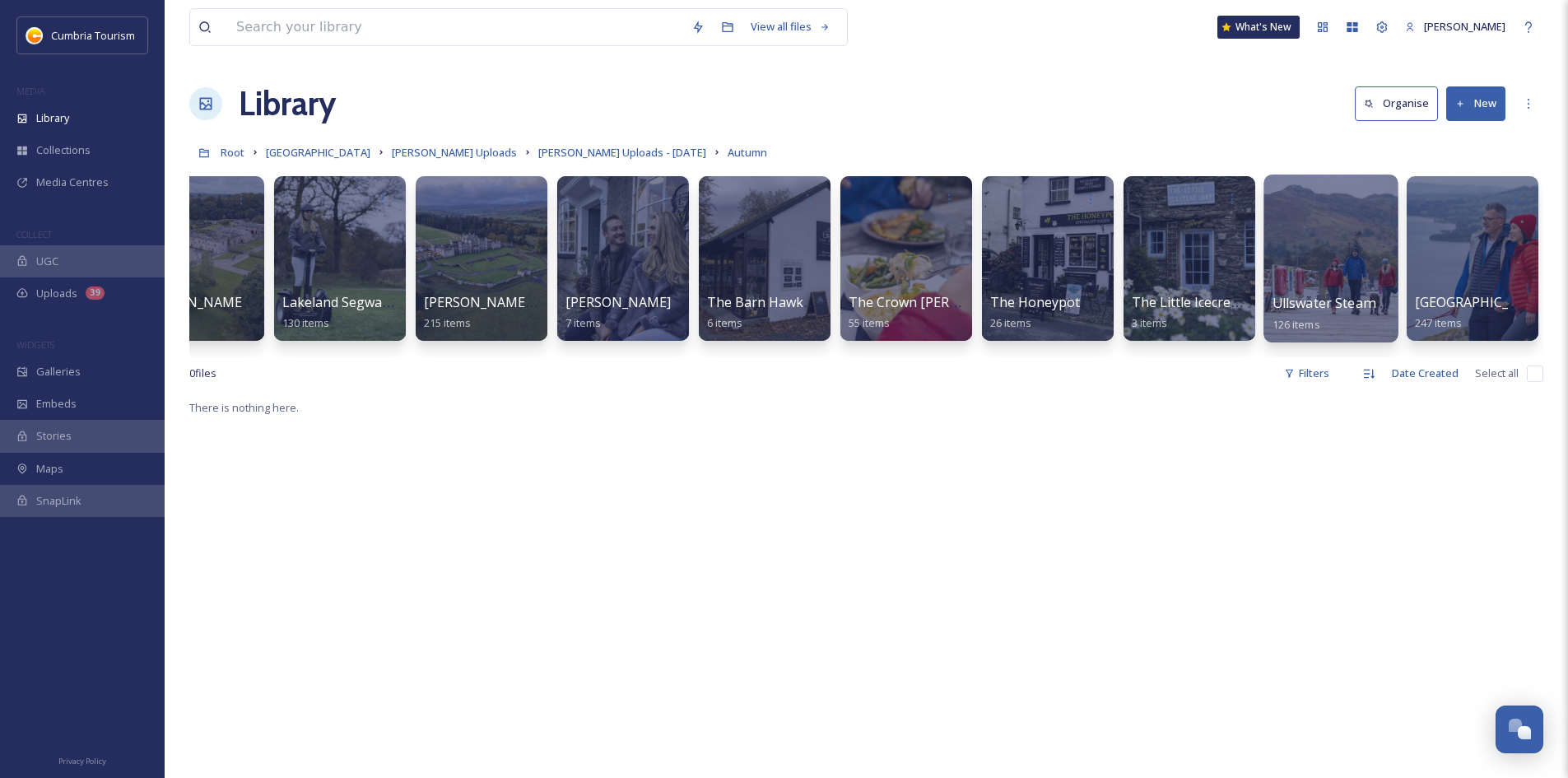
click at [1340, 223] on div at bounding box center [1330, 257] width 134 height 168
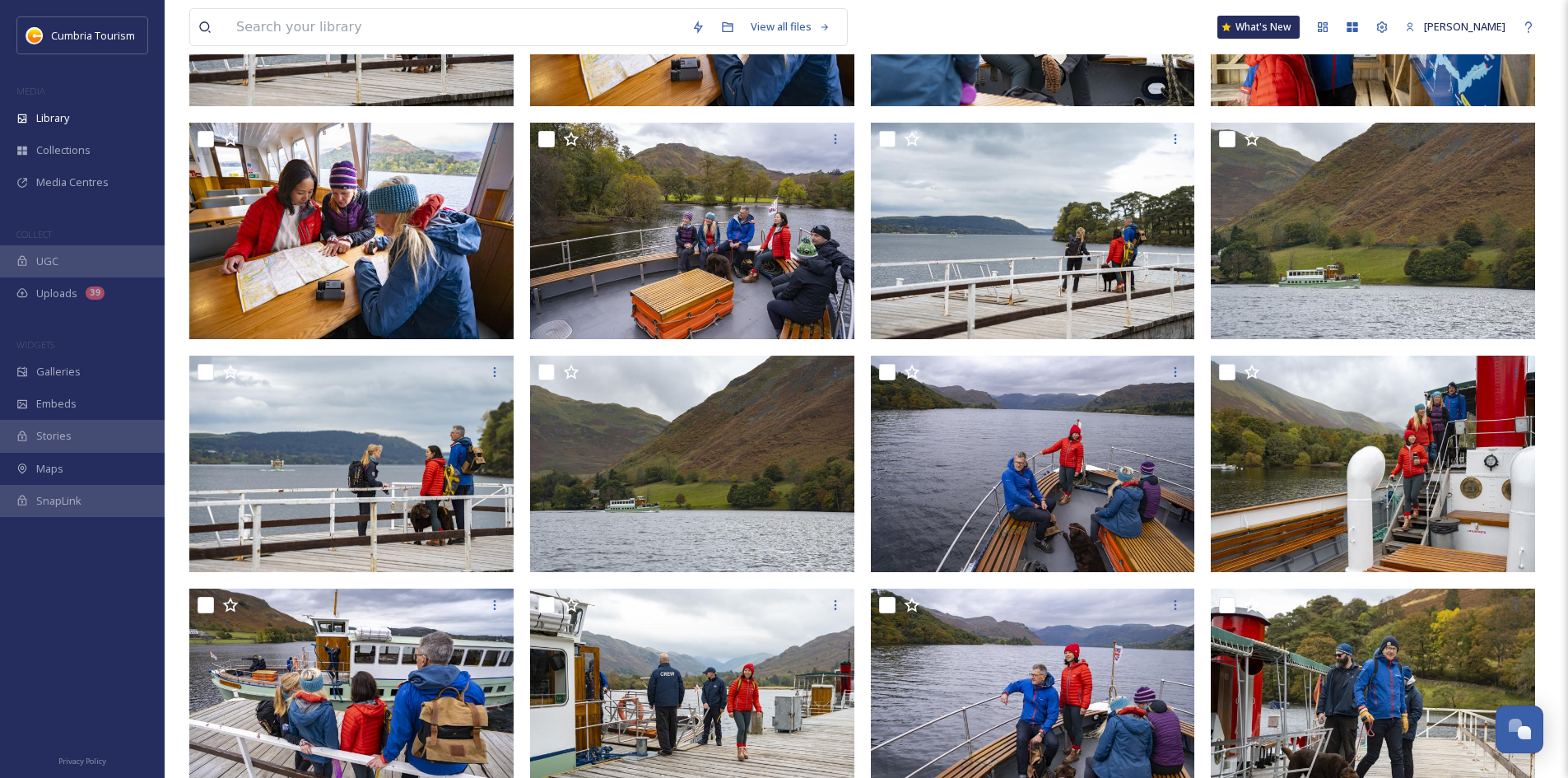
scroll to position [576, 0]
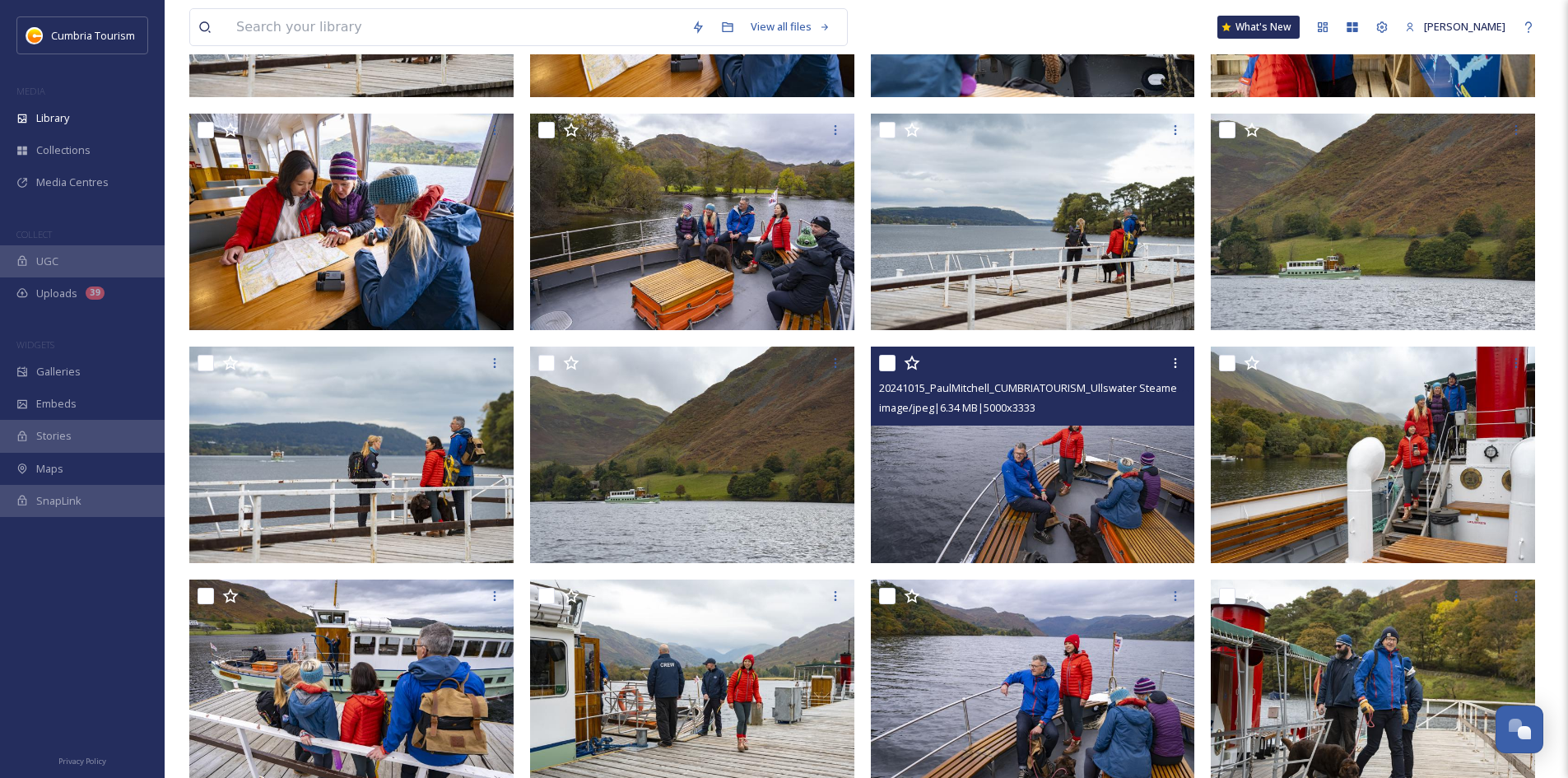
click at [1033, 483] on img at bounding box center [1033, 455] width 324 height 217
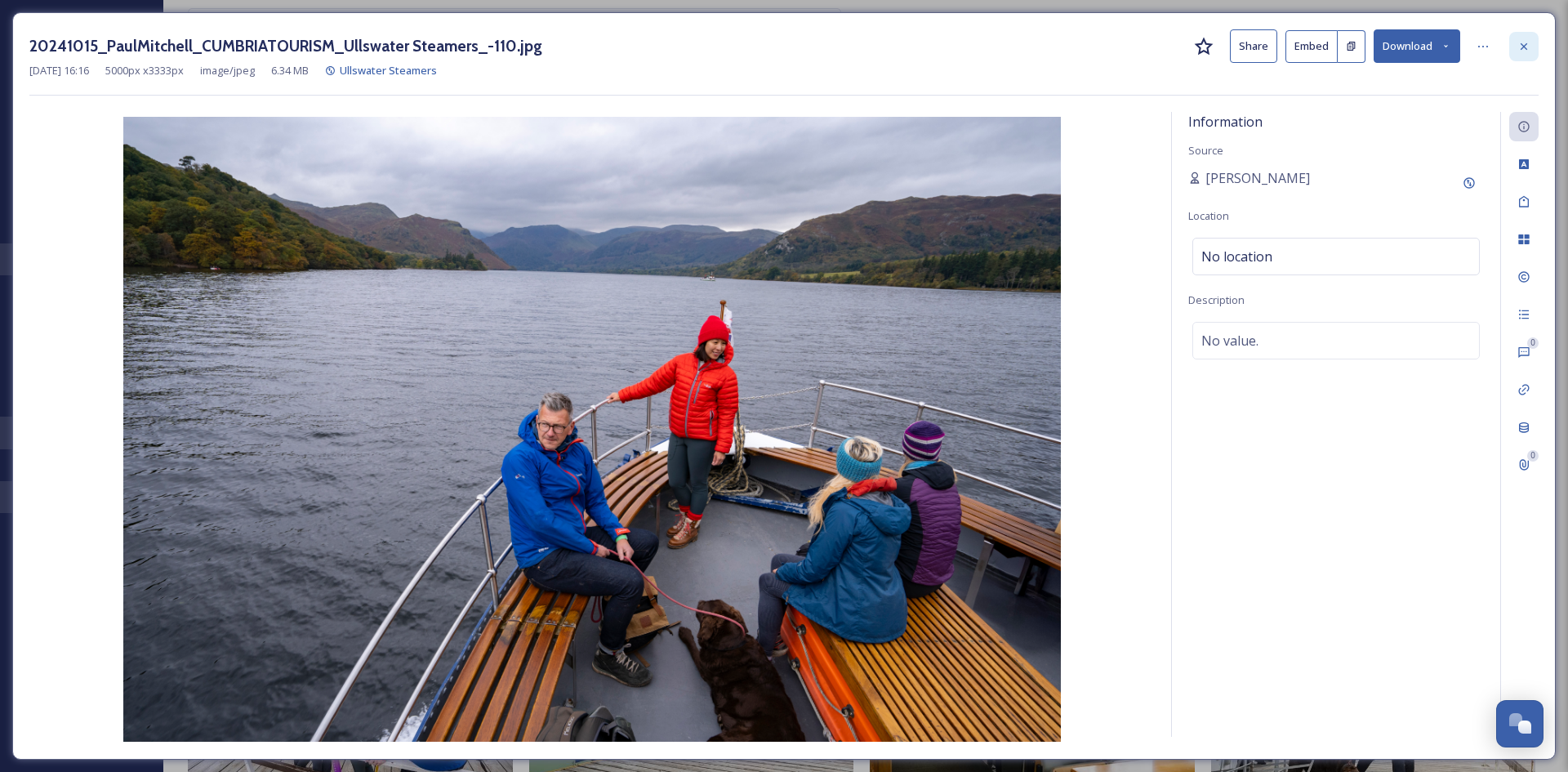
click at [1522, 51] on icon at bounding box center [1524, 47] width 13 height 13
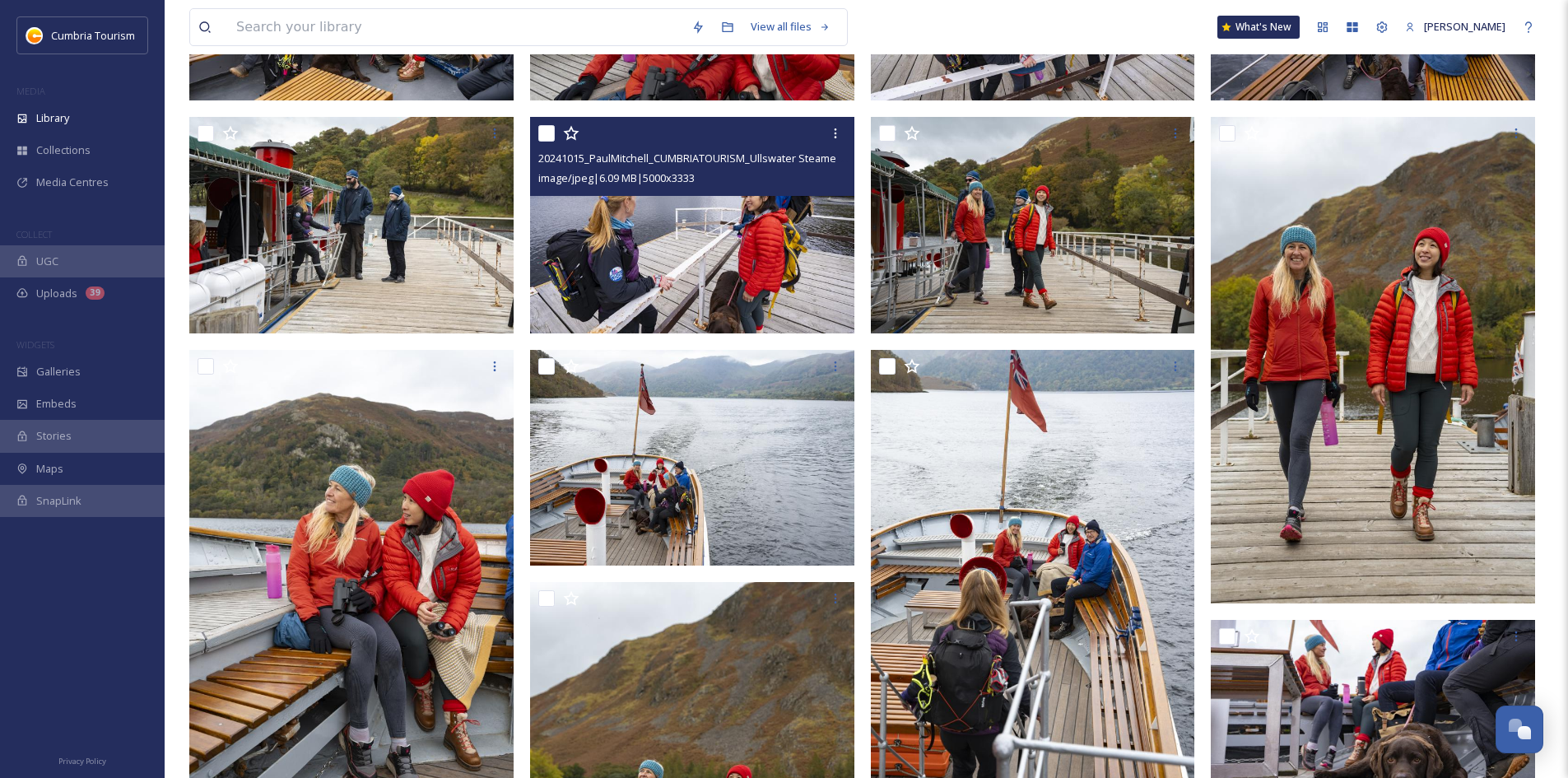
scroll to position [1976, 0]
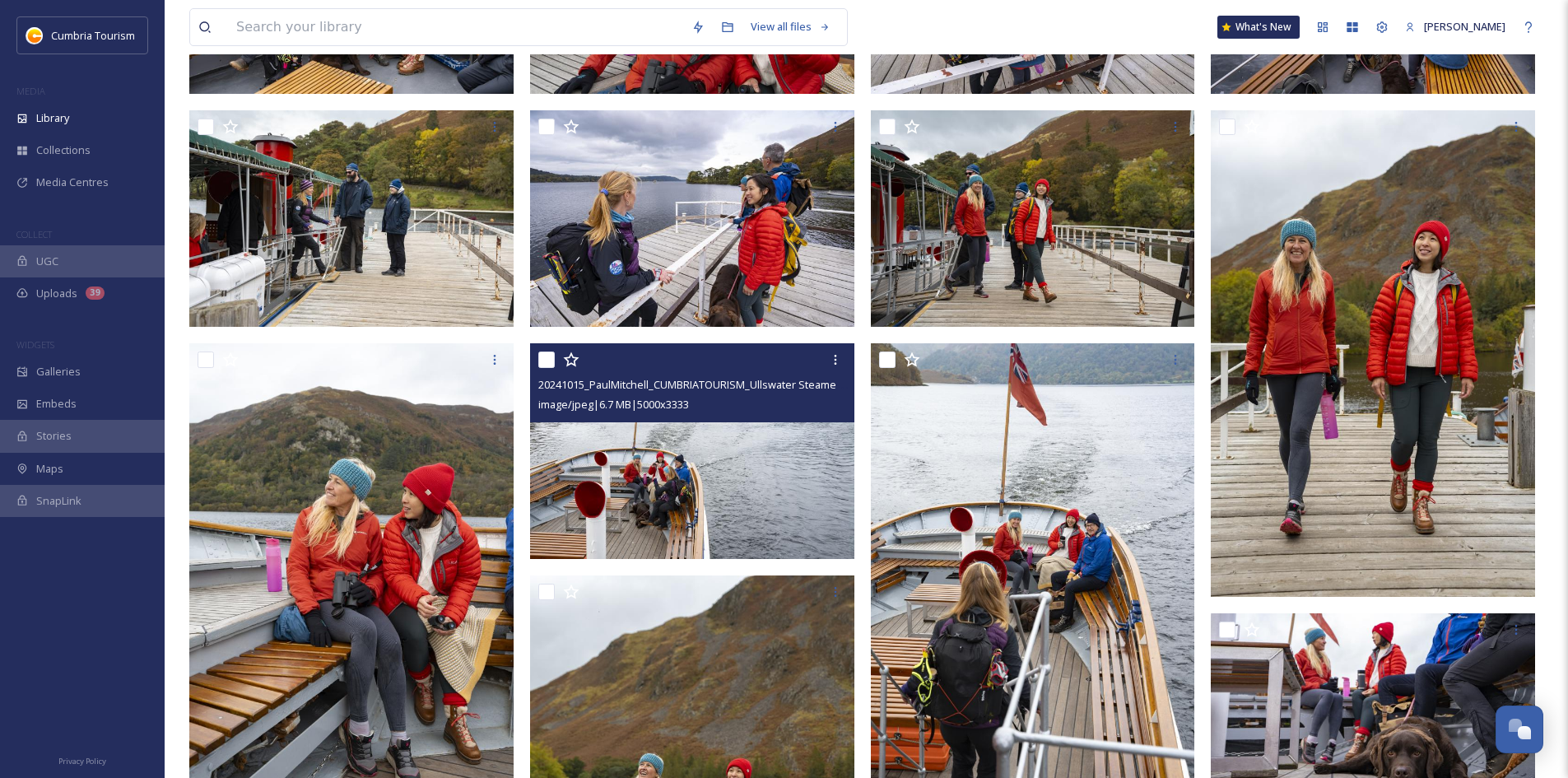
click at [751, 433] on img at bounding box center [692, 452] width 324 height 217
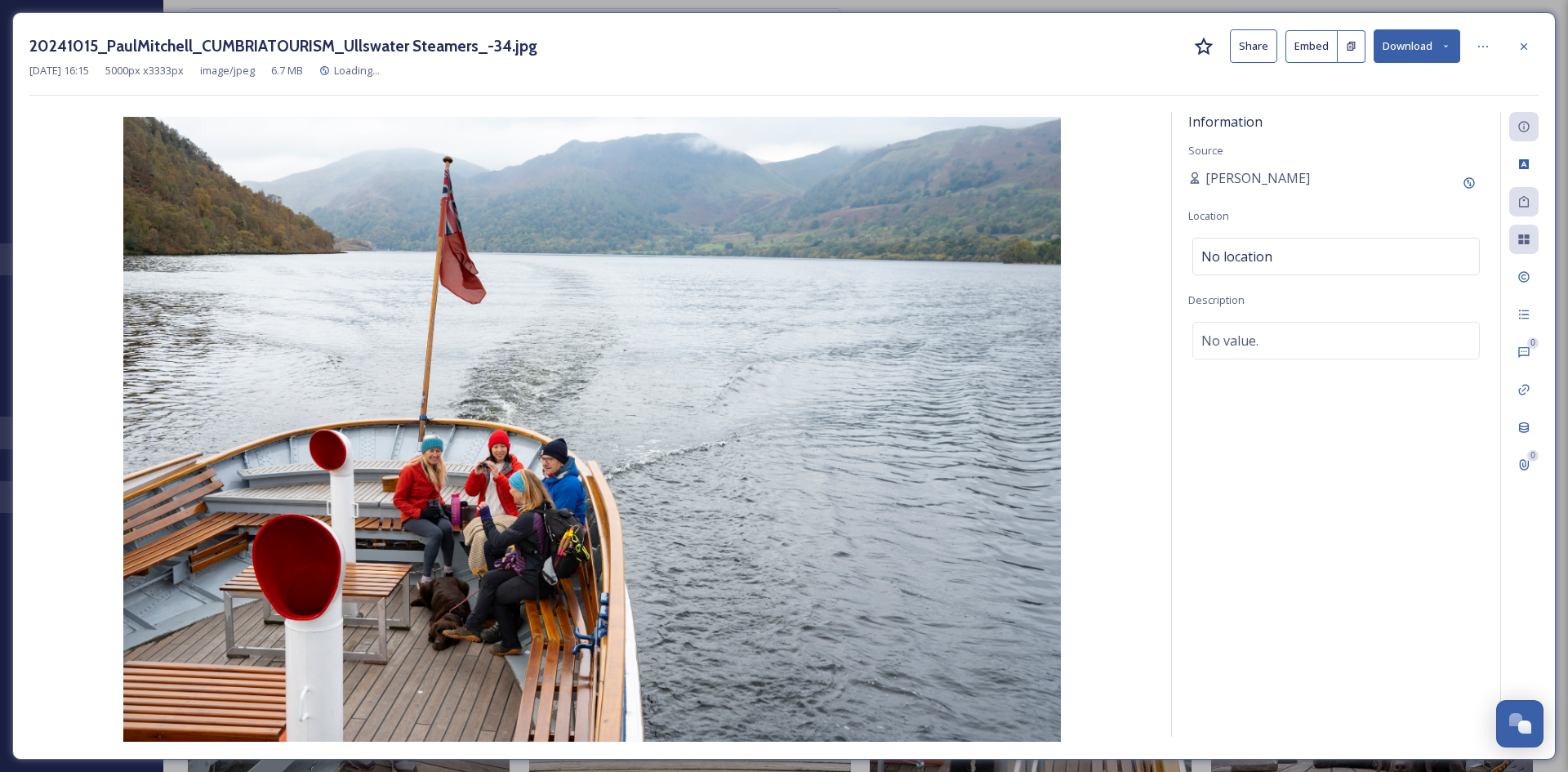
click at [1440, 49] on button "Download" at bounding box center [1417, 46] width 86 height 33
click at [1386, 90] on span "Download Original (5000 x 3333)" at bounding box center [1374, 84] width 154 height 16
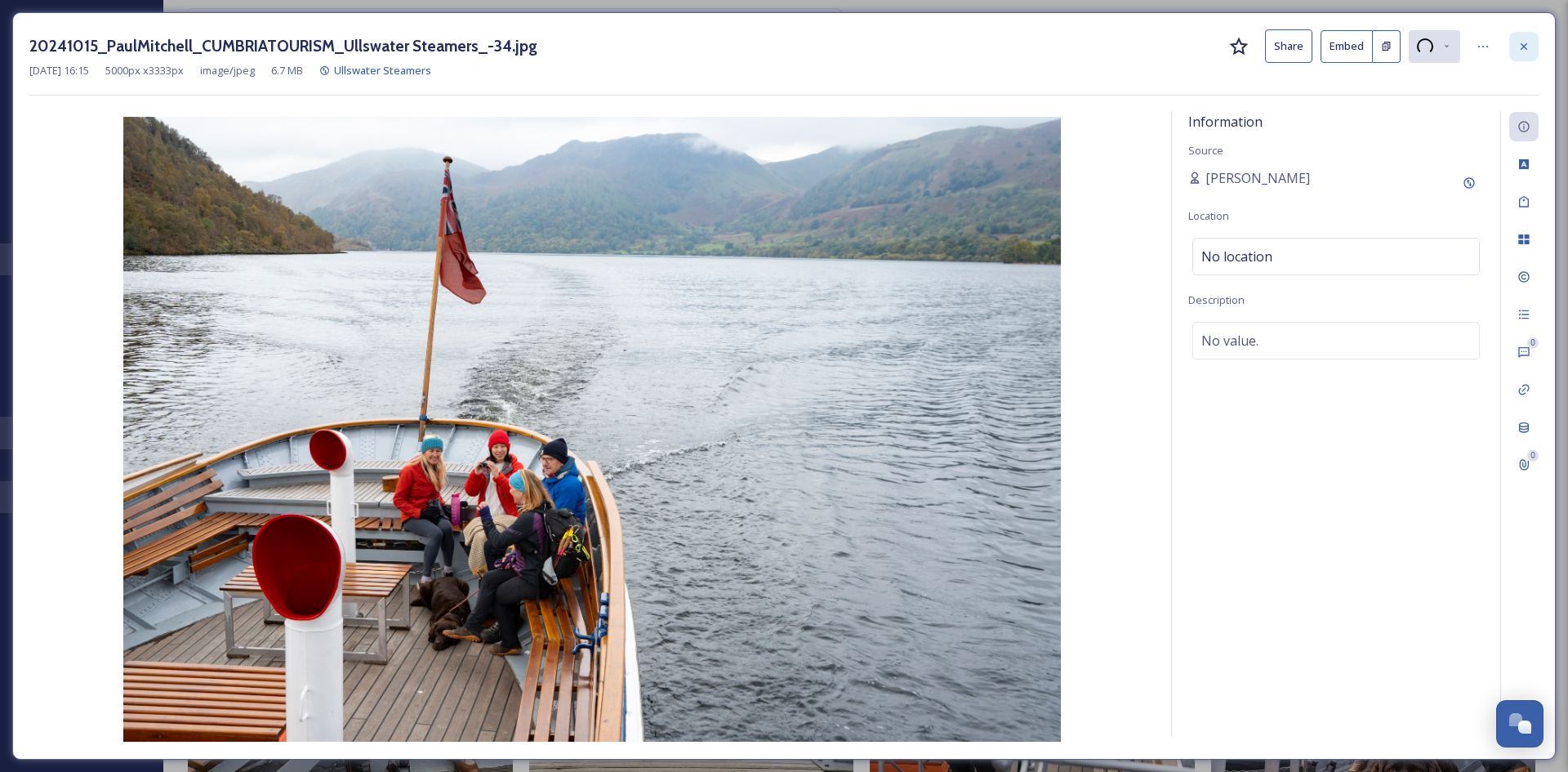
click at [1520, 44] on icon at bounding box center [1524, 47] width 13 height 13
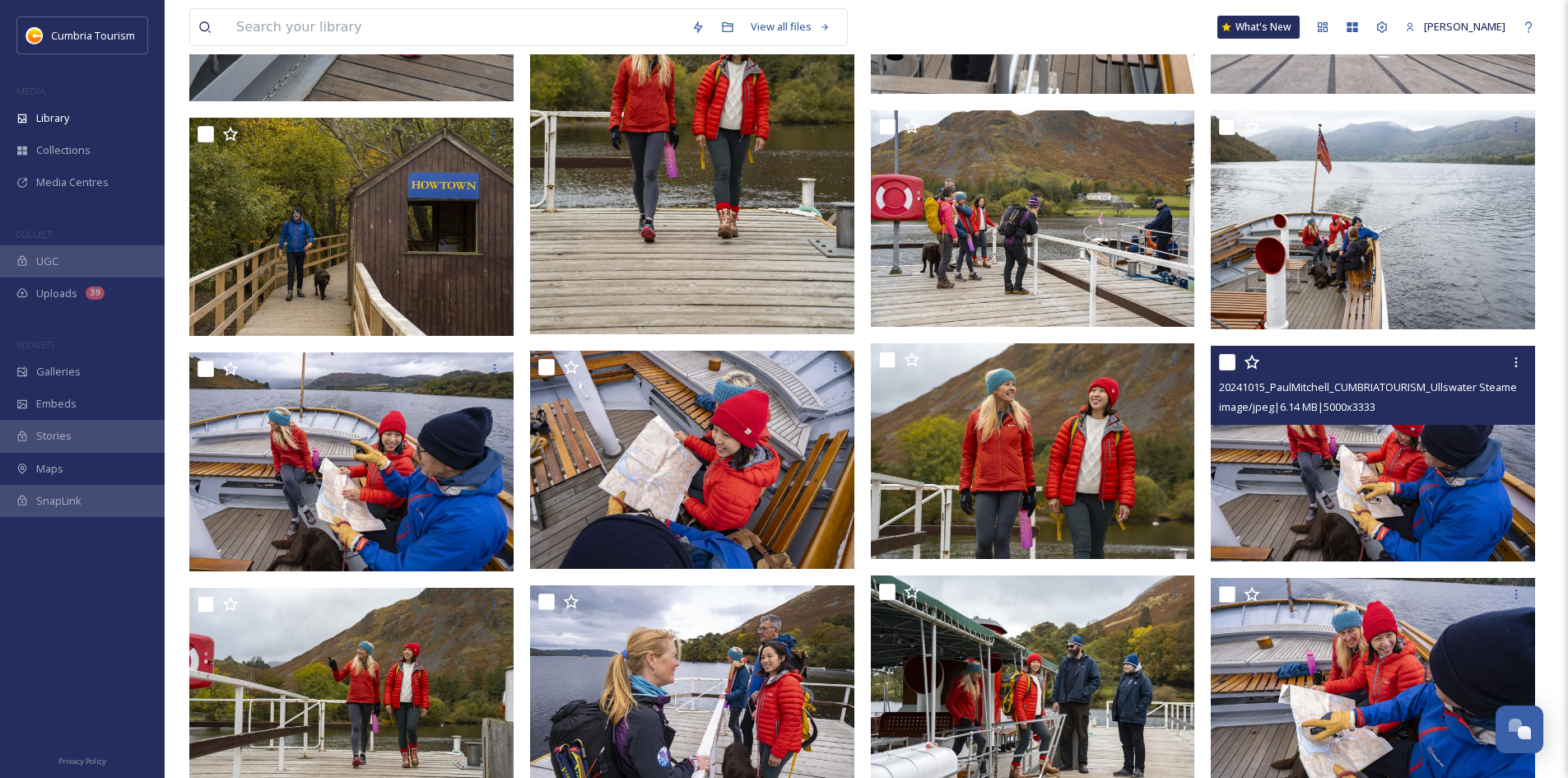
scroll to position [2716, 0]
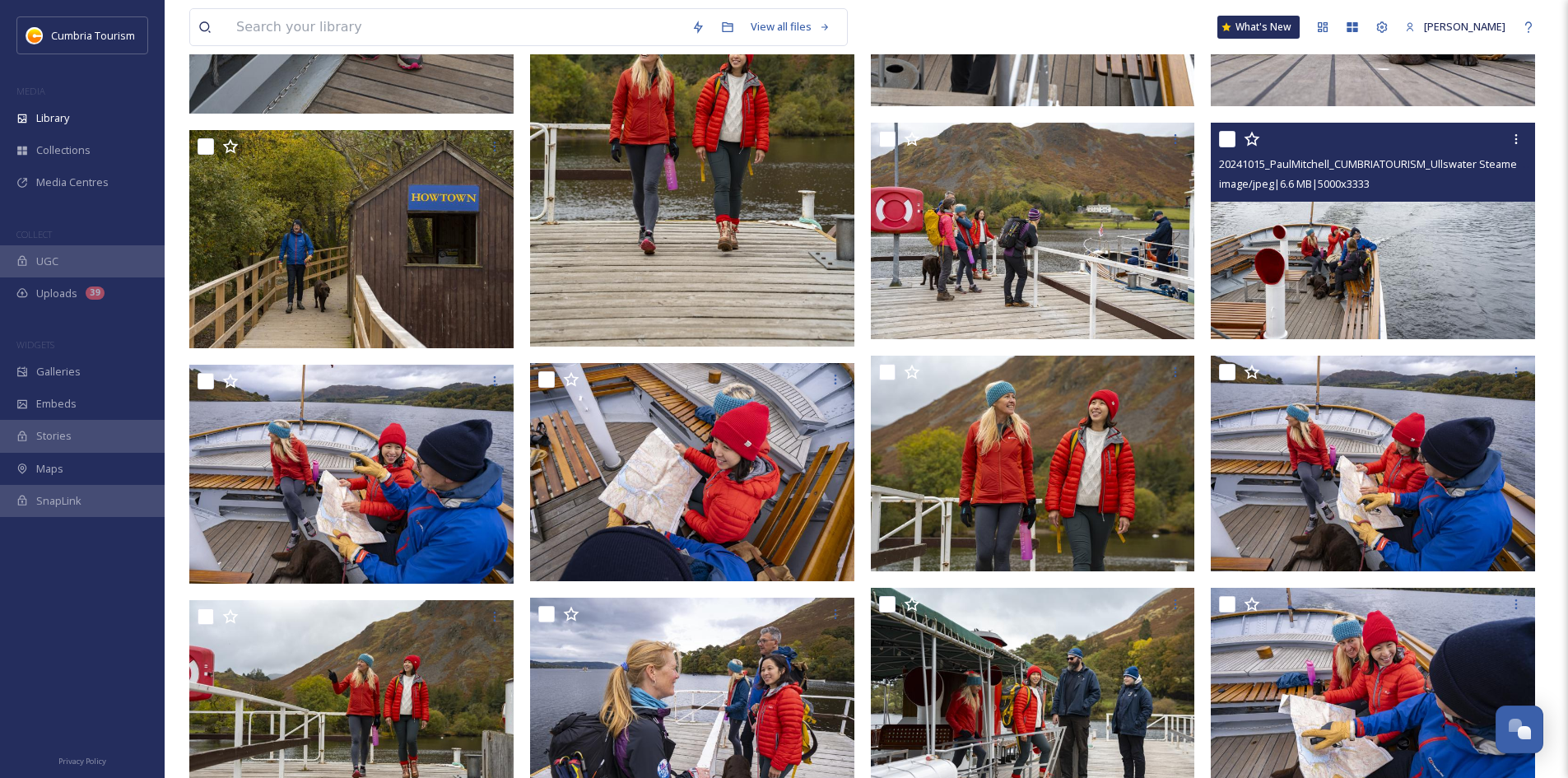
click at [1404, 242] on img at bounding box center [1373, 231] width 324 height 217
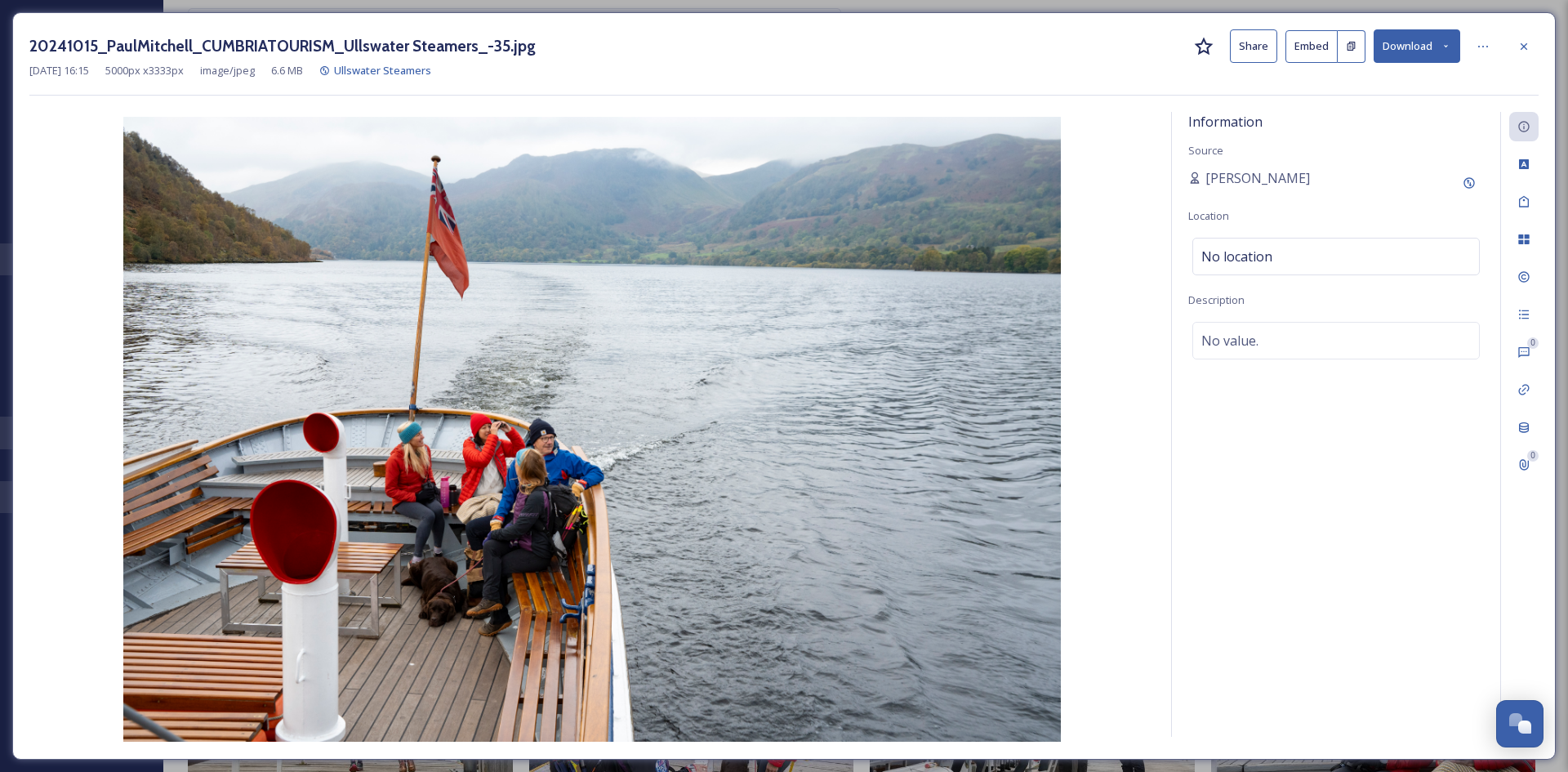
click at [1540, 44] on div "20241015_PaulMitchell_CUMBRIATOURISM_Ullswater Steamers_-35.jpg Share Embed Dow…" at bounding box center [783, 385] width 1543 height 747
click at [1527, 42] on icon at bounding box center [1524, 47] width 13 height 13
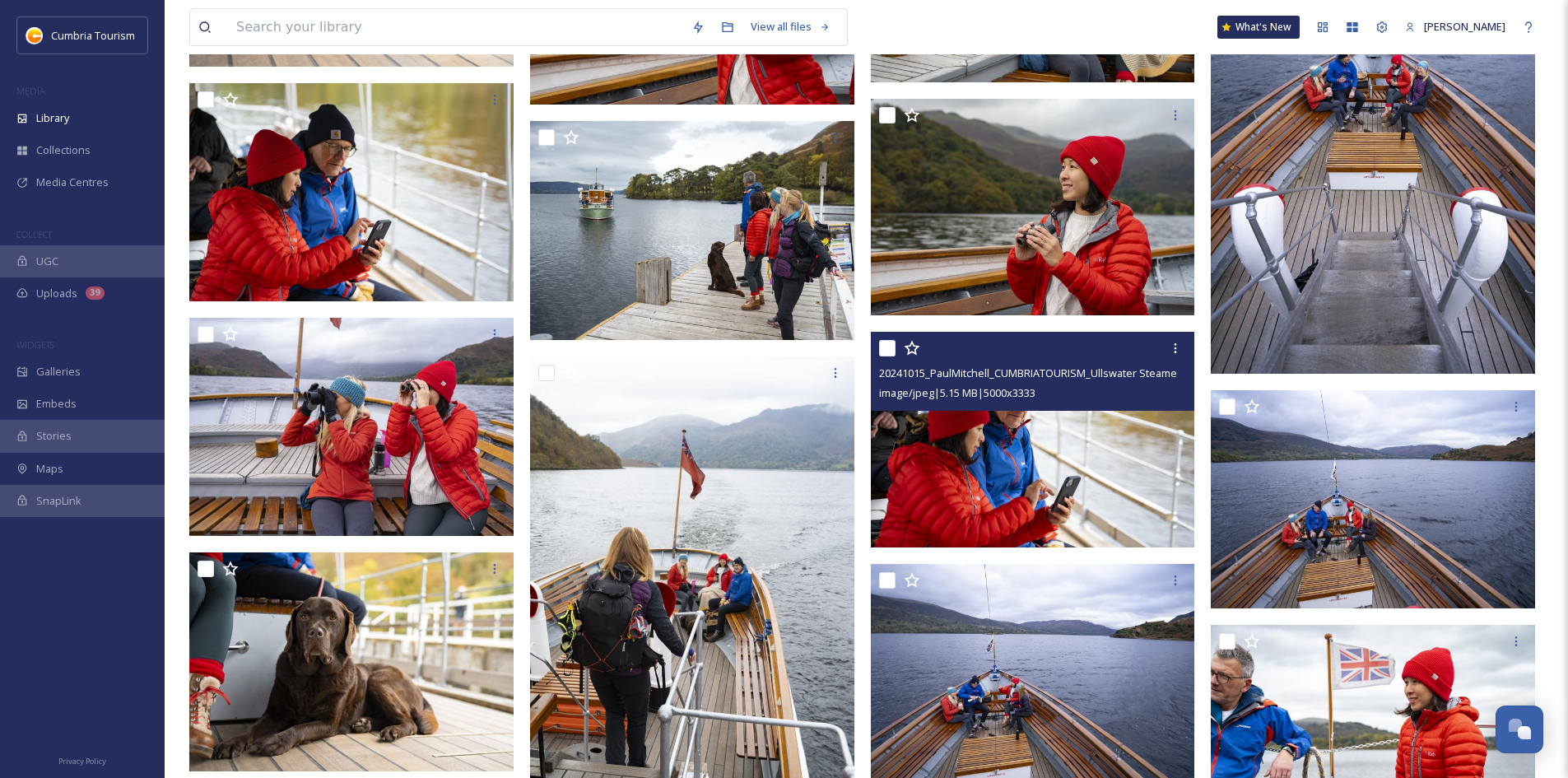
scroll to position [5102, 0]
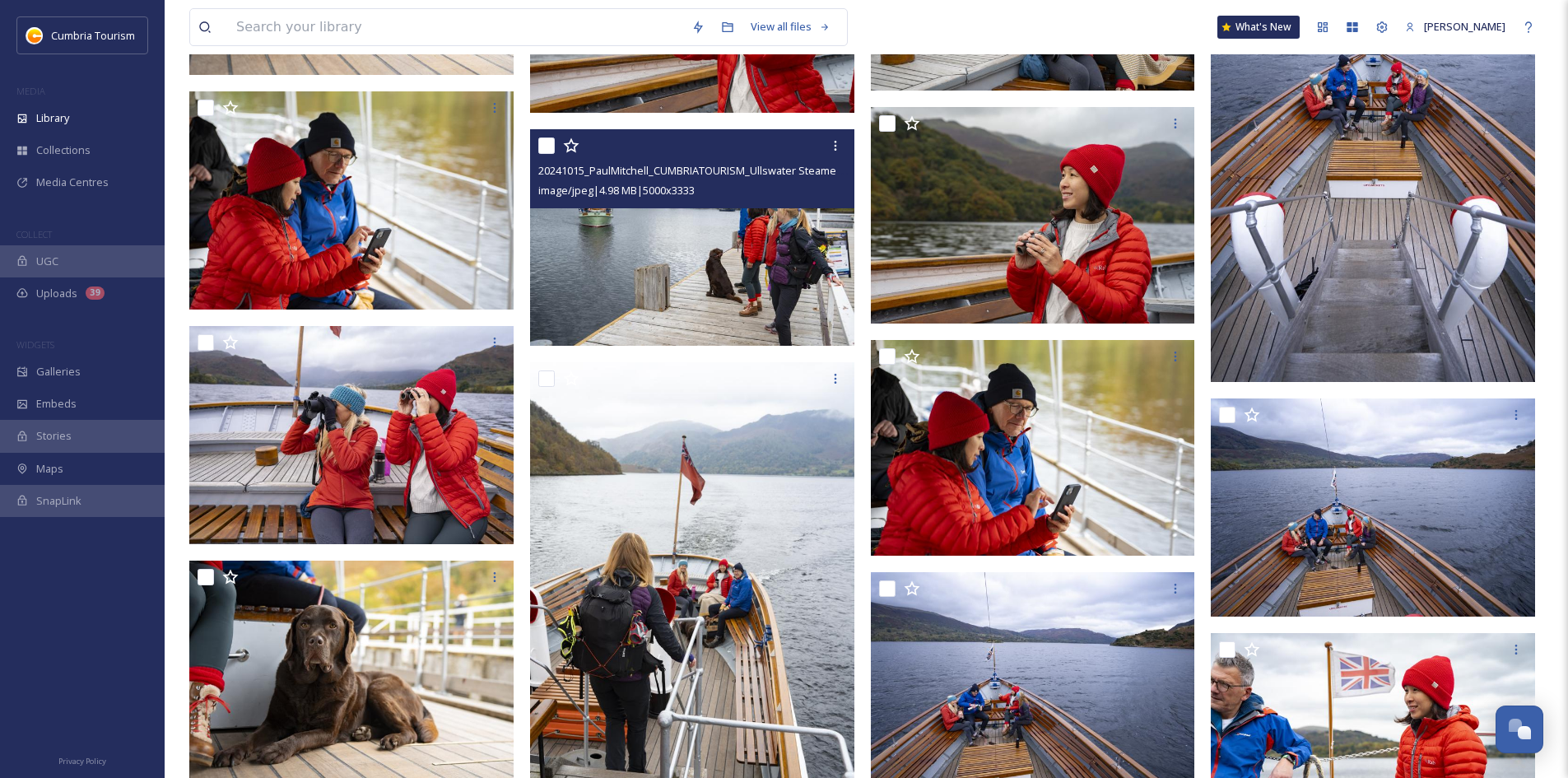
click at [742, 213] on img at bounding box center [692, 238] width 324 height 217
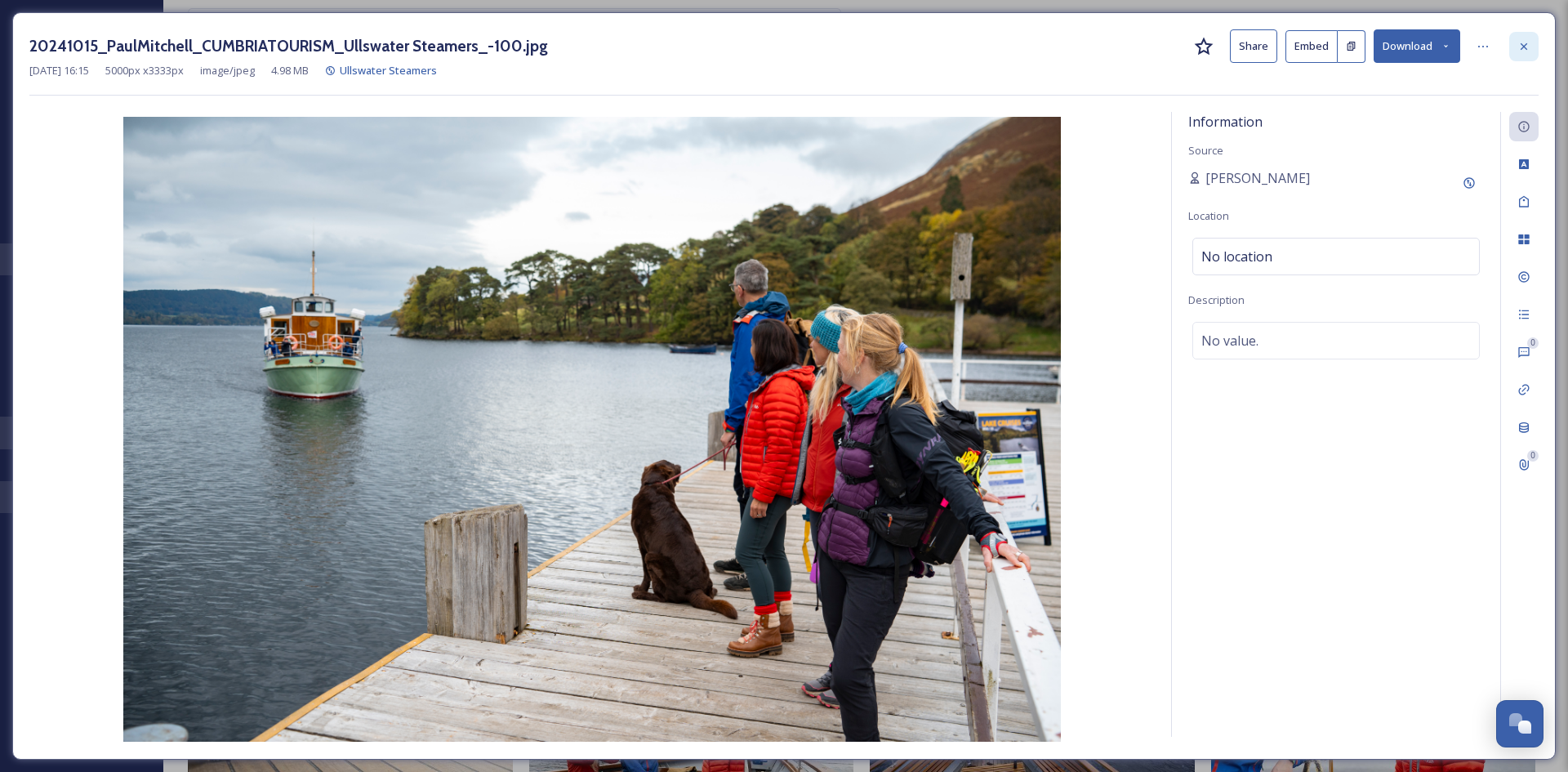
click at [1511, 48] on div at bounding box center [1524, 47] width 29 height 29
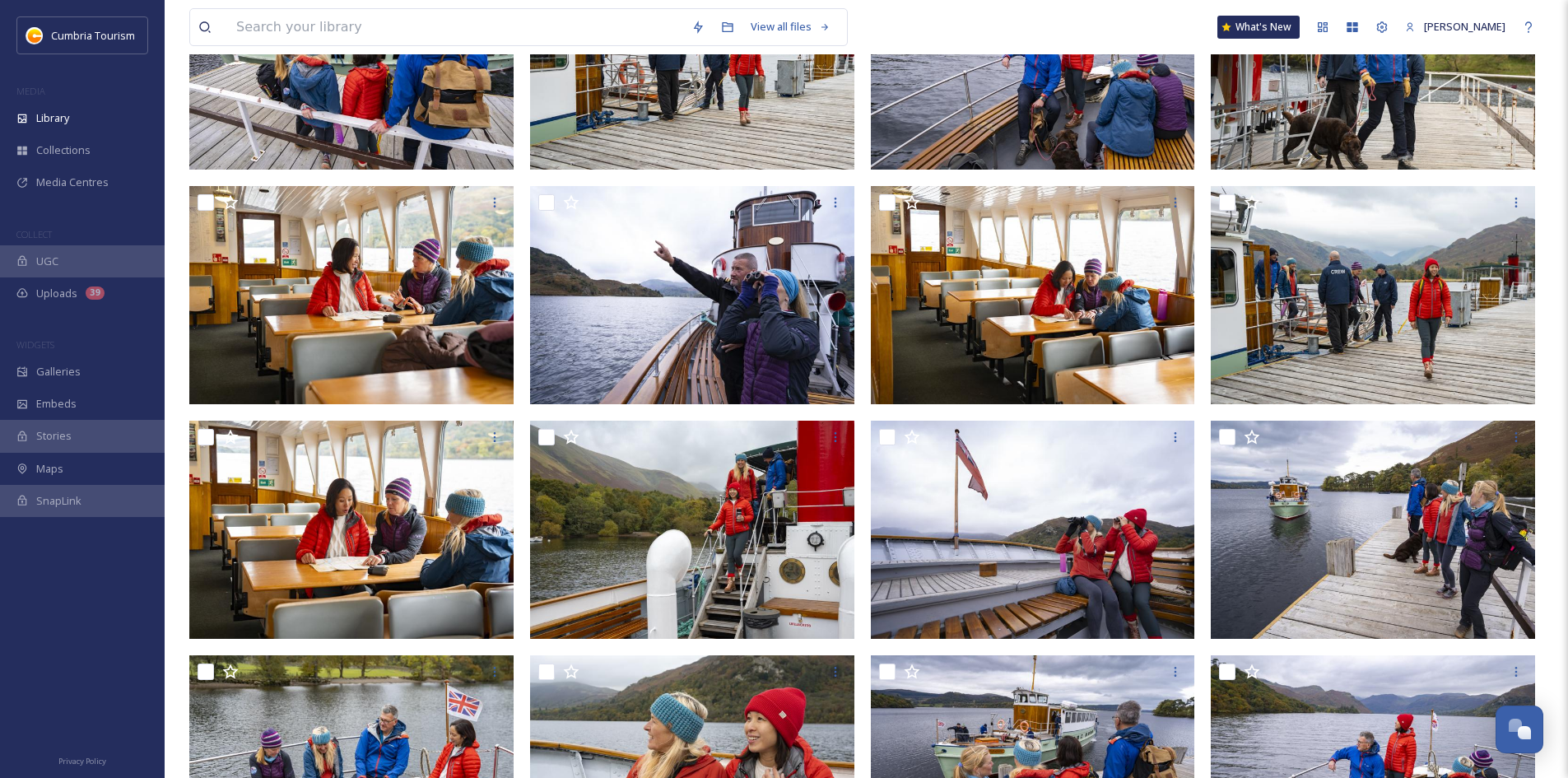
scroll to position [1241, 0]
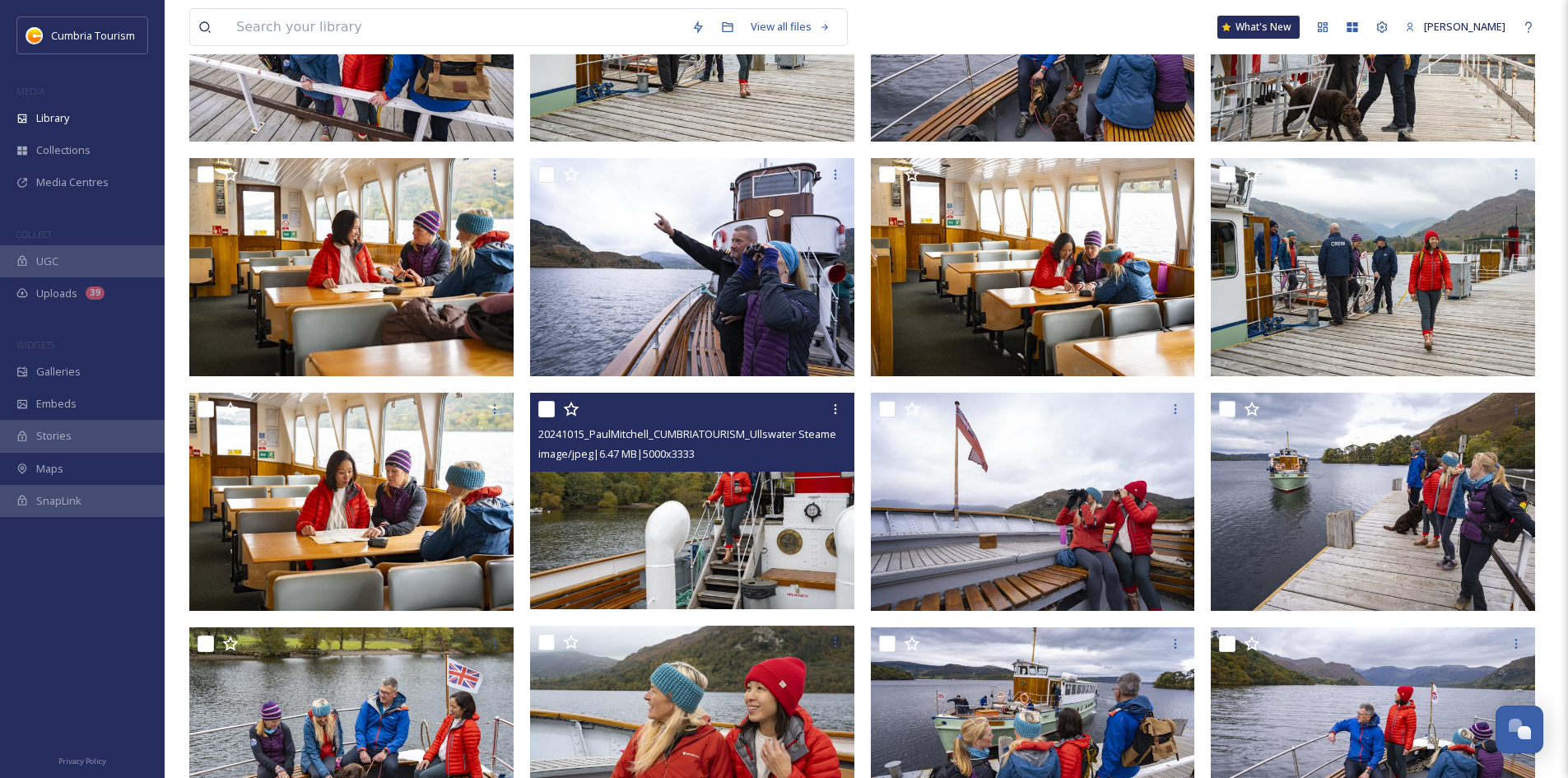
click at [654, 569] on img at bounding box center [692, 501] width 324 height 217
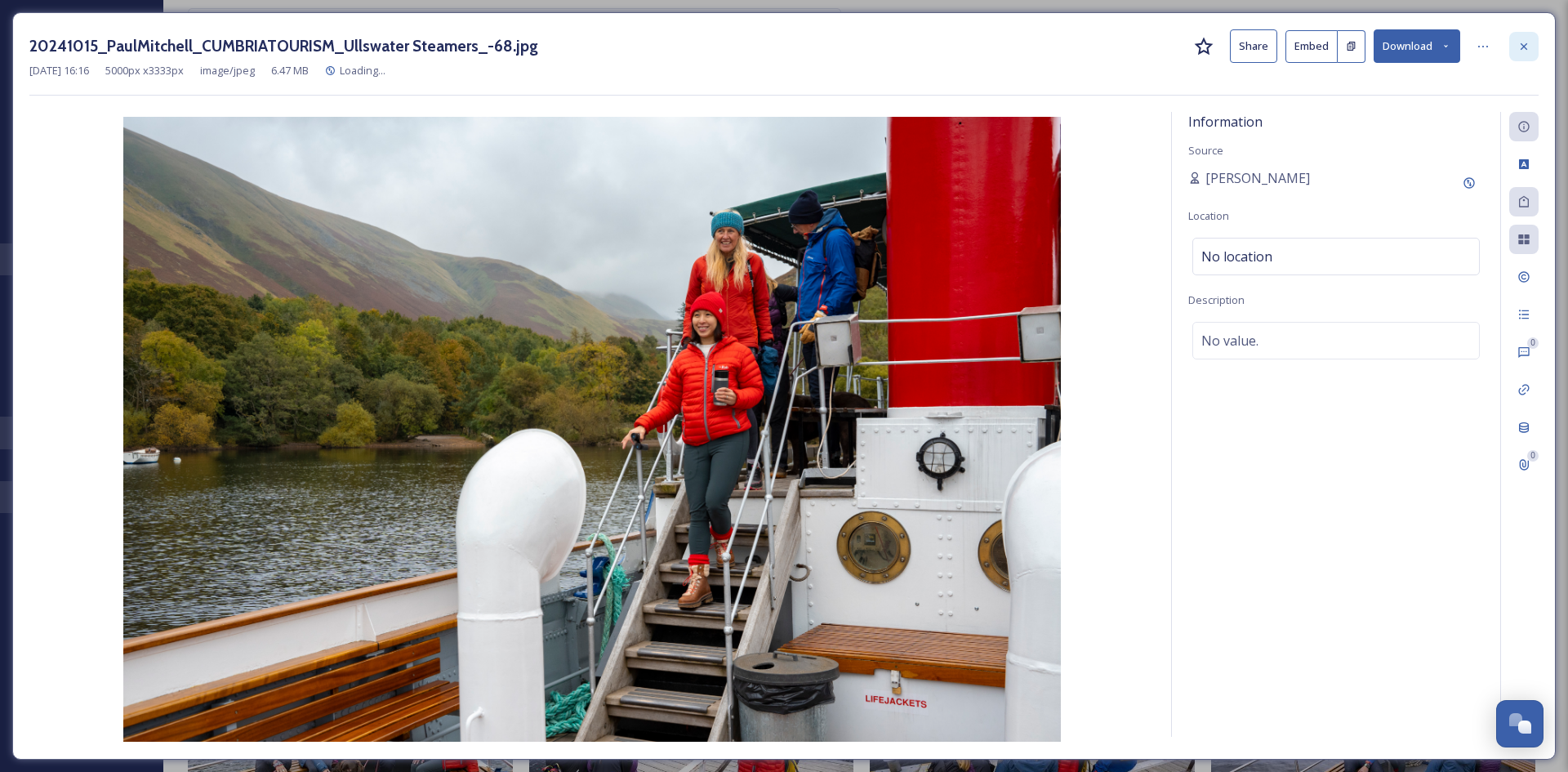
click at [1530, 41] on div at bounding box center [1524, 47] width 29 height 29
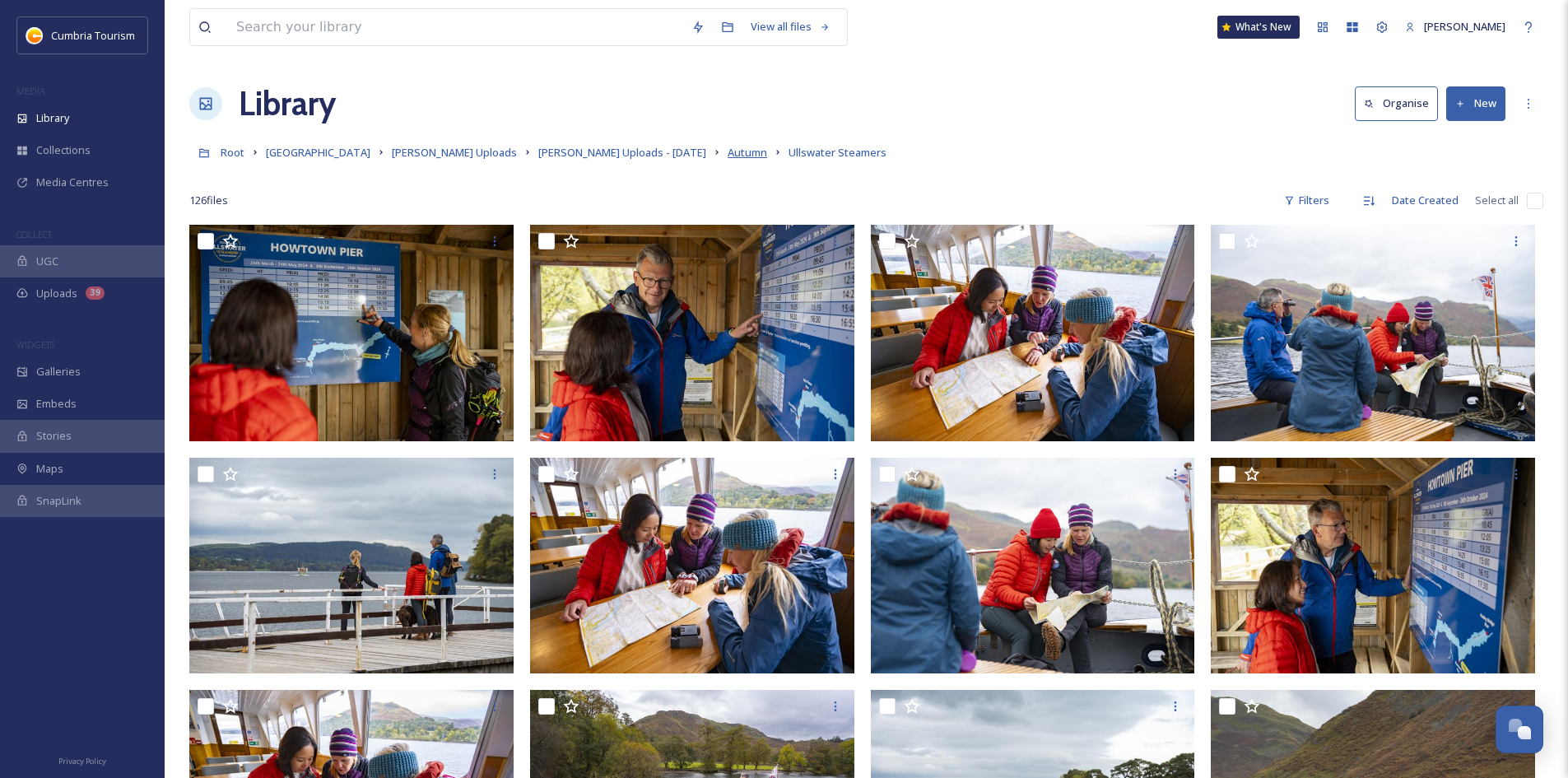
click at [727, 153] on span "Autumn" at bounding box center [746, 152] width 40 height 15
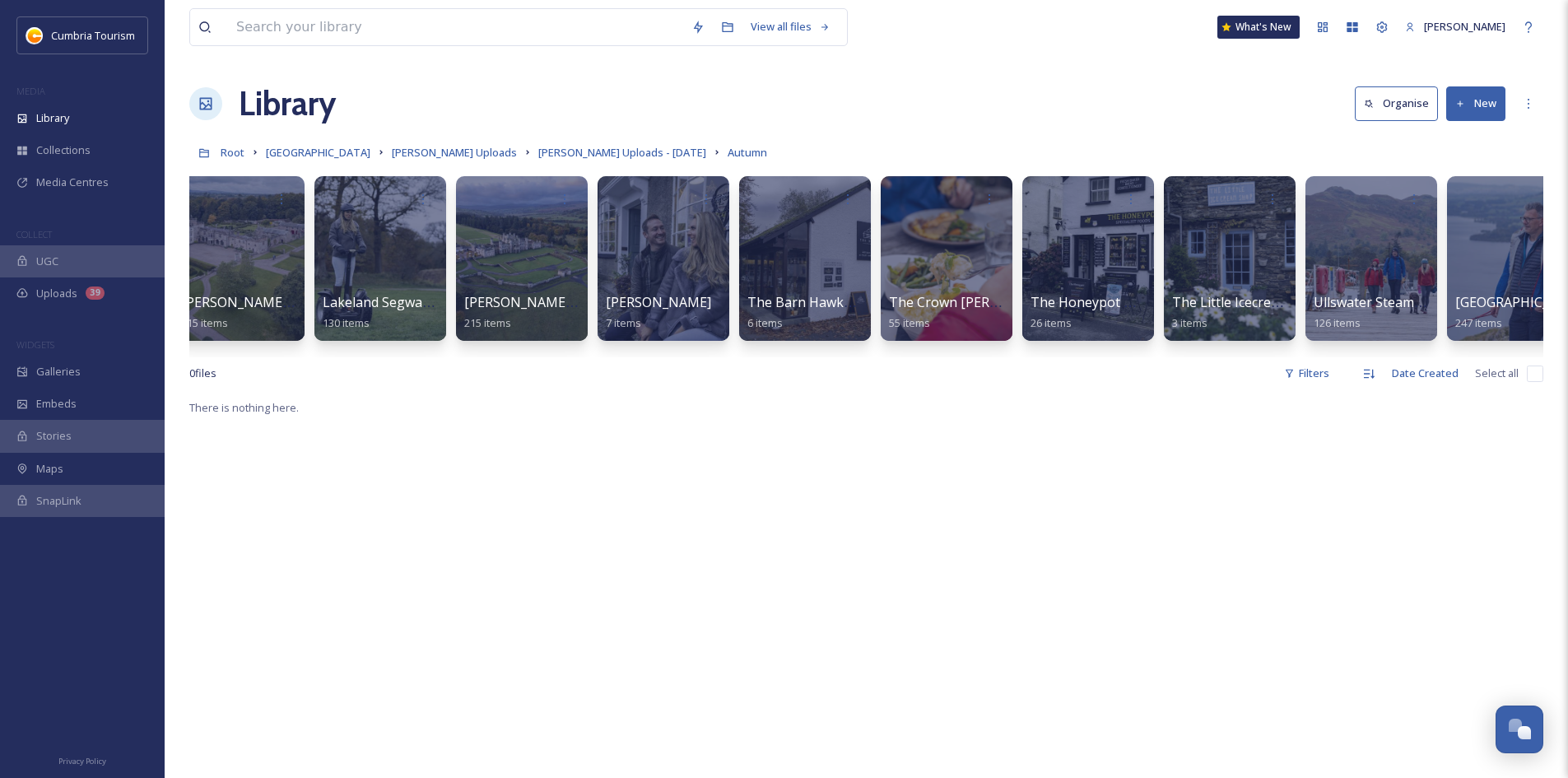
scroll to position [0, 2043]
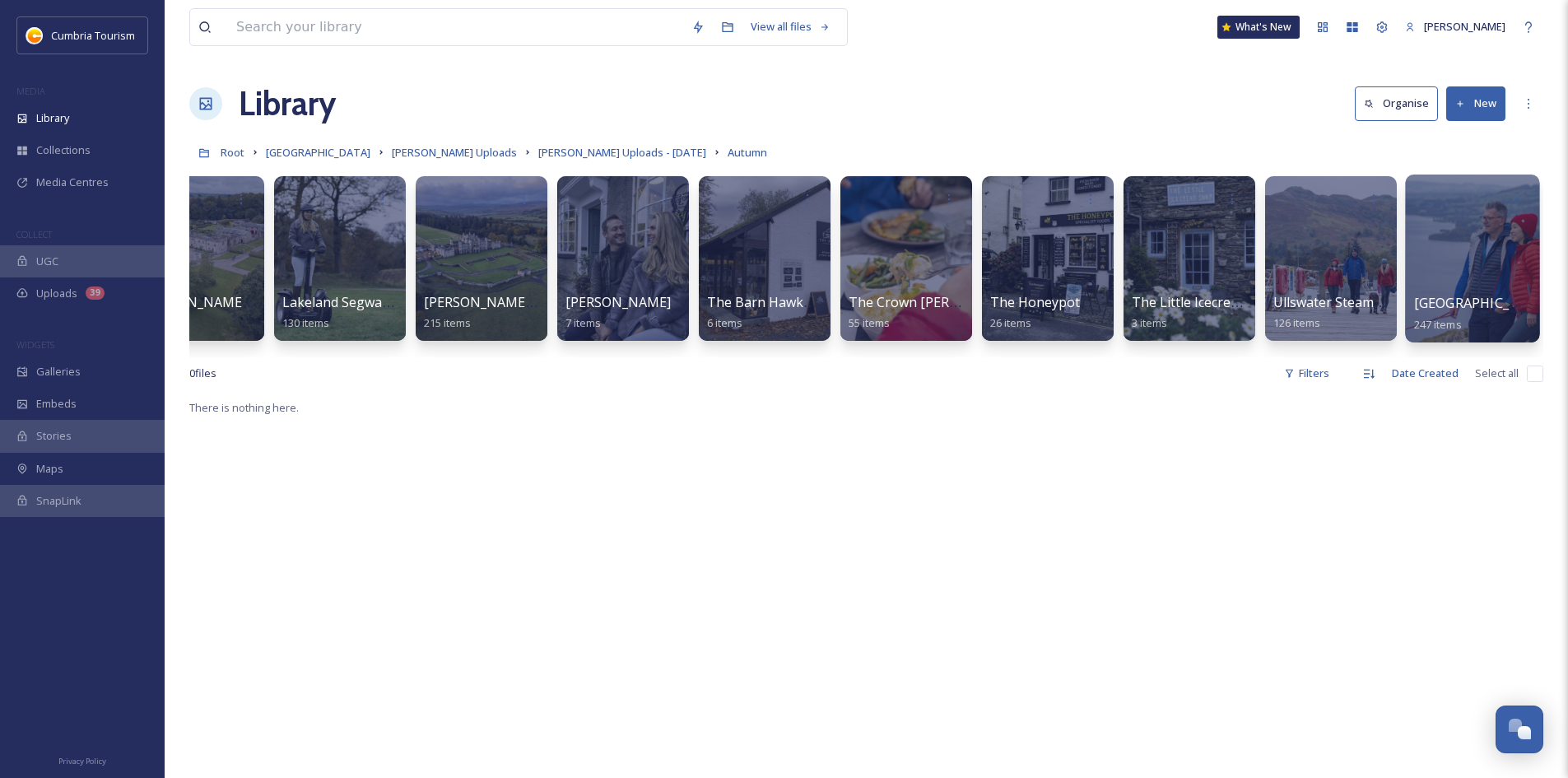
click at [1483, 277] on div at bounding box center [1472, 257] width 134 height 168
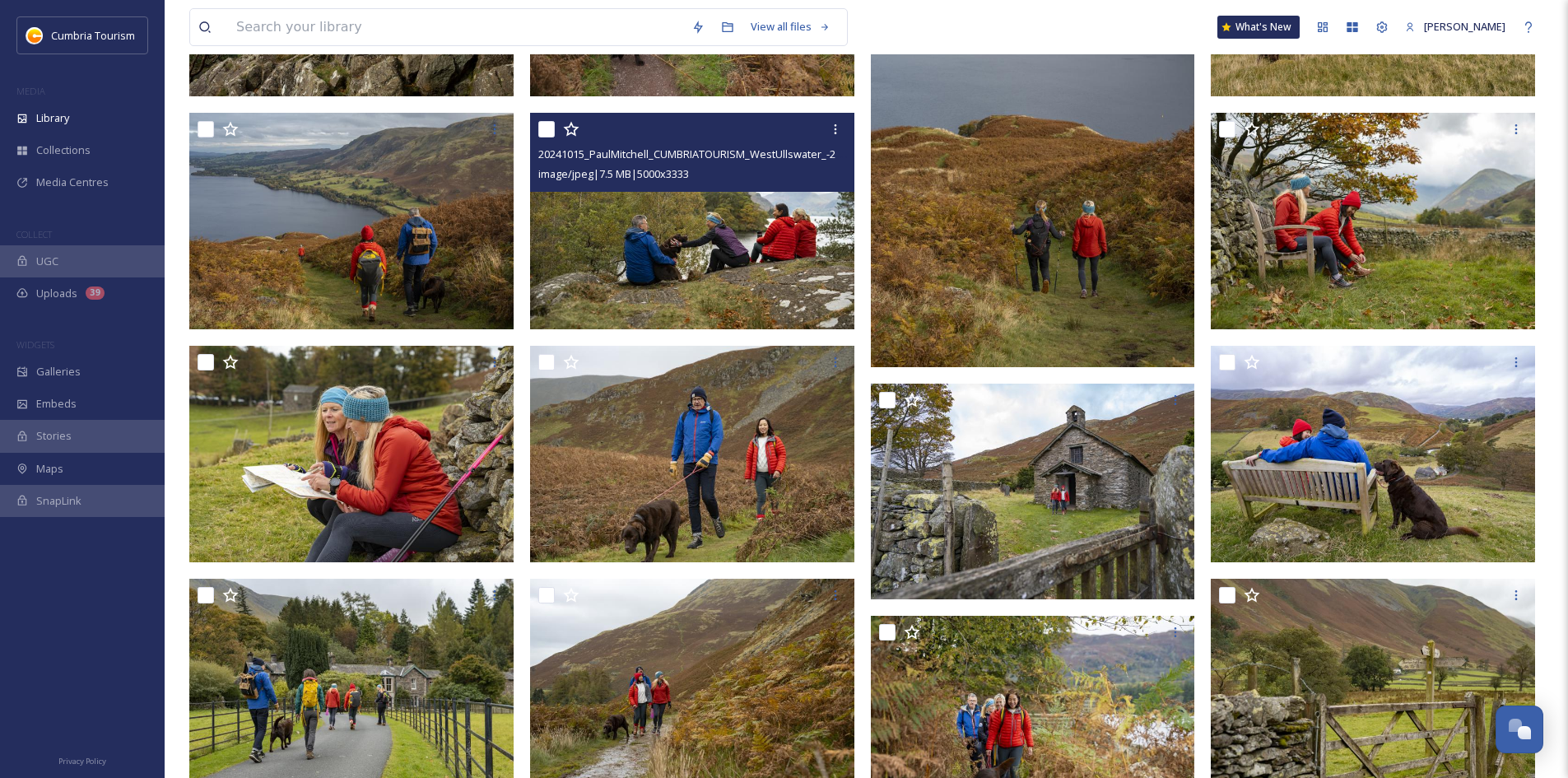
scroll to position [576, 0]
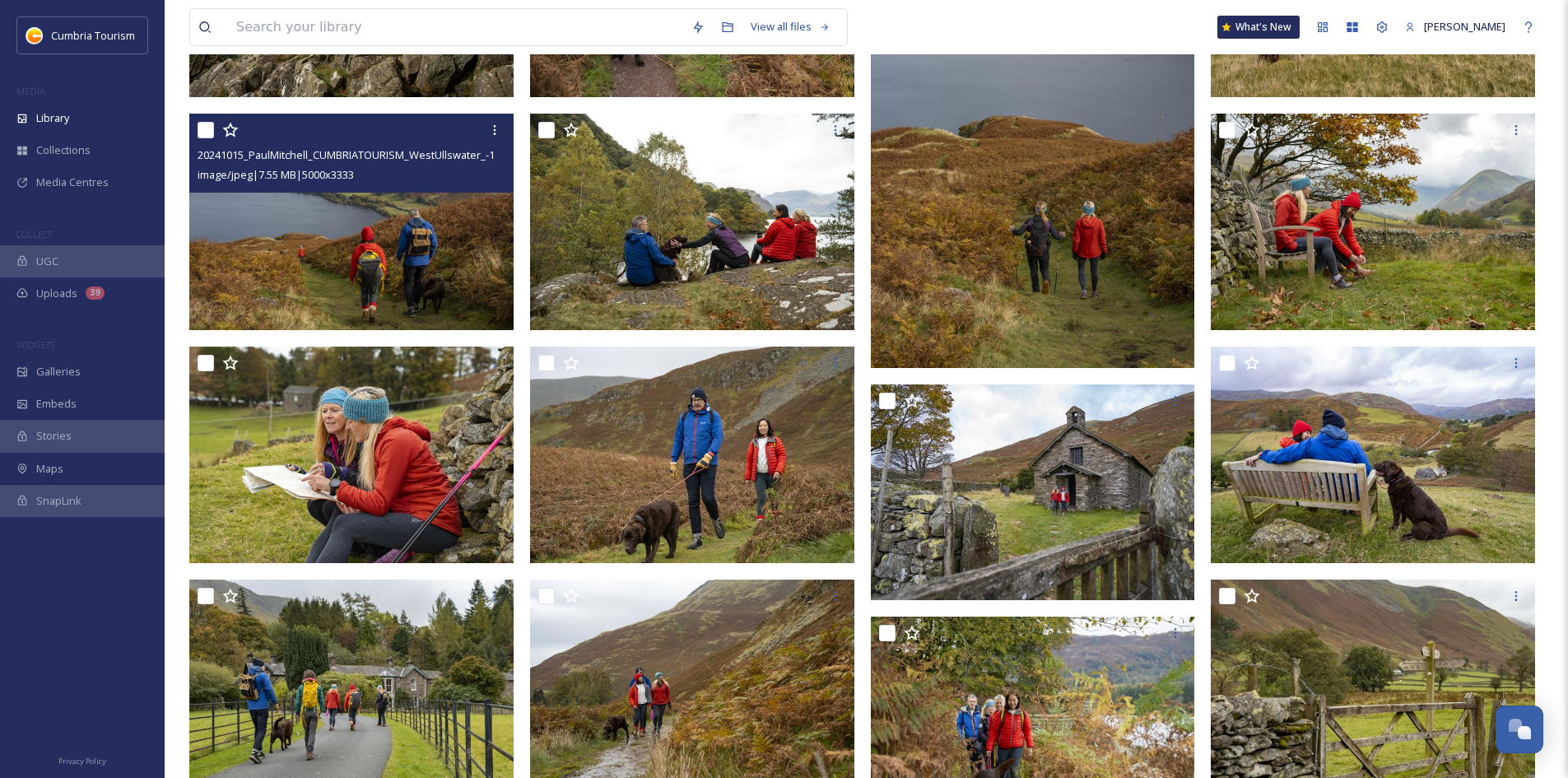
click at [414, 254] on img at bounding box center [351, 222] width 324 height 217
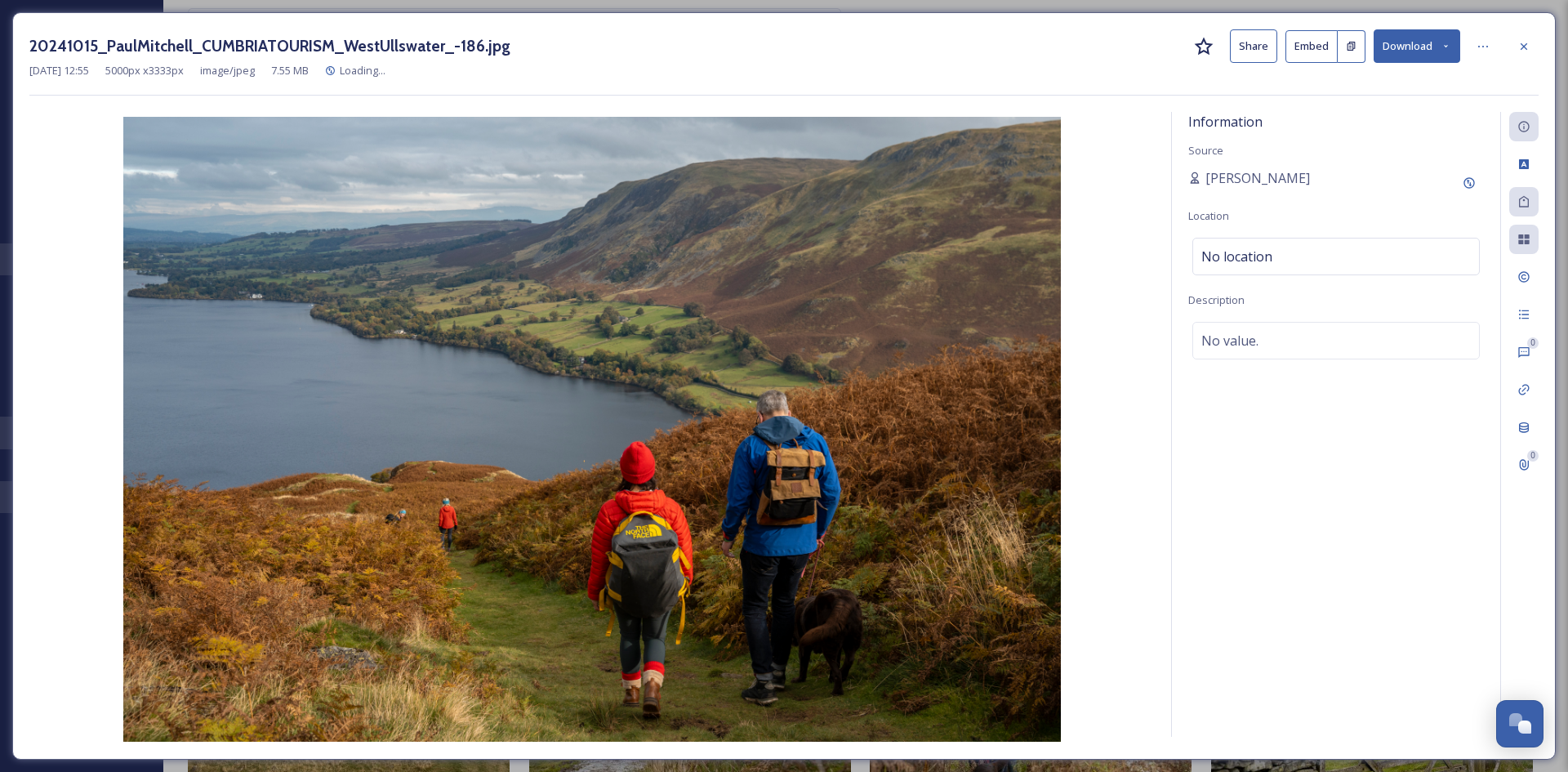
click at [1422, 46] on button "Download" at bounding box center [1417, 46] width 86 height 33
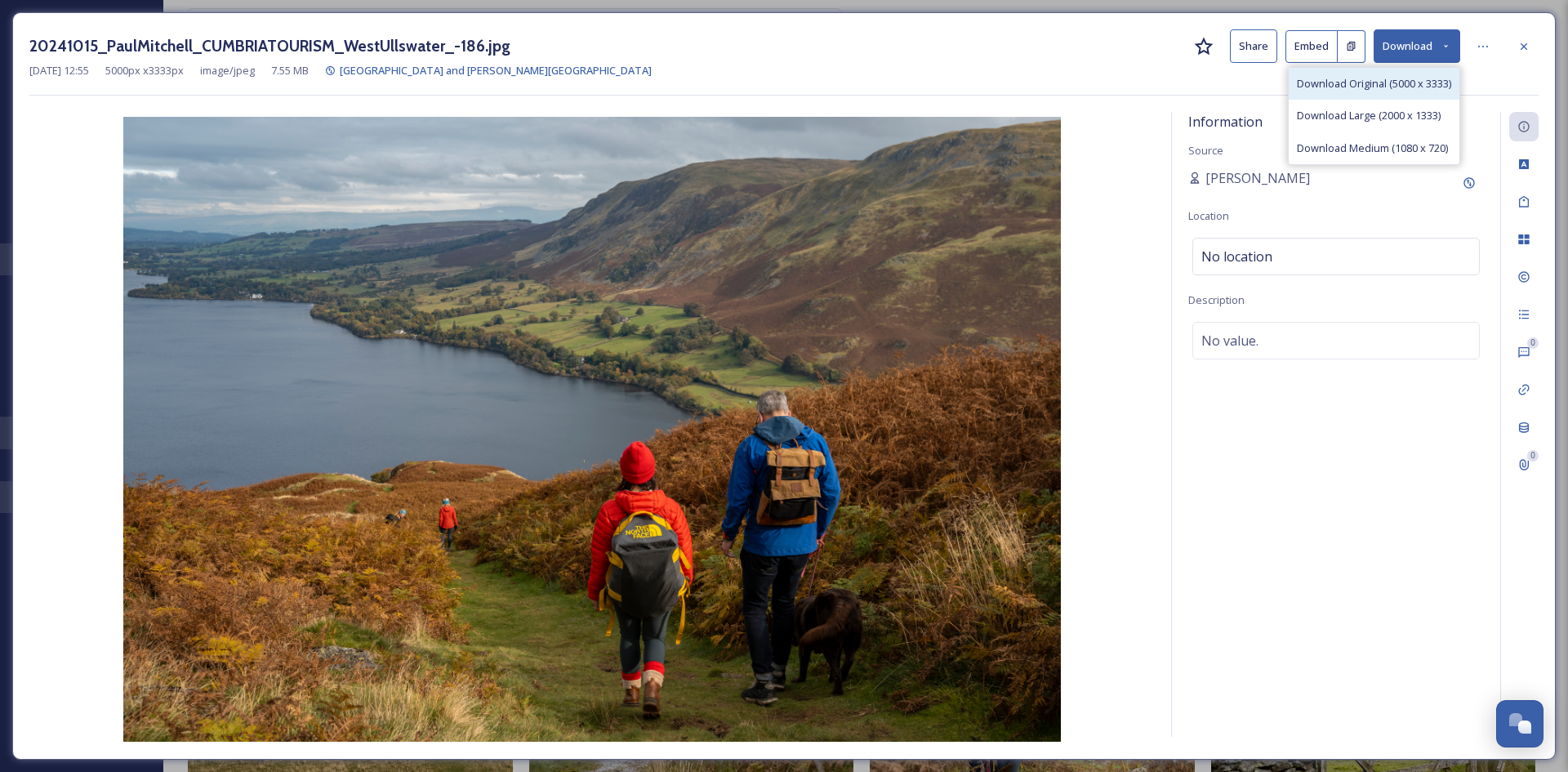
click at [1391, 87] on span "Download Original (5000 x 3333)" at bounding box center [1374, 84] width 154 height 16
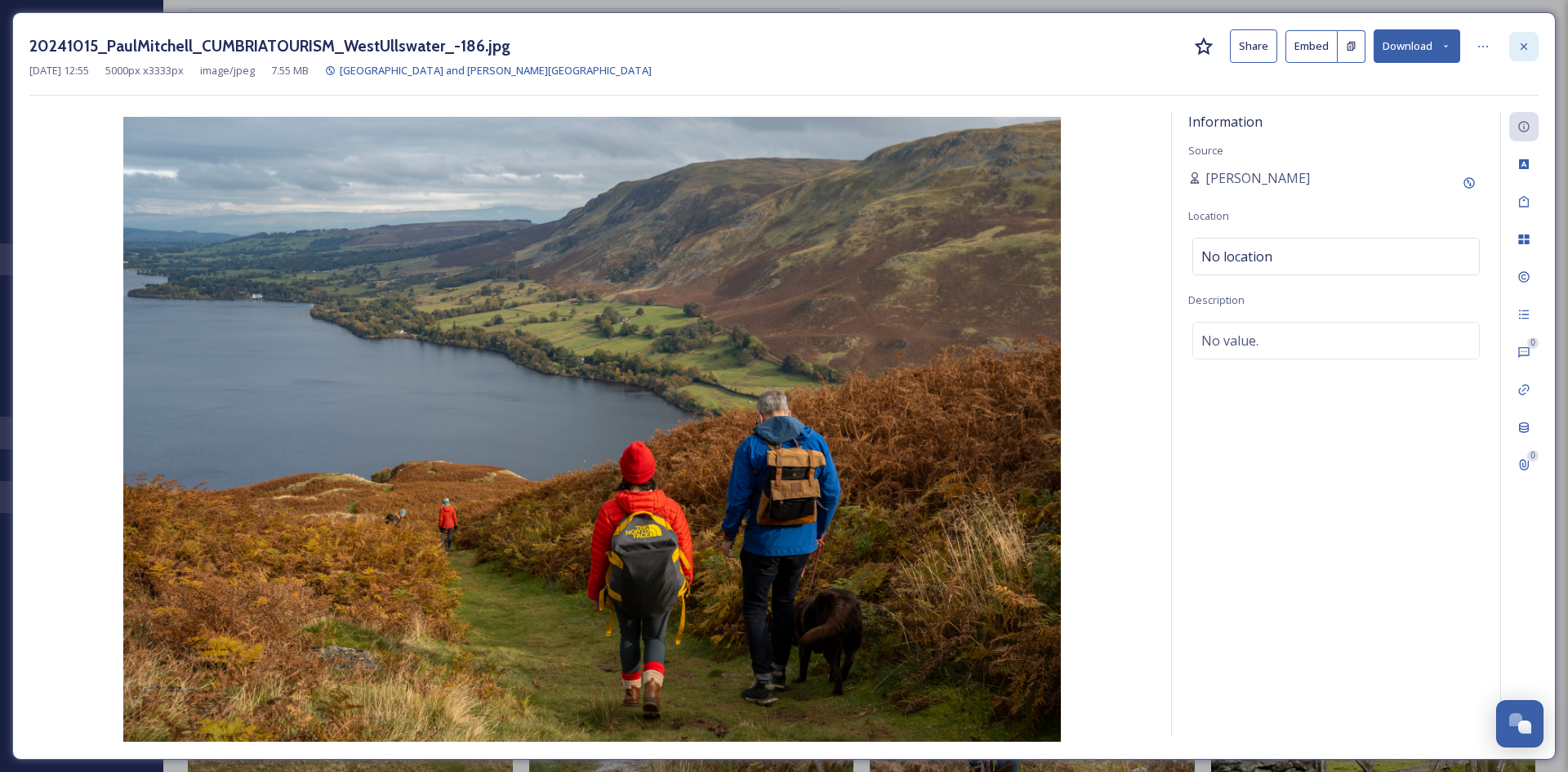
click at [1526, 44] on icon at bounding box center [1523, 45] width 6 height 6
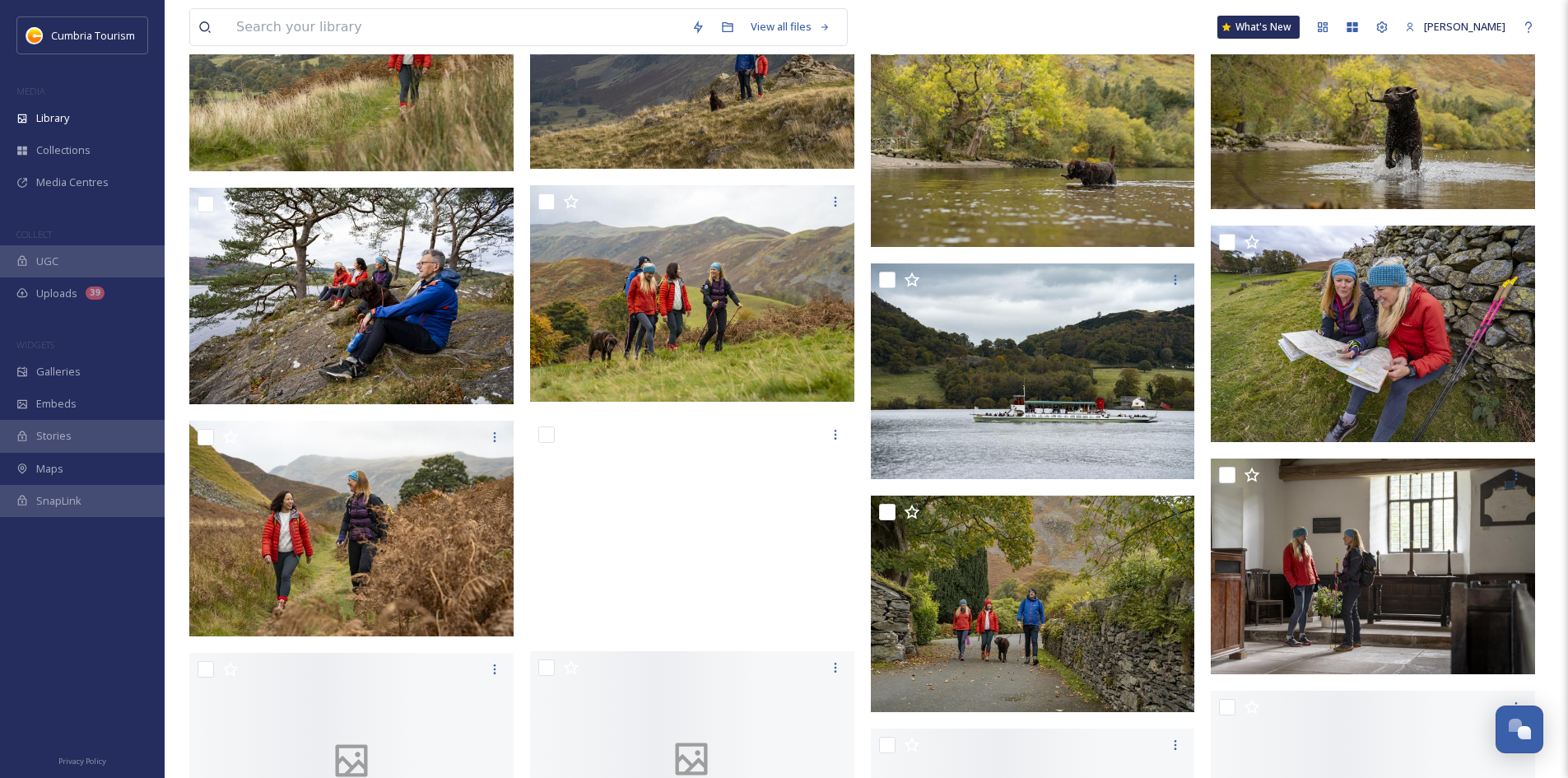
scroll to position [6583, 0]
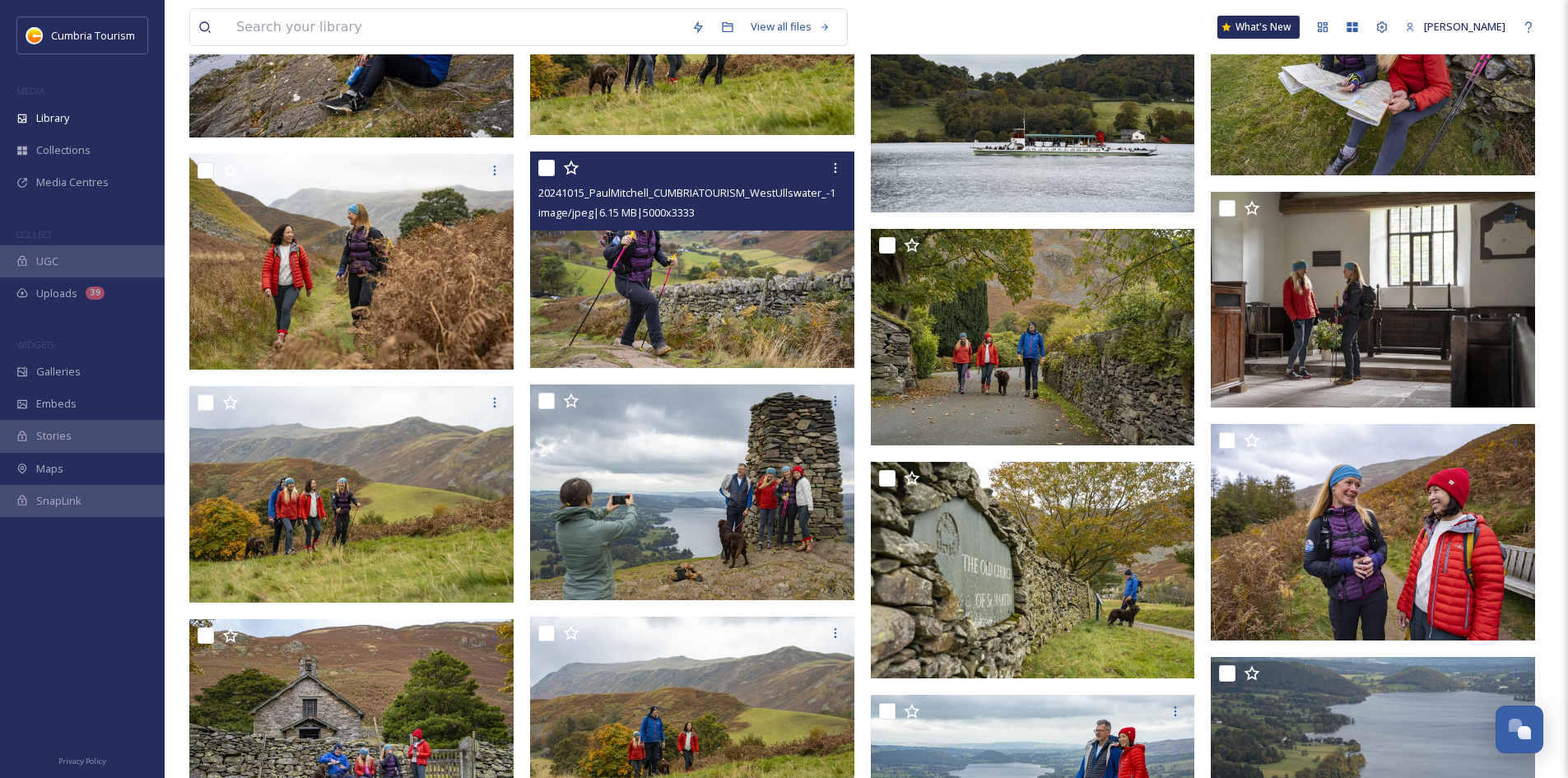
click at [762, 299] on img at bounding box center [692, 259] width 324 height 217
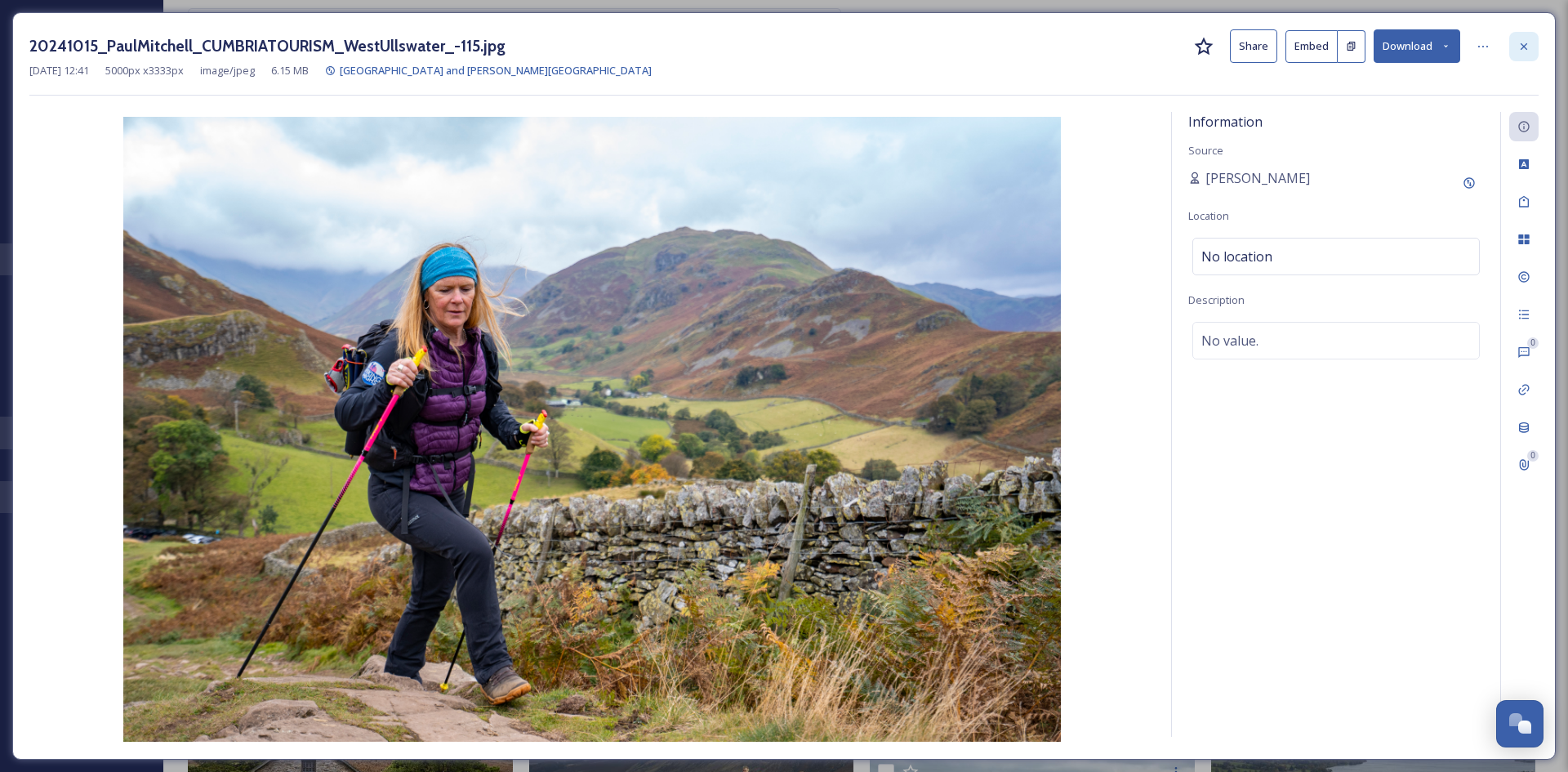
click at [1523, 43] on icon at bounding box center [1524, 47] width 13 height 13
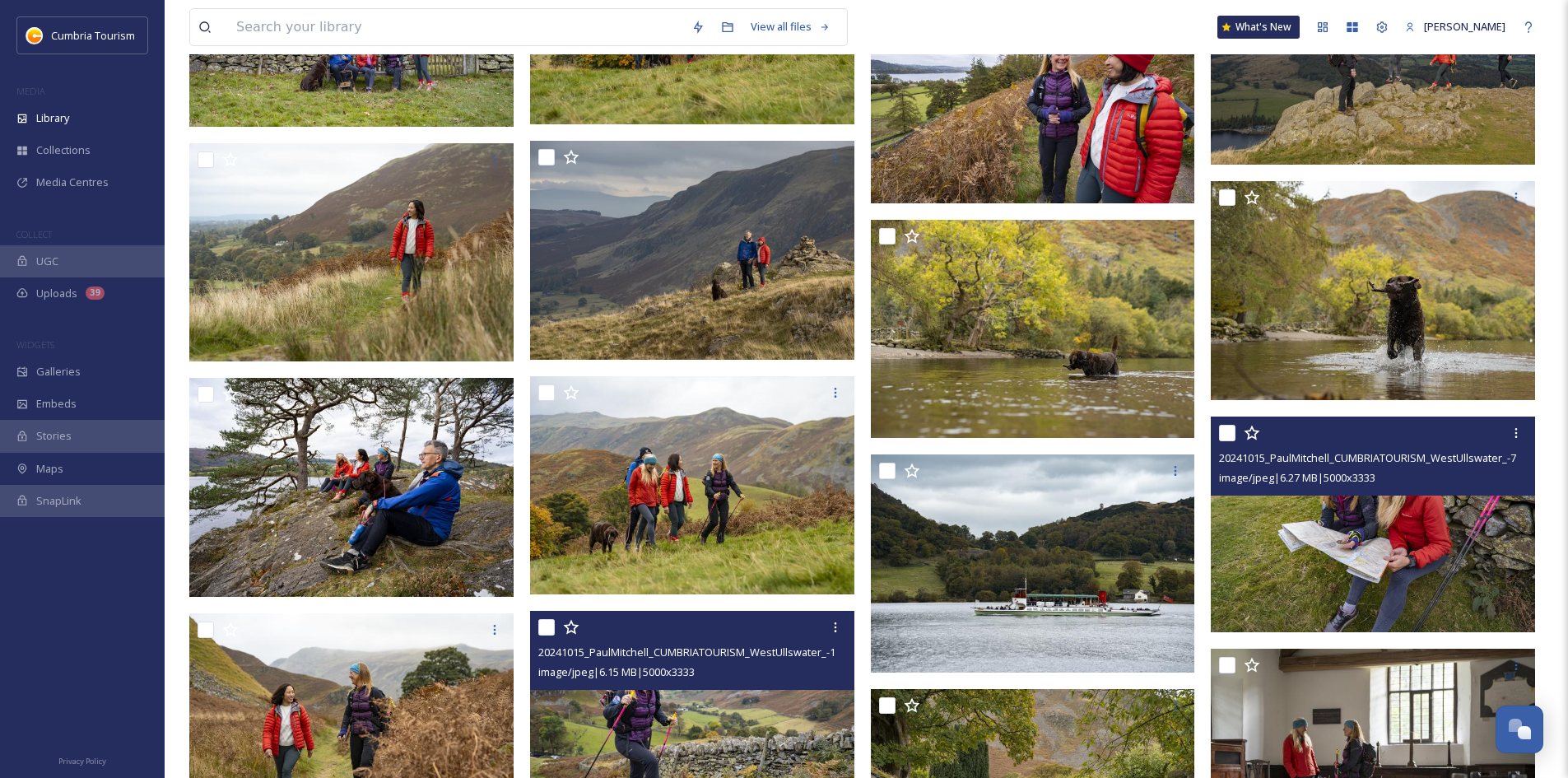
scroll to position [6172, 0]
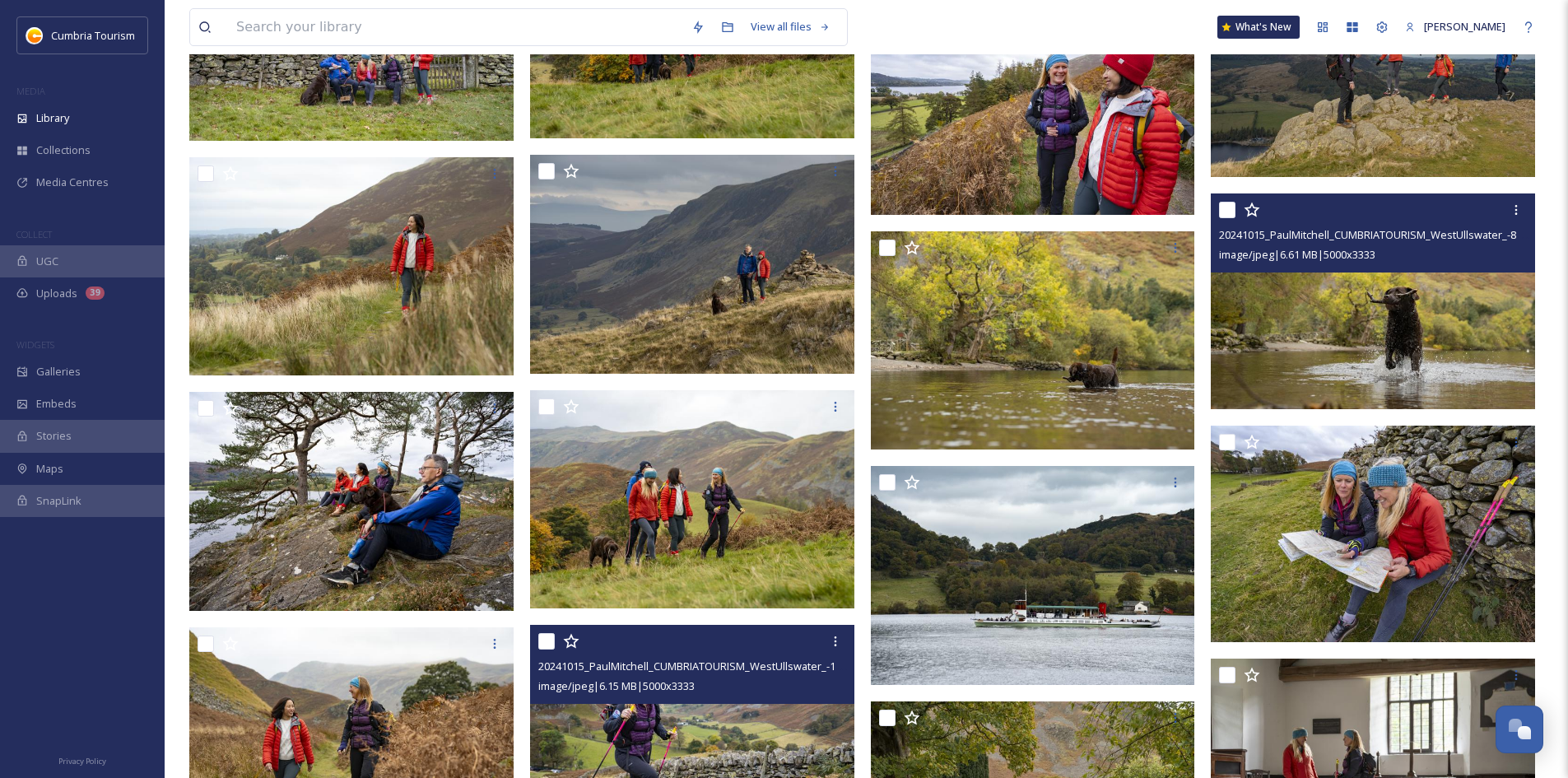
click at [1325, 313] on img at bounding box center [1373, 302] width 324 height 217
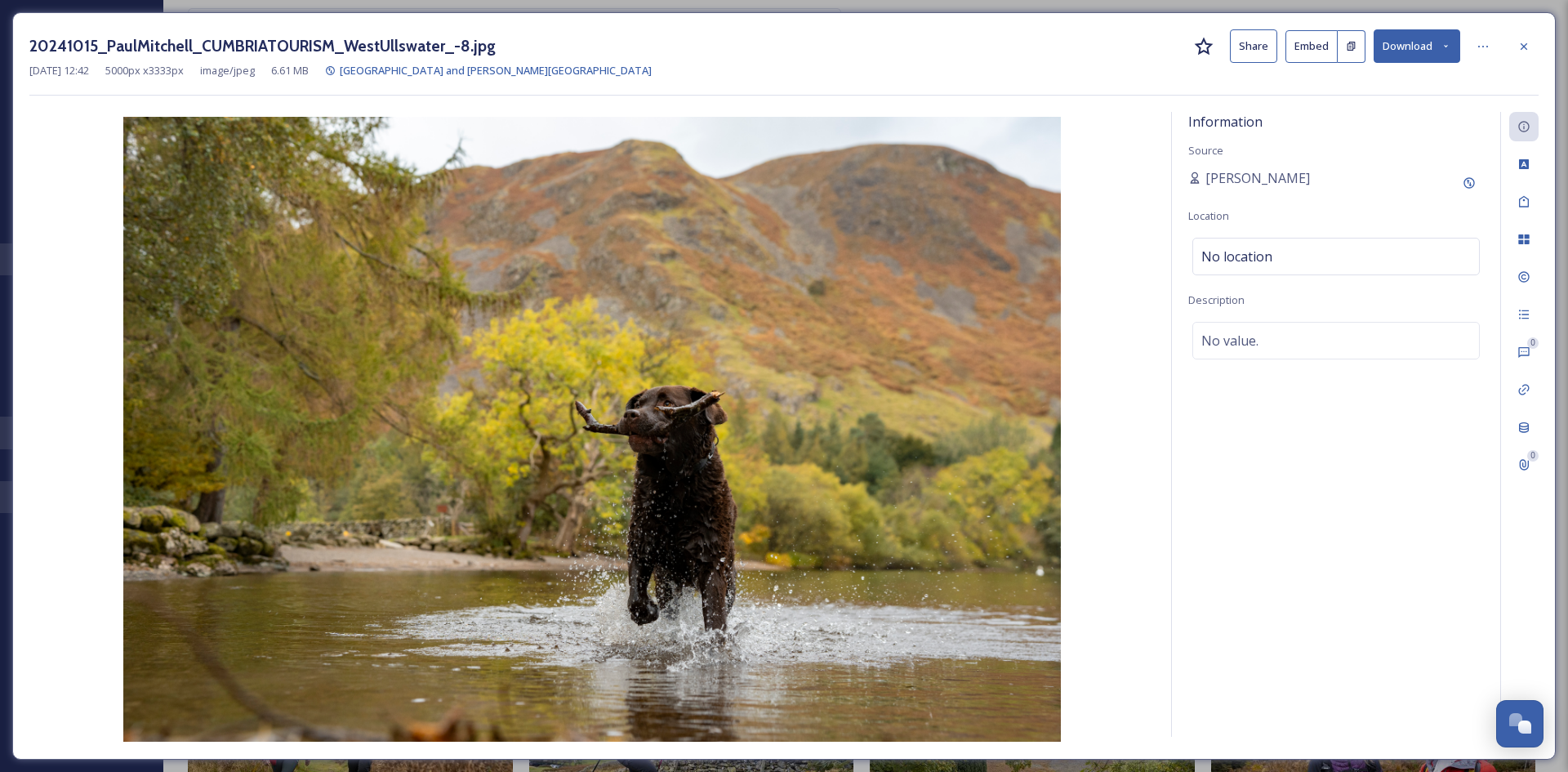
click at [1415, 59] on button "Download" at bounding box center [1417, 46] width 86 height 33
click at [1415, 82] on span "Download Original (5000 x 3333)" at bounding box center [1374, 84] width 154 height 16
click at [1529, 51] on icon at bounding box center [1524, 47] width 13 height 13
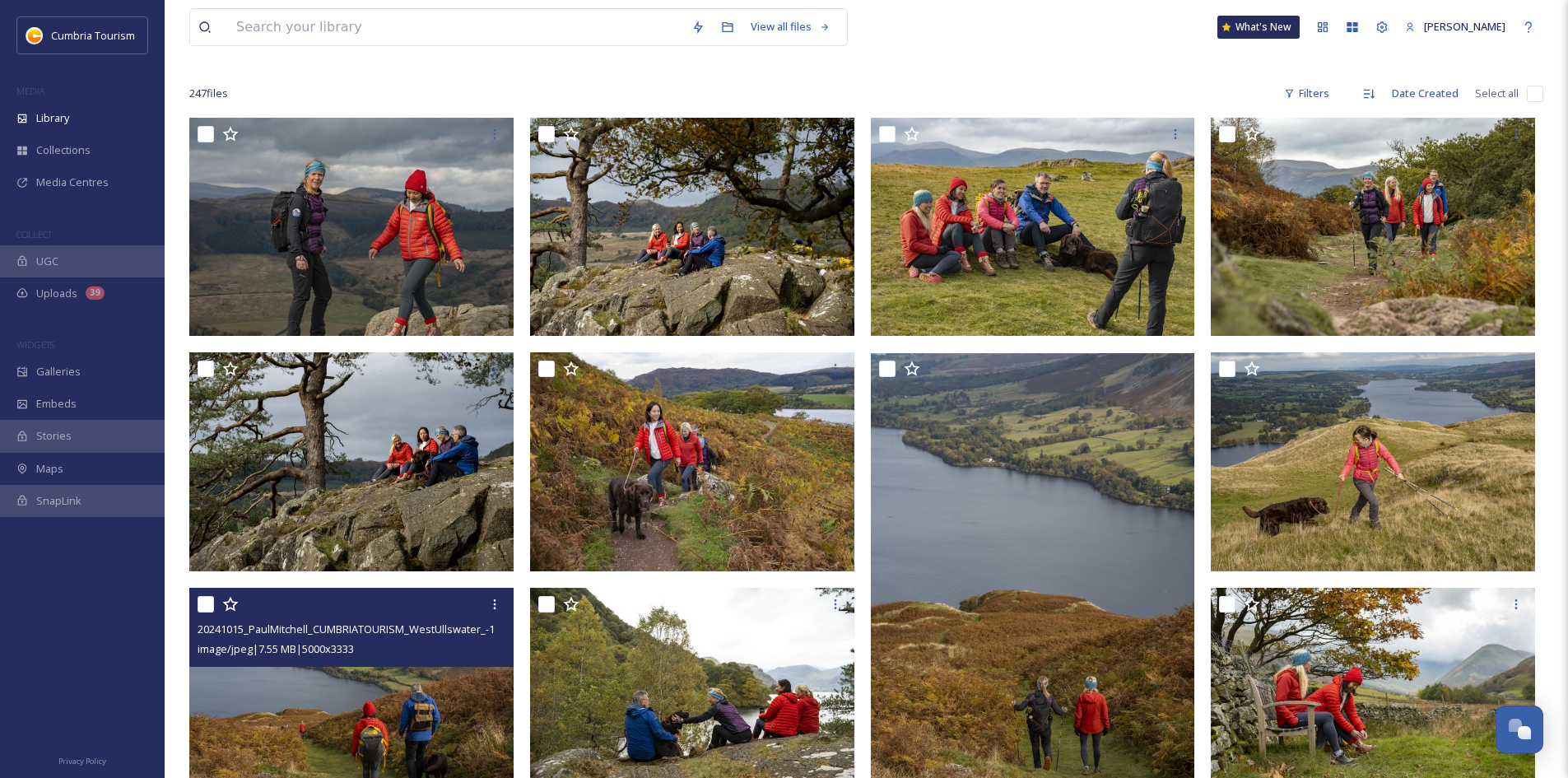
scroll to position [82, 0]
